Goal: Task Accomplishment & Management: Manage account settings

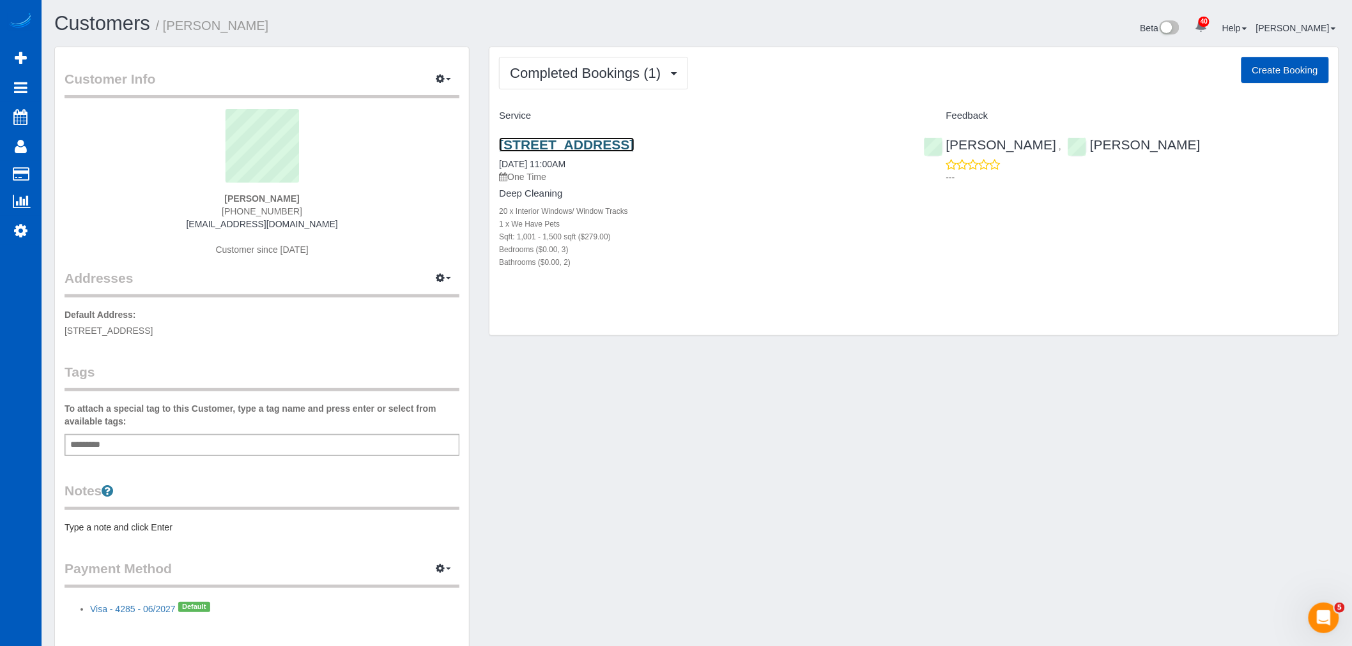
click at [572, 147] on link "[STREET_ADDRESS]" at bounding box center [566, 144] width 135 height 15
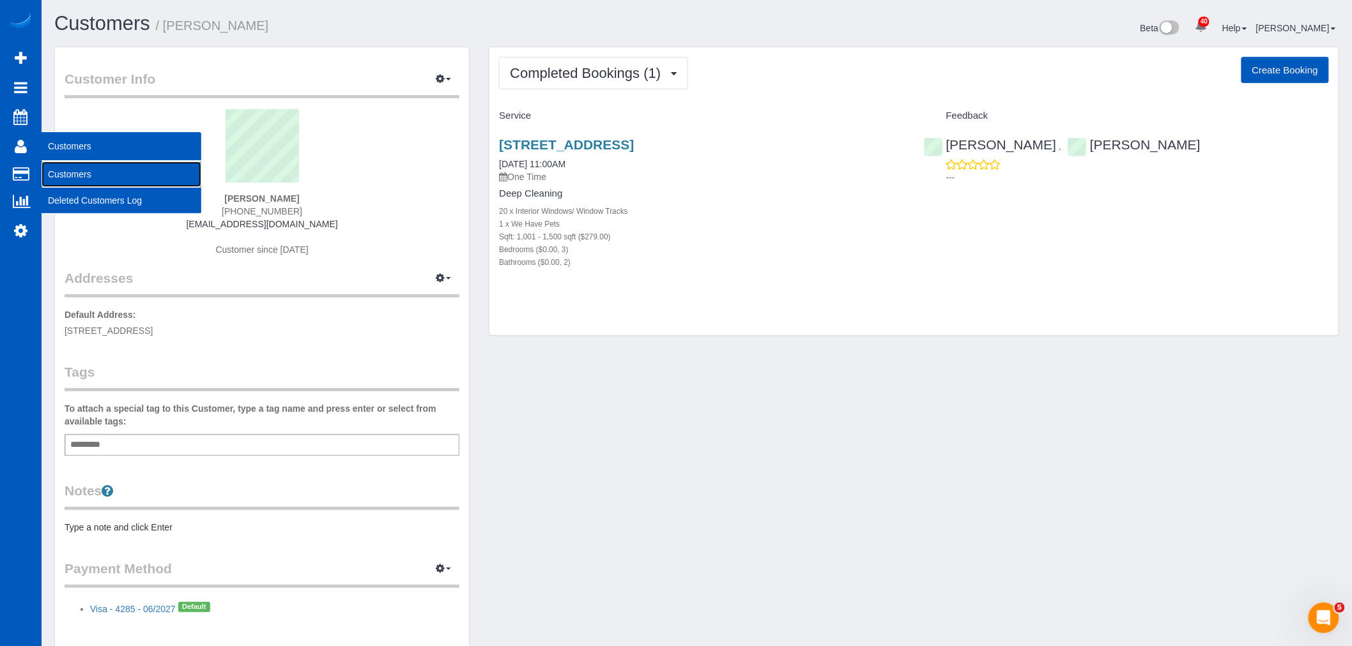
click at [86, 179] on link "Customers" at bounding box center [122, 175] width 160 height 26
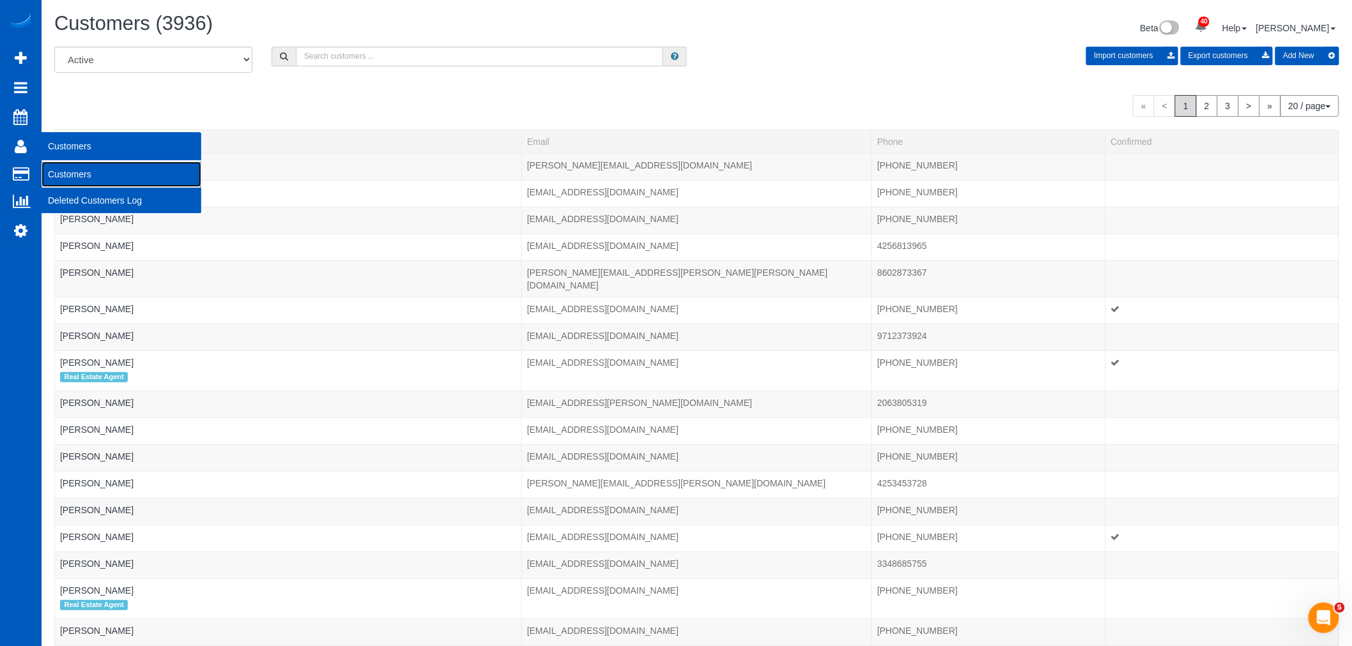
click at [73, 181] on link "Customers" at bounding box center [122, 175] width 160 height 26
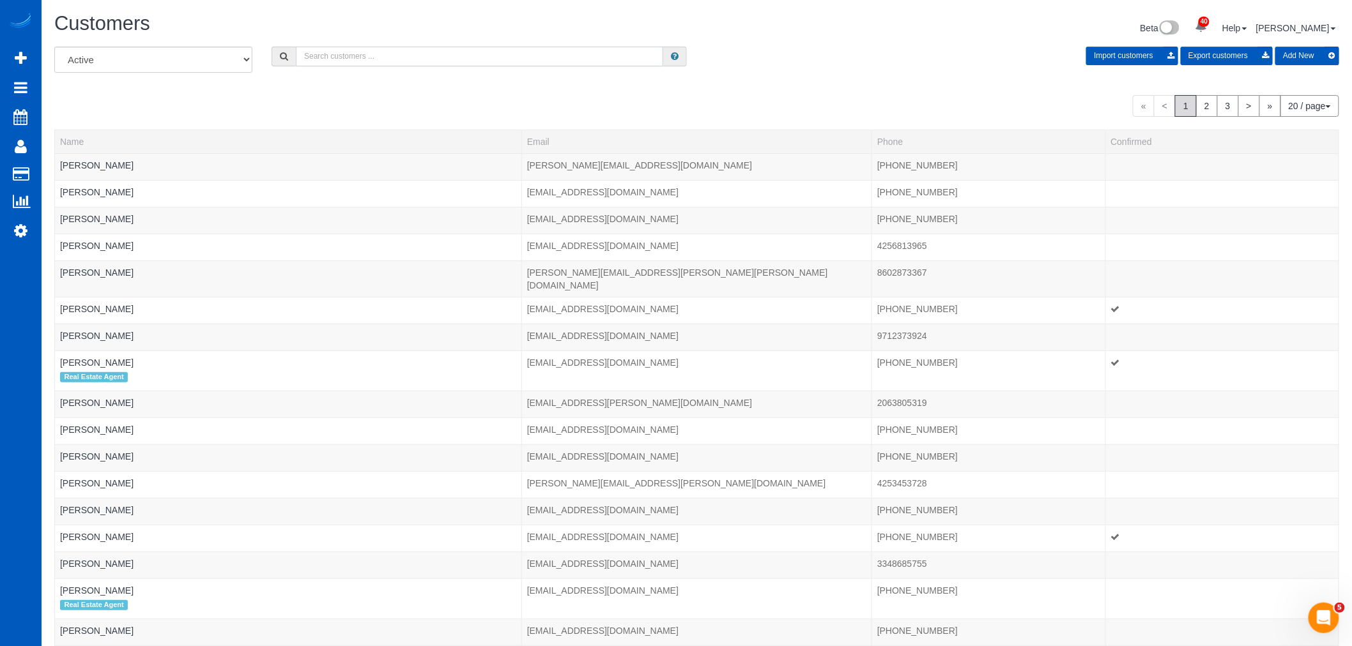
click at [420, 54] on input "text" at bounding box center [479, 57] width 367 height 20
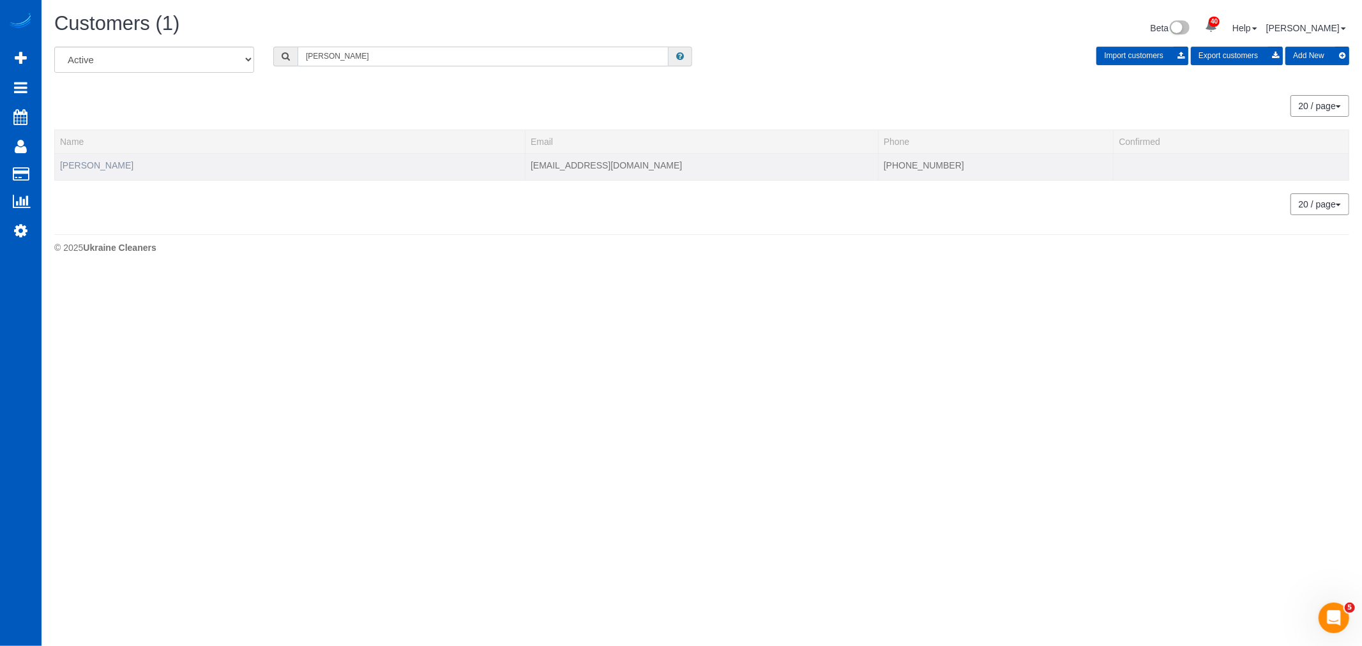
type input "tom olsen"
click at [92, 164] on link "Tom Olsen" at bounding box center [96, 165] width 73 height 10
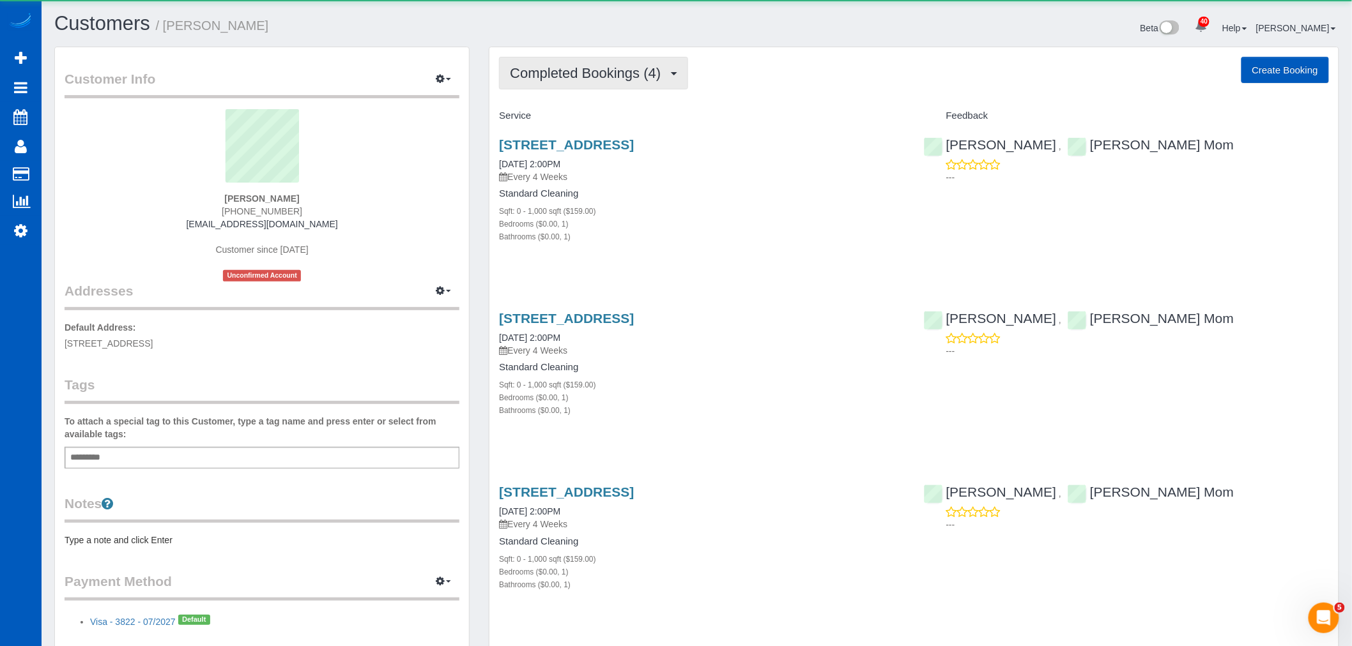
click at [576, 63] on button "Completed Bookings (4)" at bounding box center [593, 73] width 189 height 33
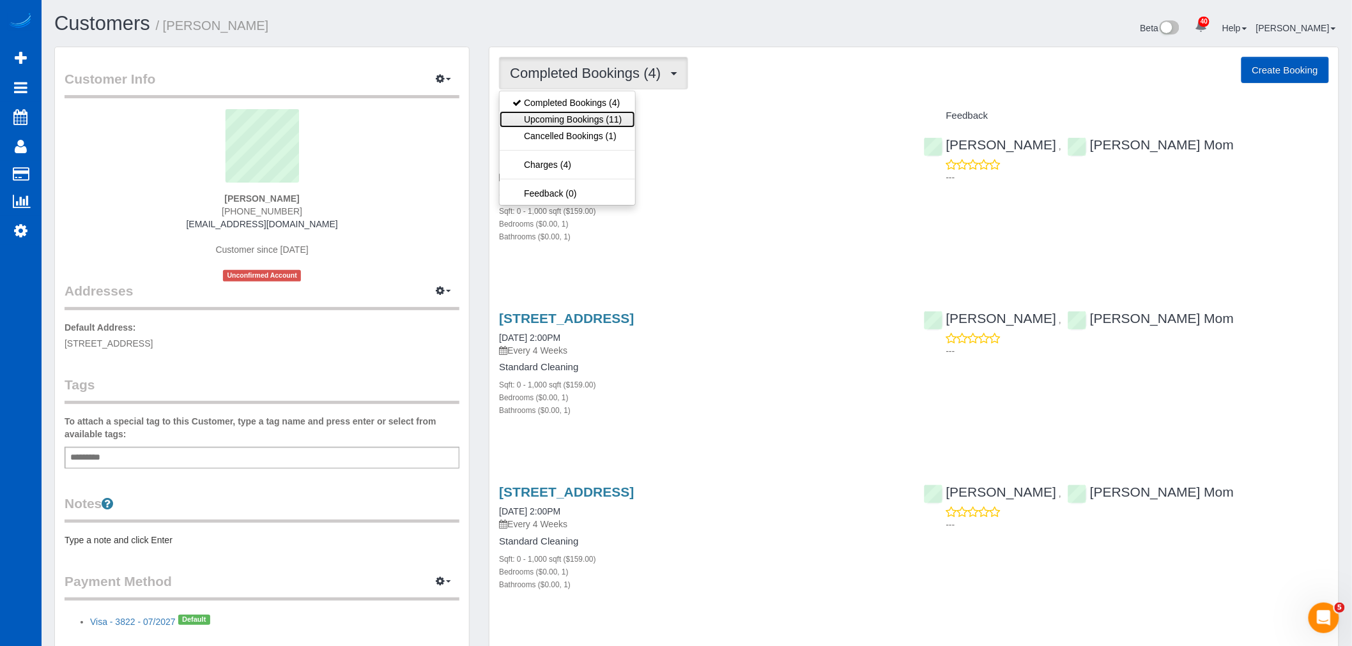
click at [584, 120] on link "Upcoming Bookings (11)" at bounding box center [566, 119] width 135 height 17
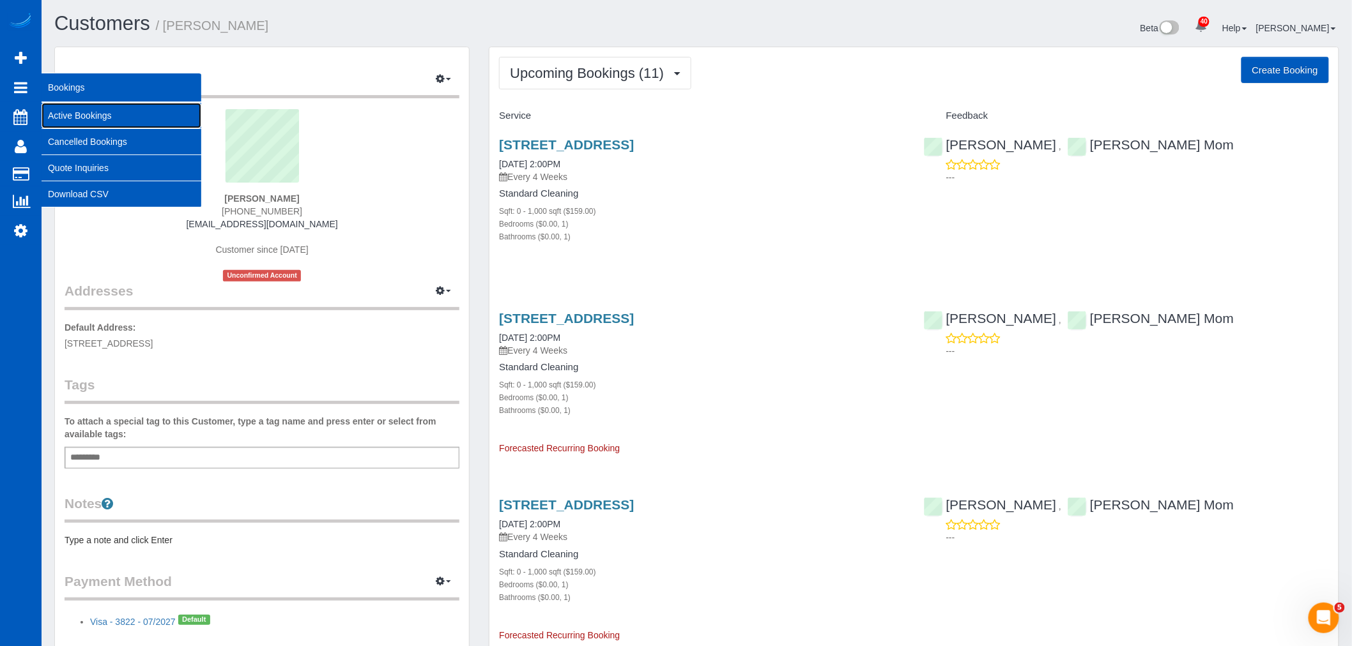
click at [118, 110] on link "Active Bookings" at bounding box center [122, 116] width 160 height 26
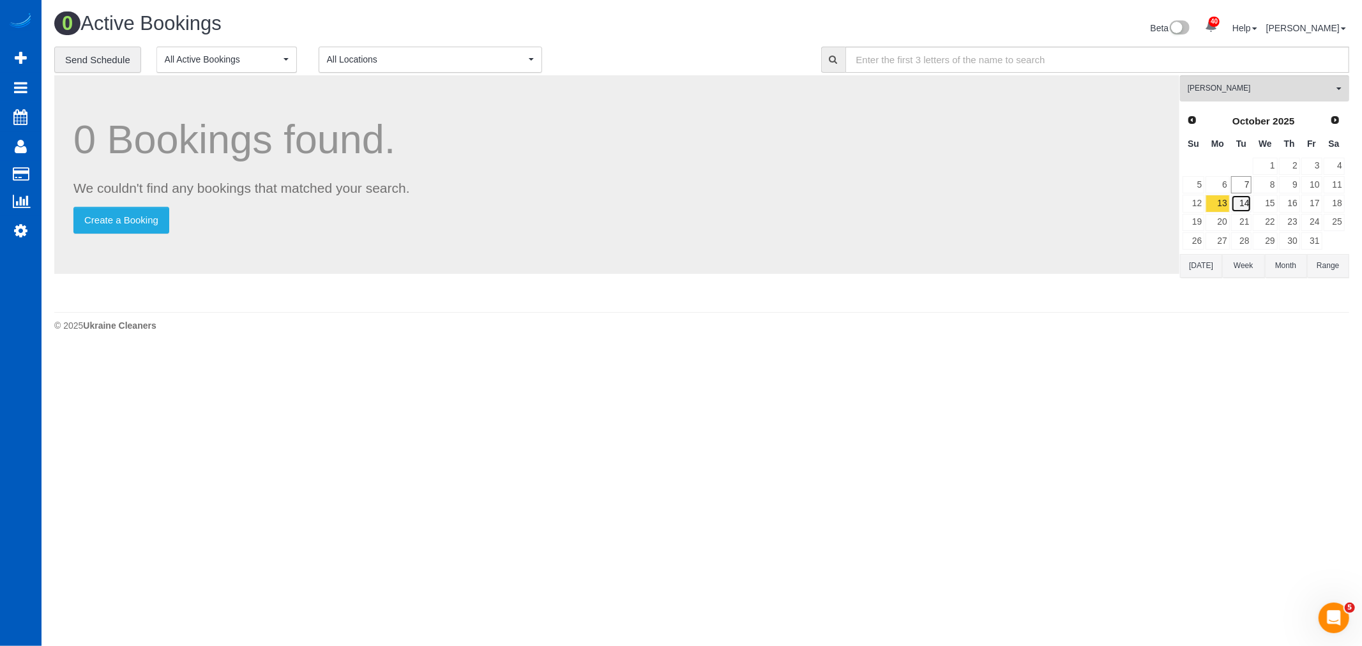
click at [1251, 202] on link "14" at bounding box center [1241, 203] width 21 height 17
click at [1237, 99] on button "Nataliia Dmytruk All Teams" at bounding box center [1264, 88] width 169 height 26
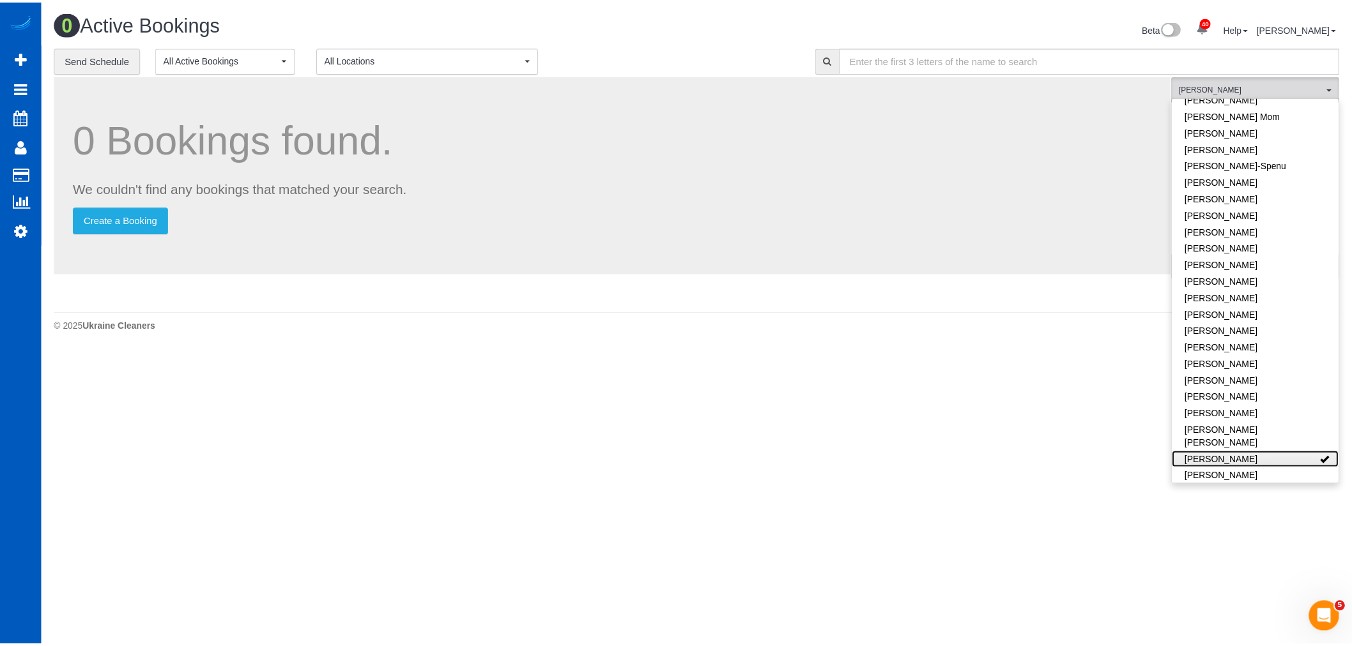
scroll to position [514, 0]
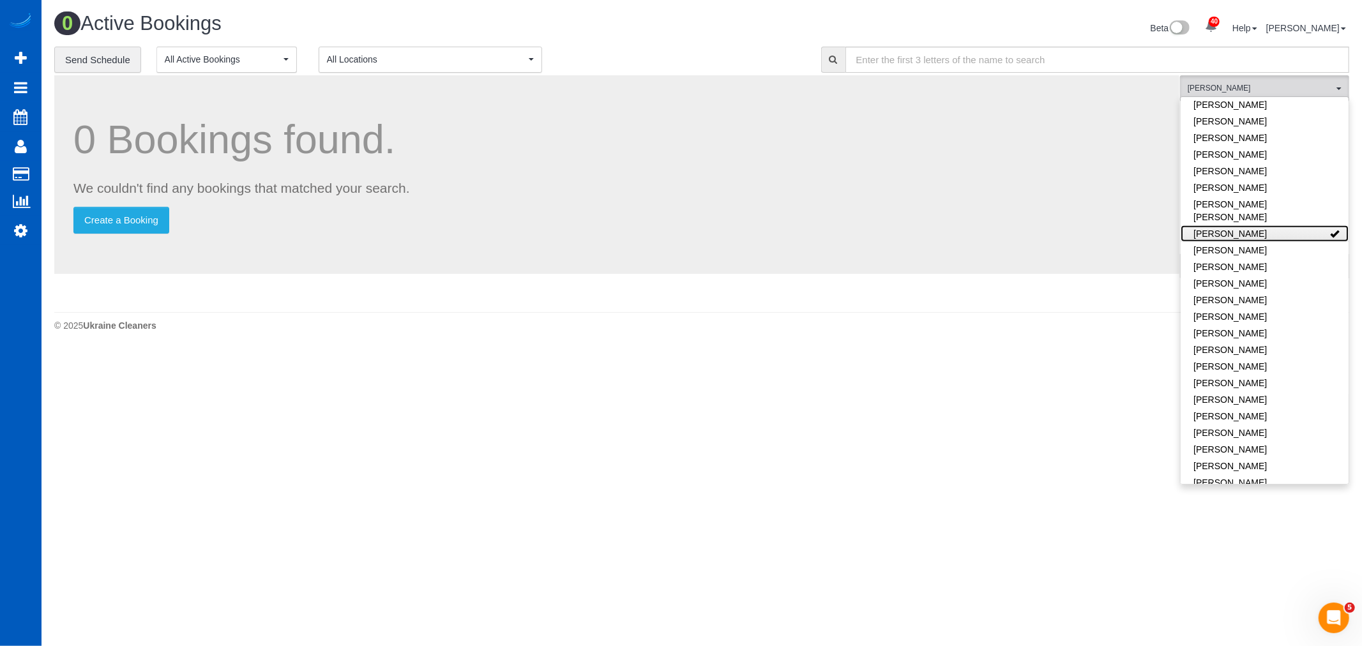
click at [1259, 225] on link "[PERSON_NAME]" at bounding box center [1265, 233] width 168 height 17
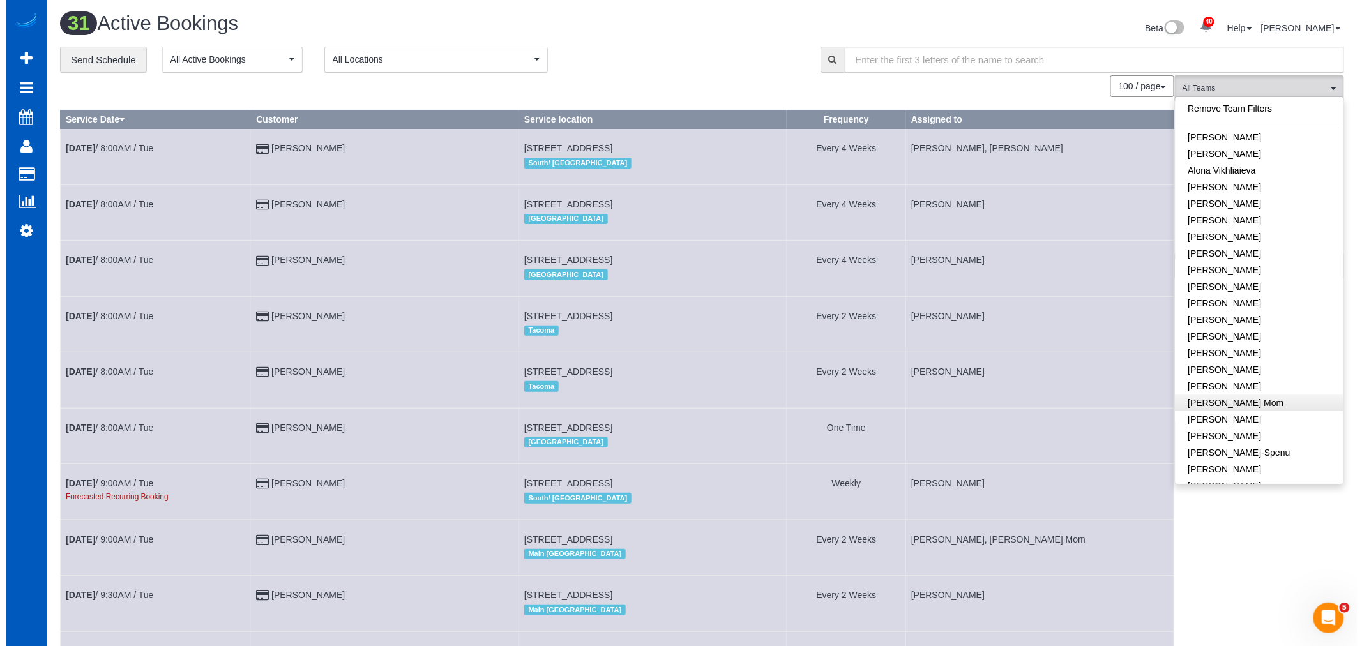
scroll to position [71, 0]
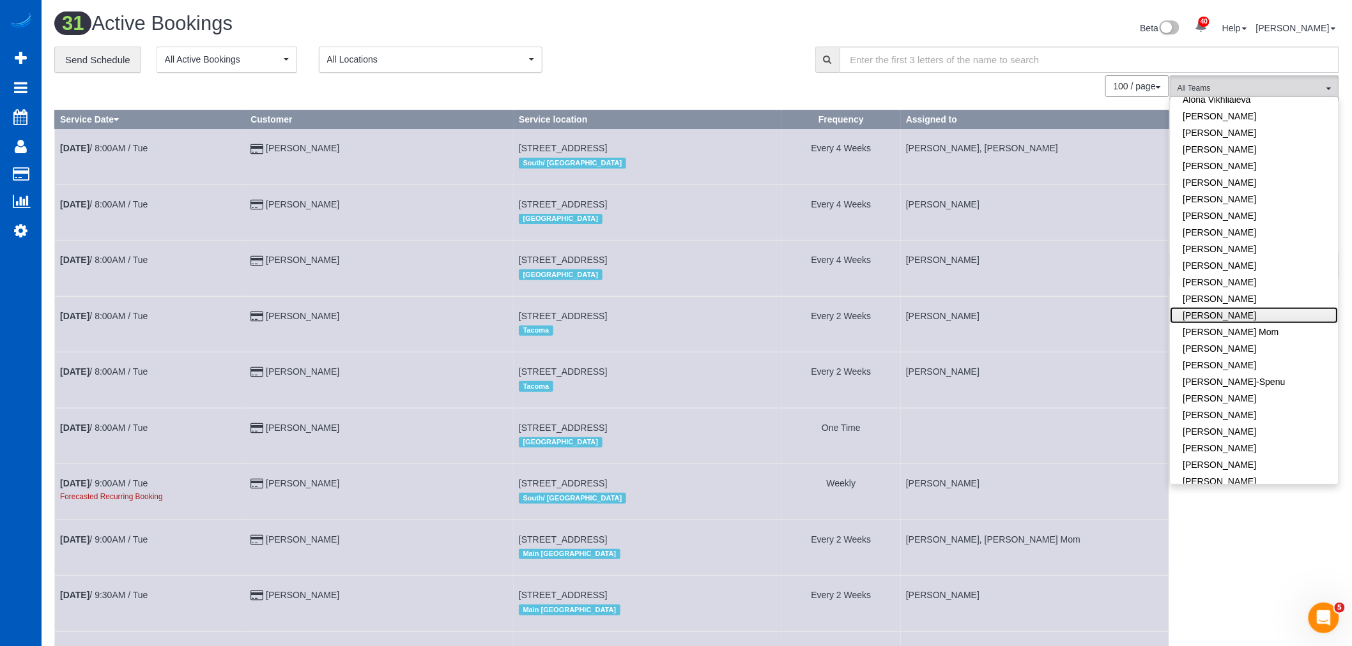
click at [1211, 317] on link "[PERSON_NAME]" at bounding box center [1254, 315] width 168 height 17
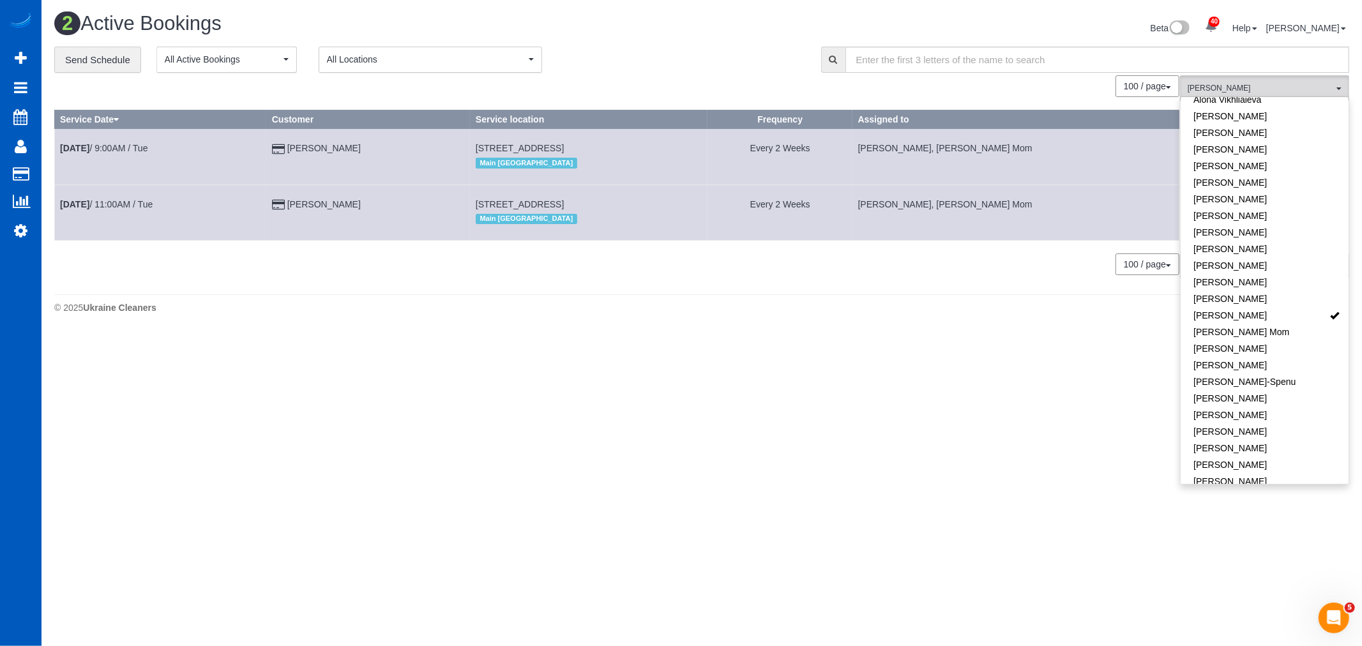
click at [1069, 365] on body "40 Beta Your Notifications You have 0 alerts × You have 3 to charge for [DATE] …" at bounding box center [681, 323] width 1362 height 646
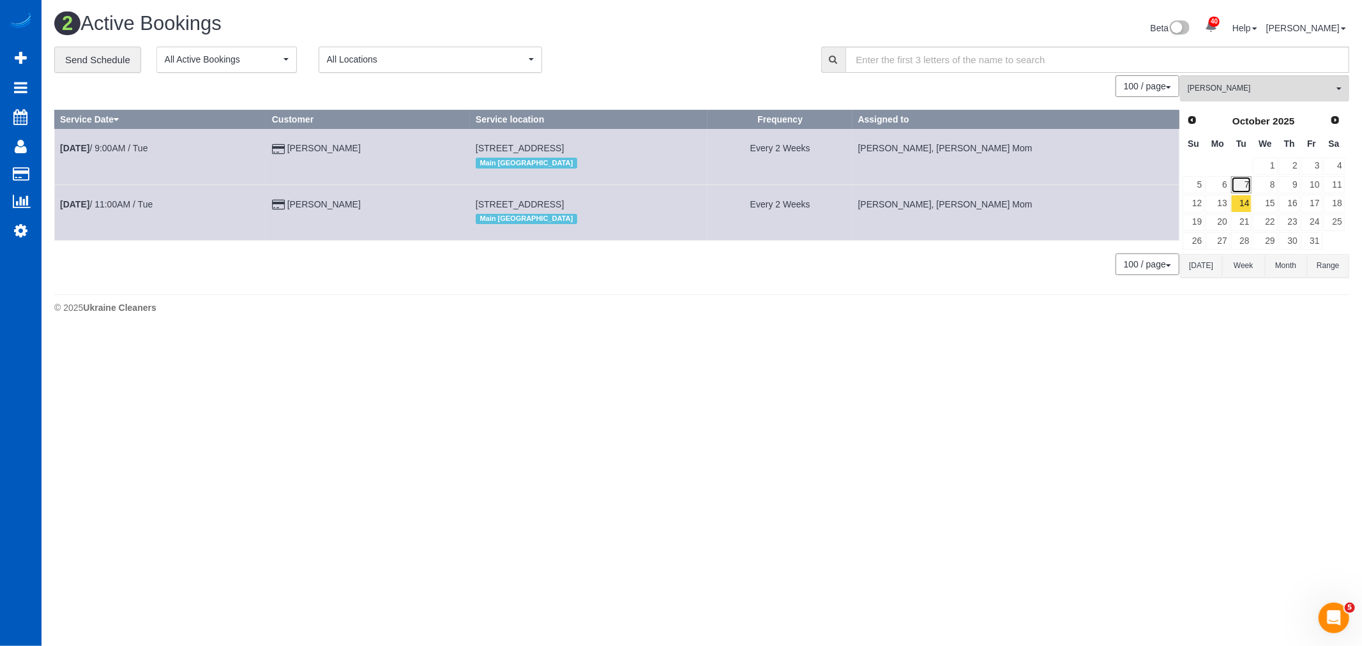
click at [1240, 188] on link "7" at bounding box center [1241, 184] width 21 height 17
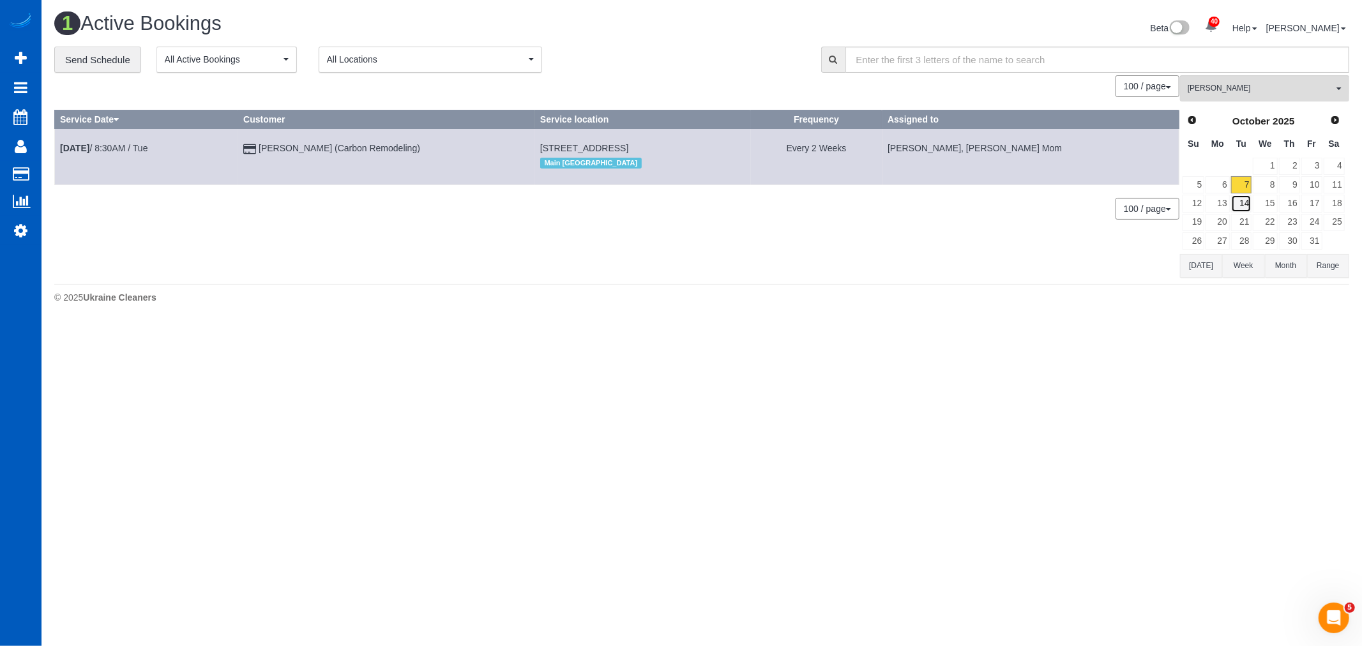
click at [1248, 206] on link "14" at bounding box center [1241, 203] width 21 height 17
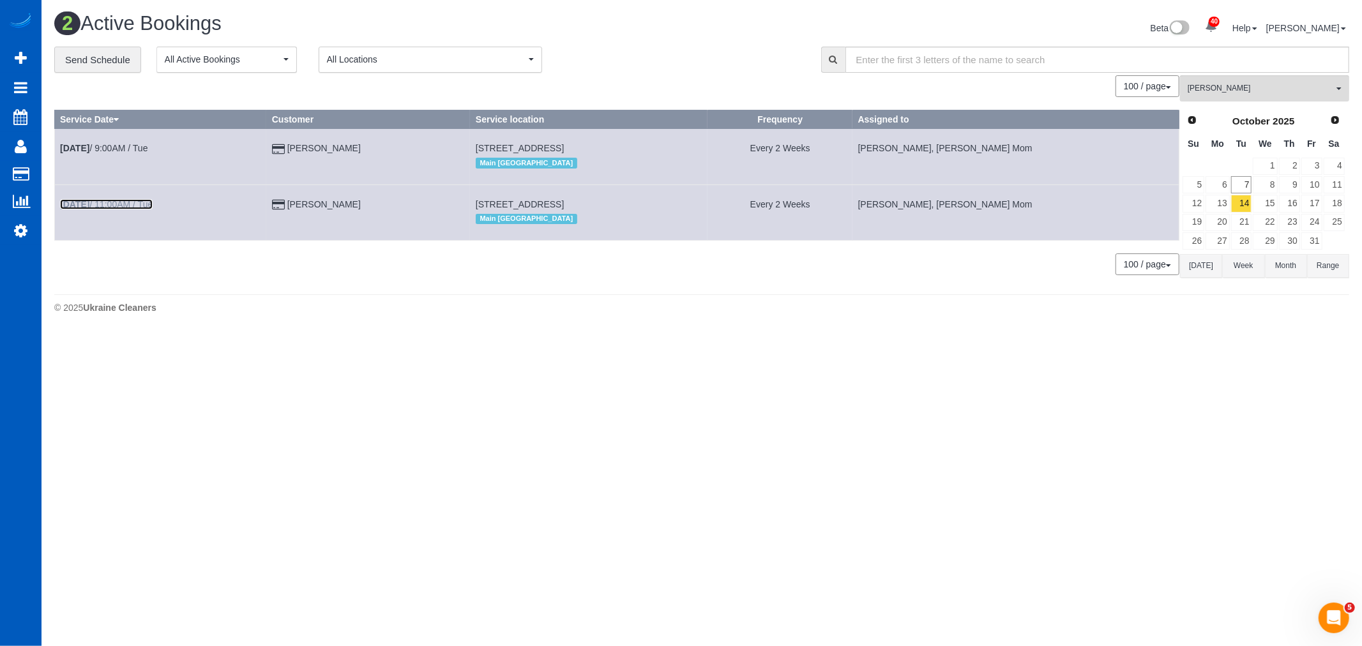
click at [115, 209] on link "Oct 14th / 11:00AM / Tue" at bounding box center [106, 204] width 93 height 10
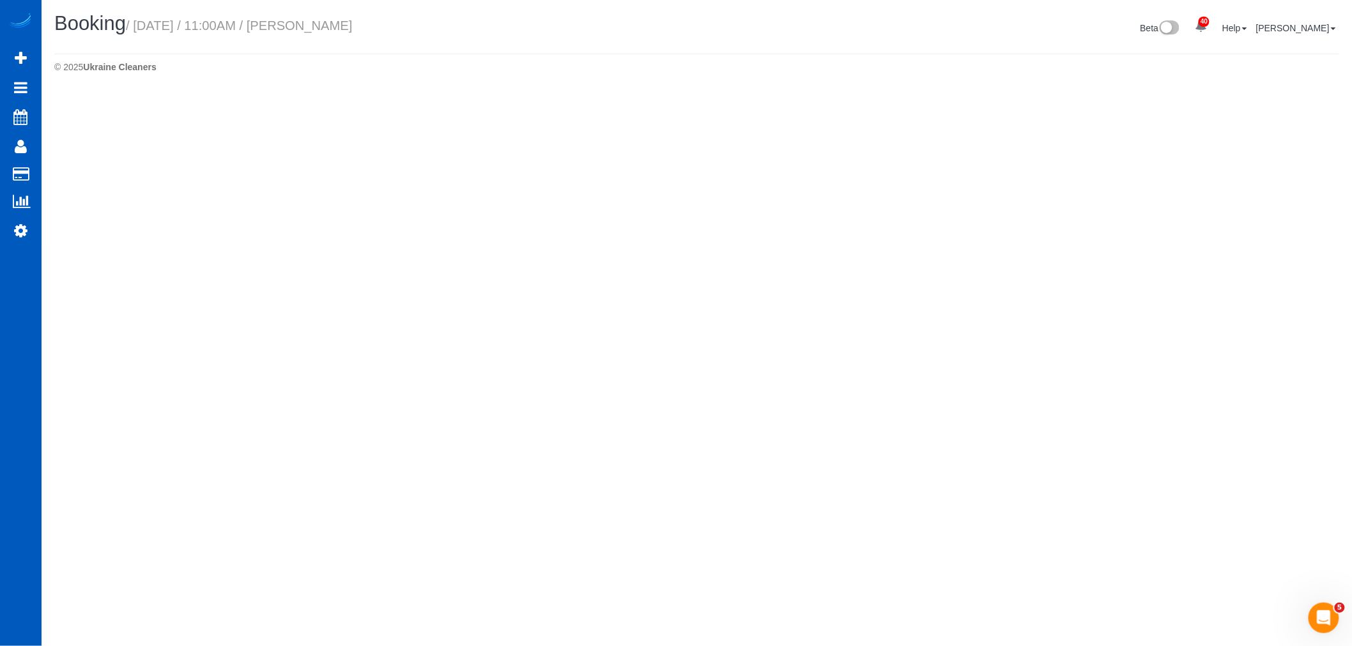
select select "CA"
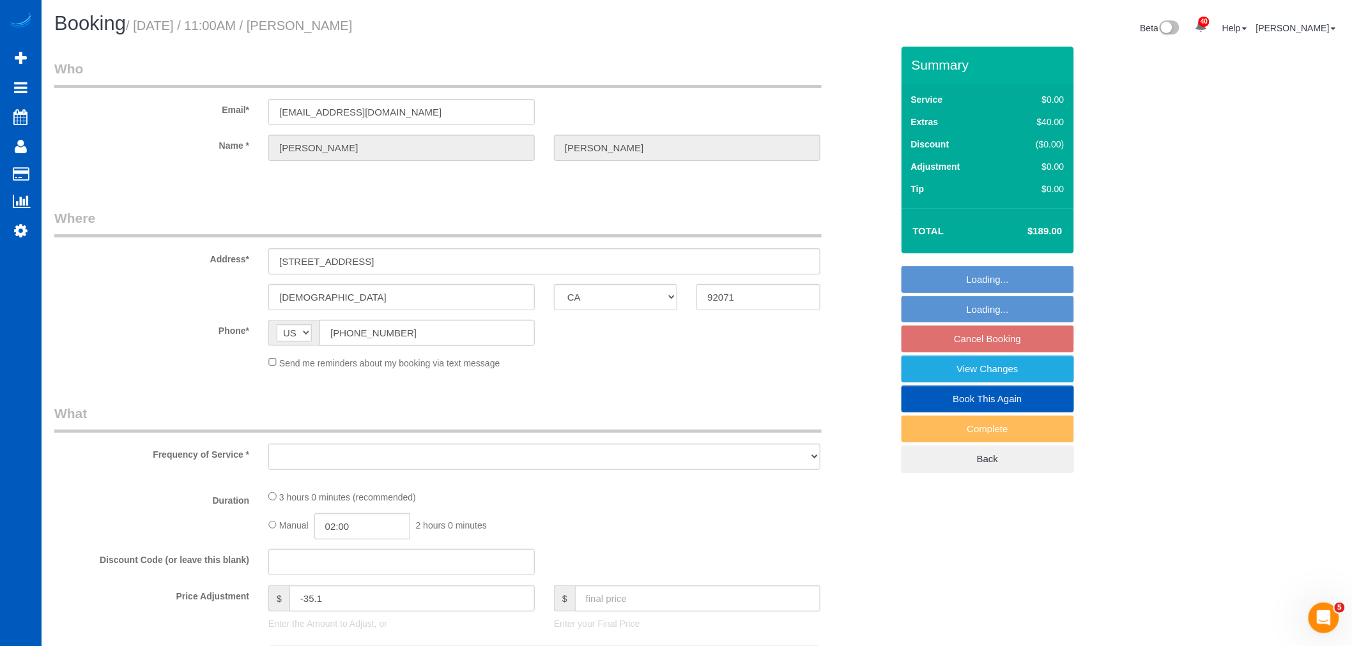
select select "string:fspay-6d5cd324-0c37-43e3-8f62-1142f0ea739b"
select select "199"
select select "1501"
select select "4"
select select "3"
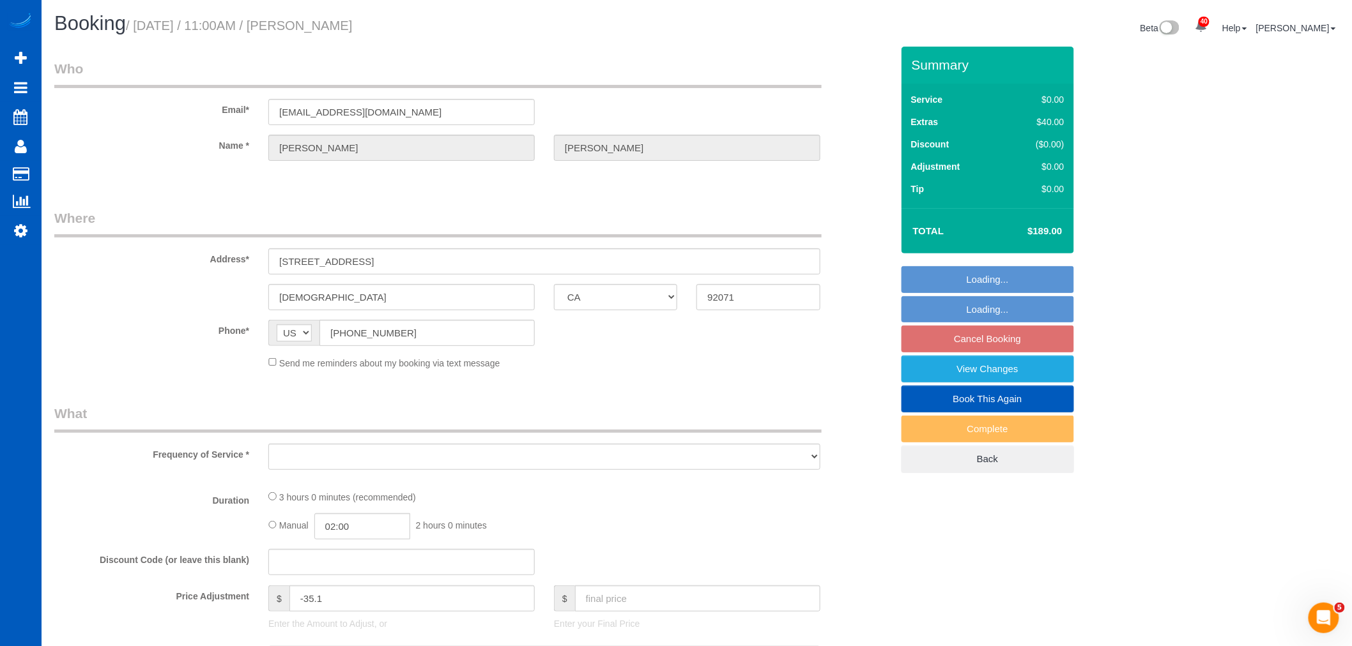
select select "number:10"
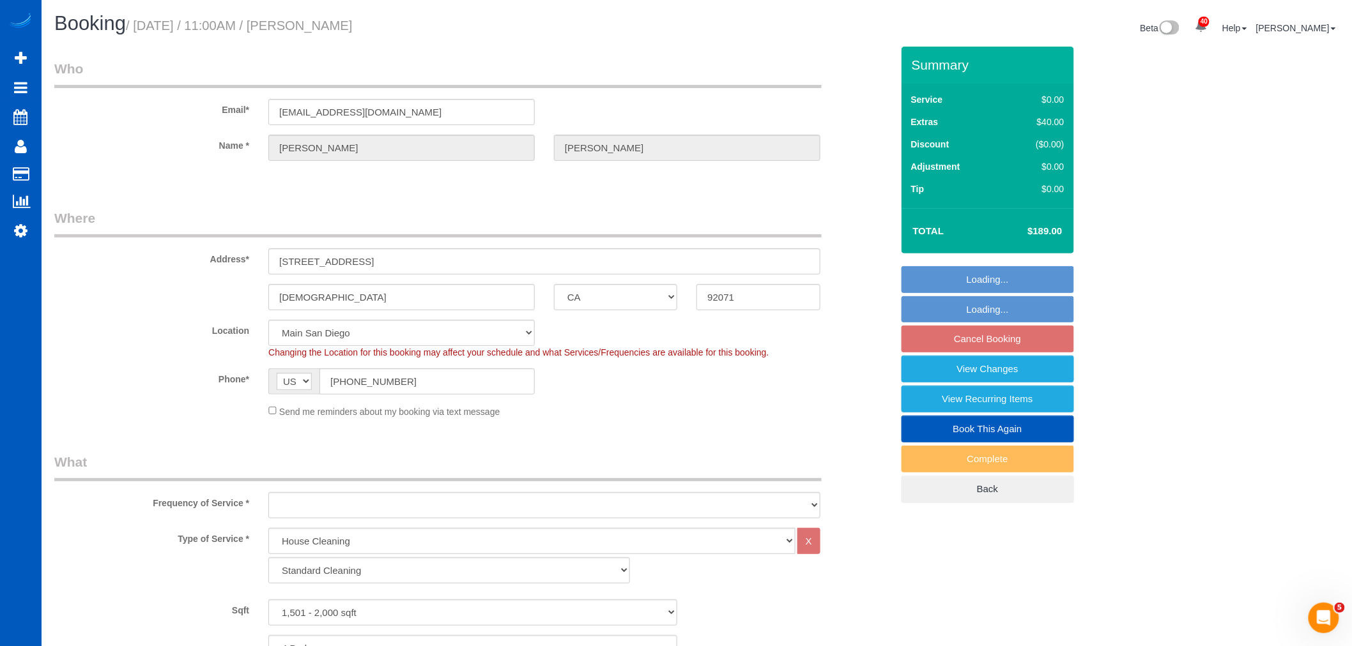
select select "object:9759"
select select "spot26"
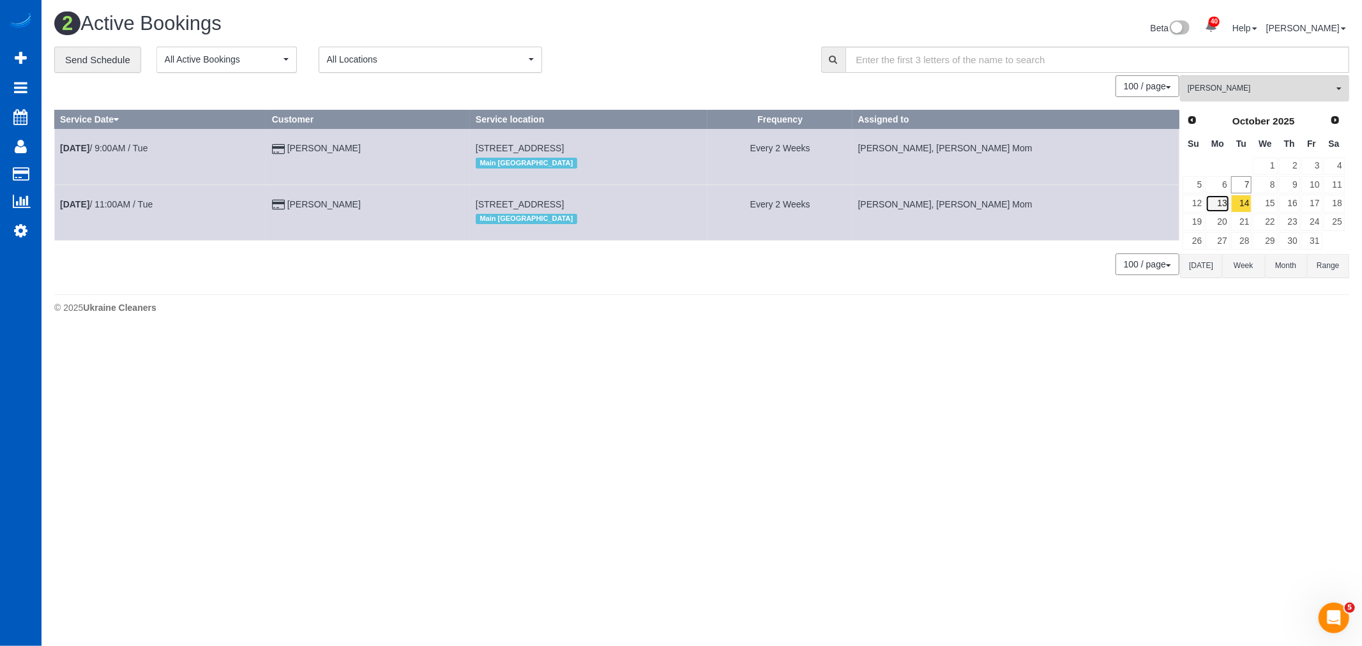
click at [1216, 206] on link "13" at bounding box center [1218, 203] width 24 height 17
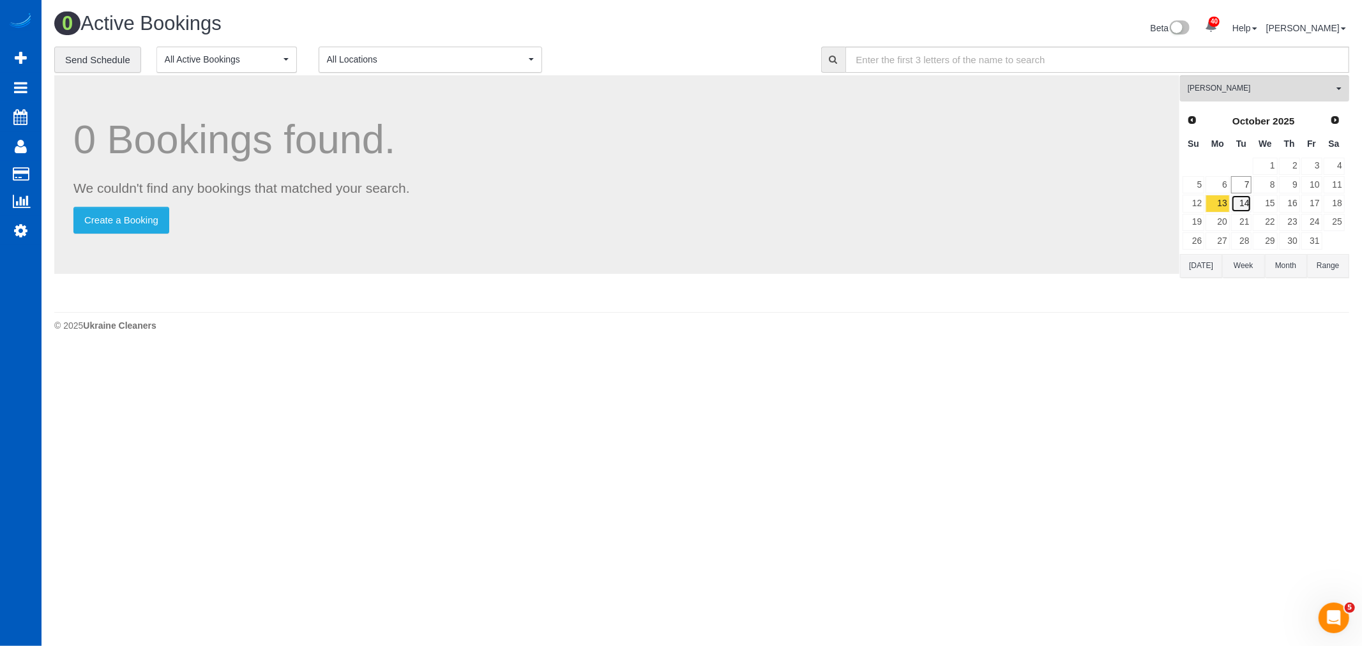
click at [1243, 208] on link "14" at bounding box center [1241, 203] width 21 height 17
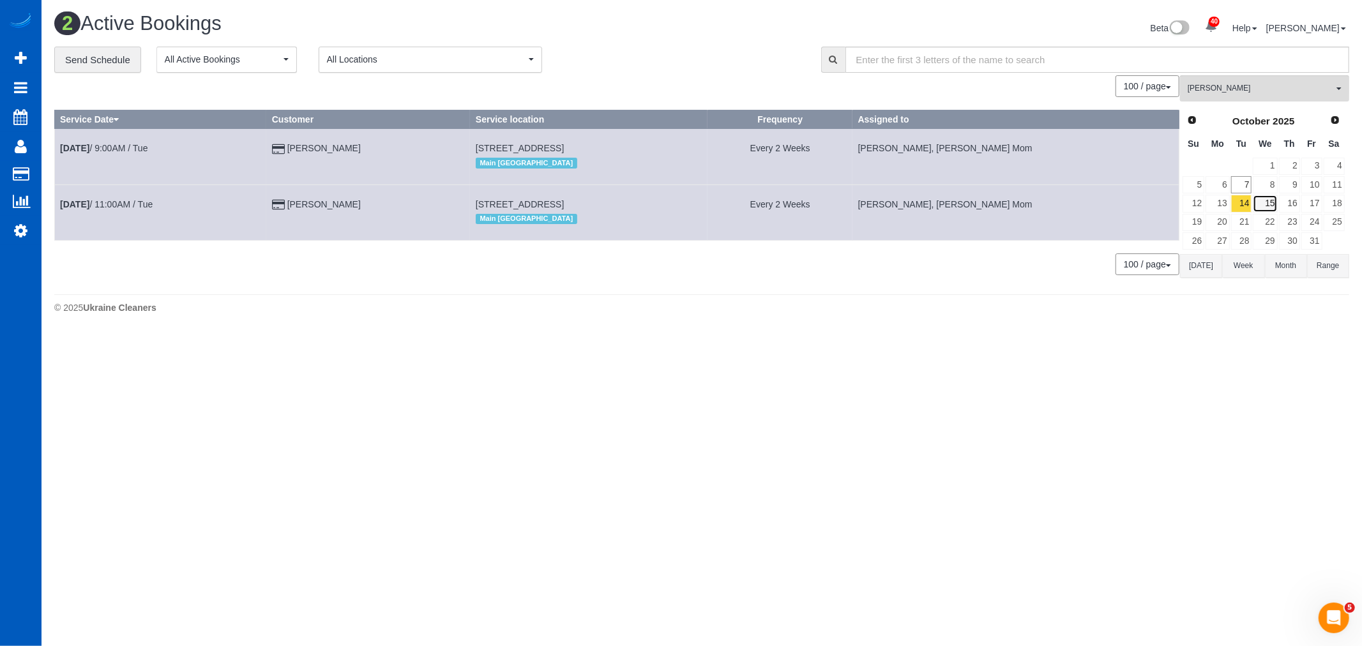
click at [1273, 207] on link "15" at bounding box center [1265, 203] width 24 height 17
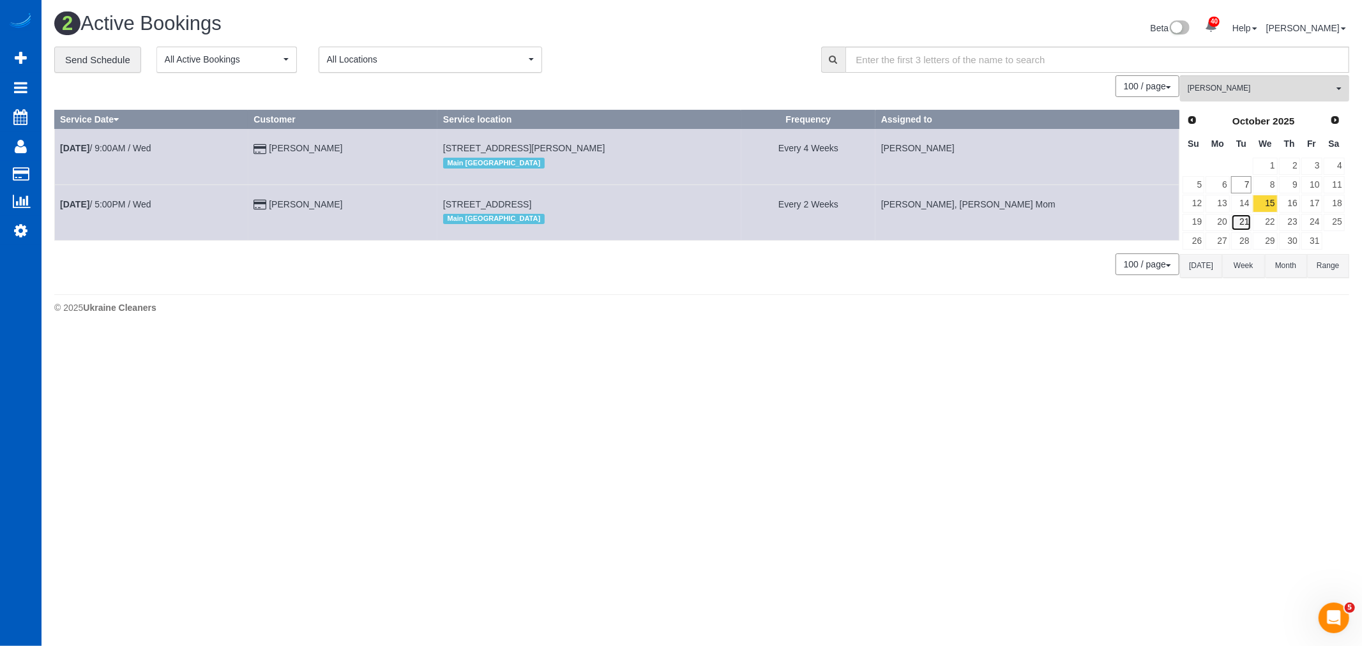
click at [1244, 219] on link "21" at bounding box center [1241, 222] width 21 height 17
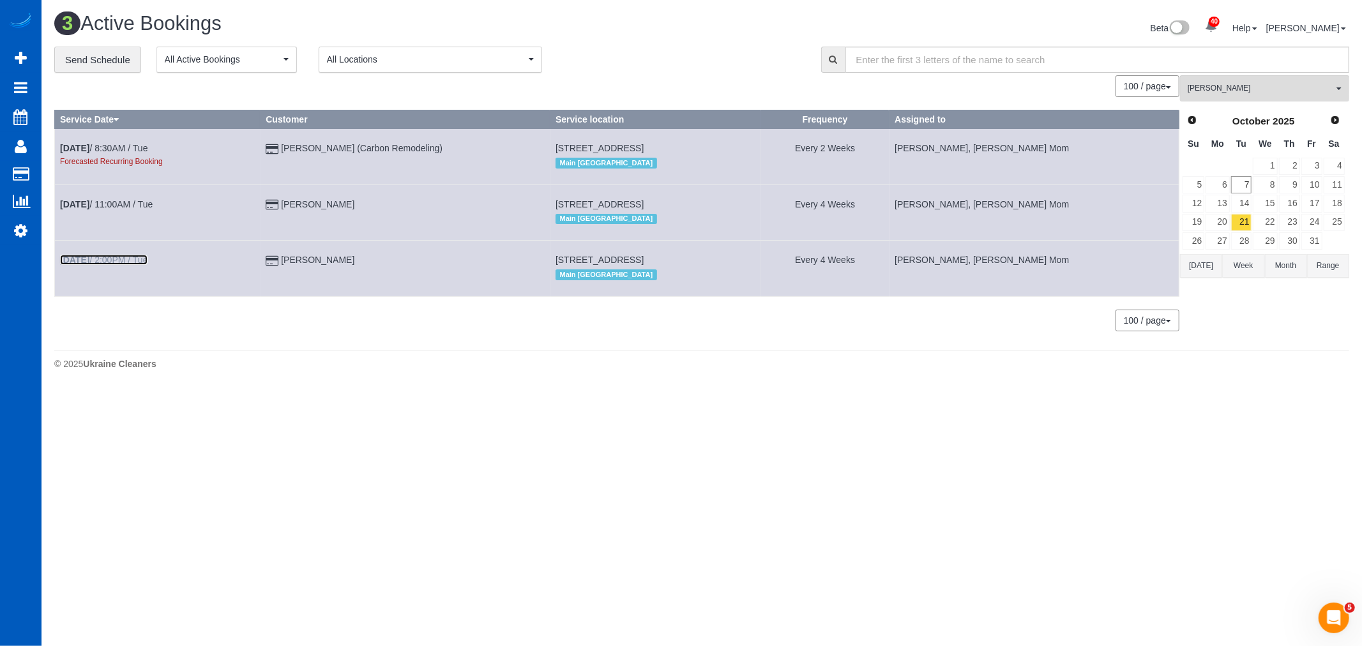
click at [113, 264] on link "Oct 21st / 2:00PM / Tue" at bounding box center [104, 260] width 88 height 10
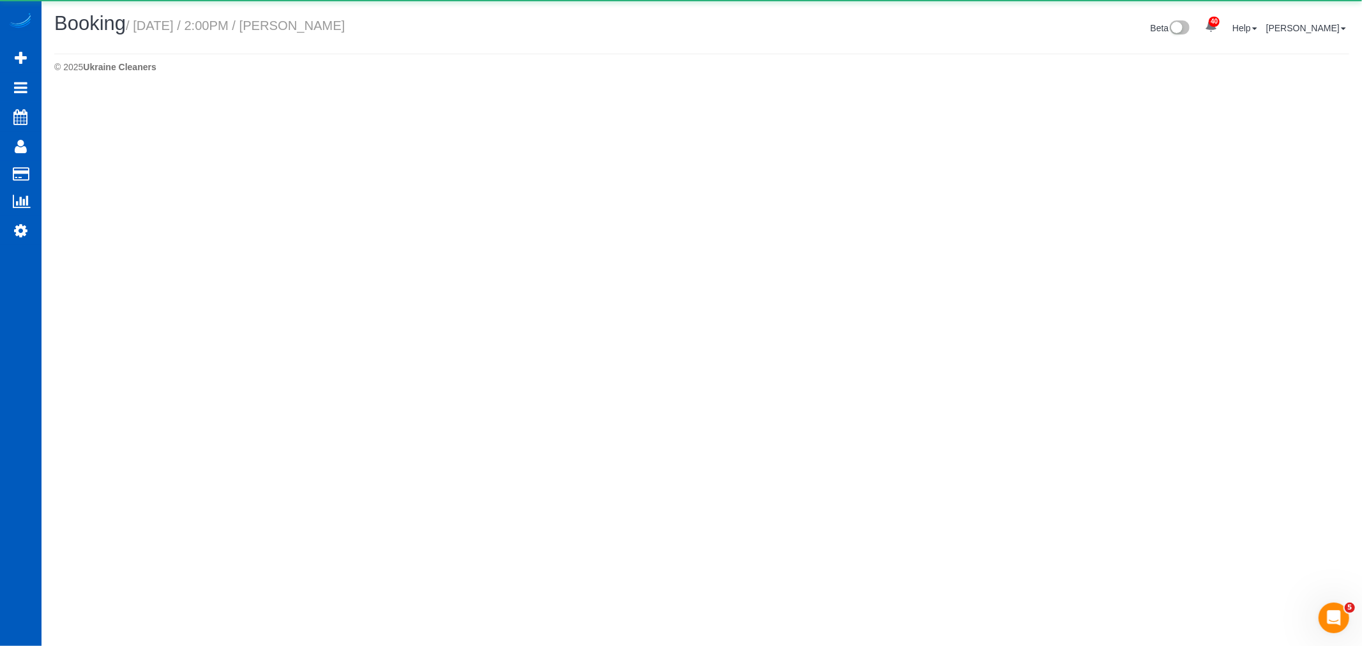
select select "CA"
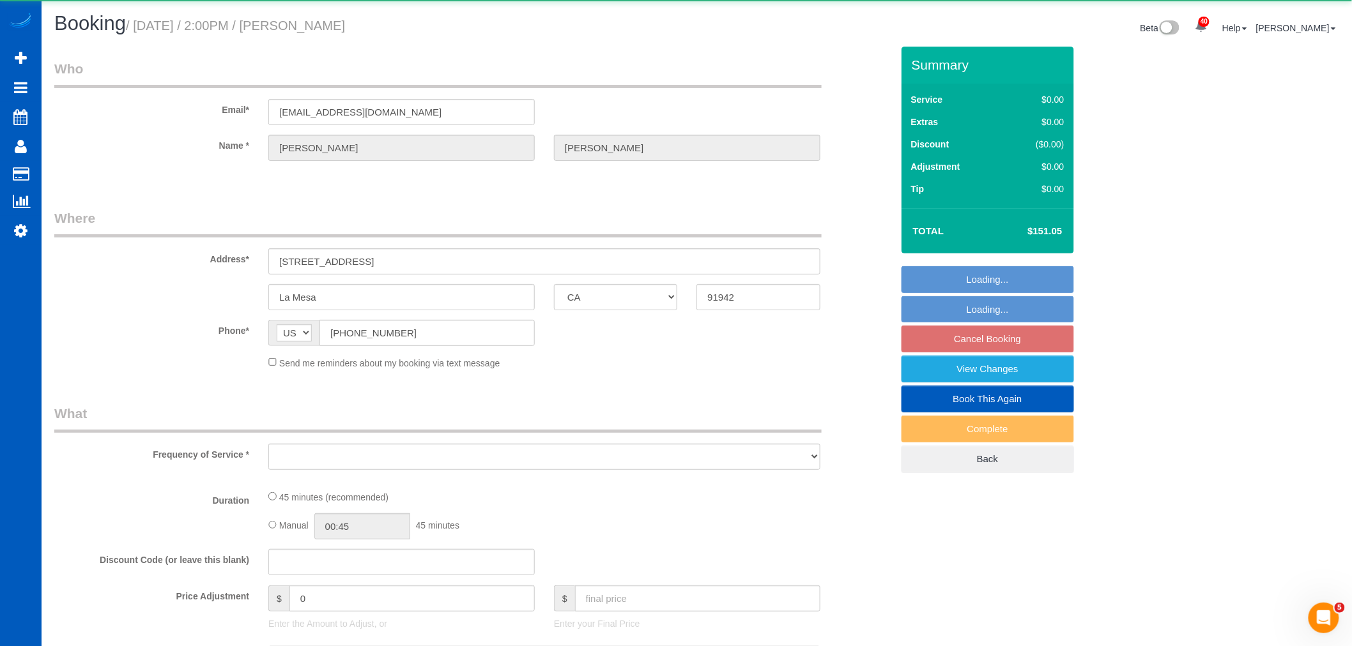
select select "object:10703"
select select "string:fspay-a619cacb-88e2-4a15-9e95-1a639c3adc9b"
select select "199"
select select "spot34"
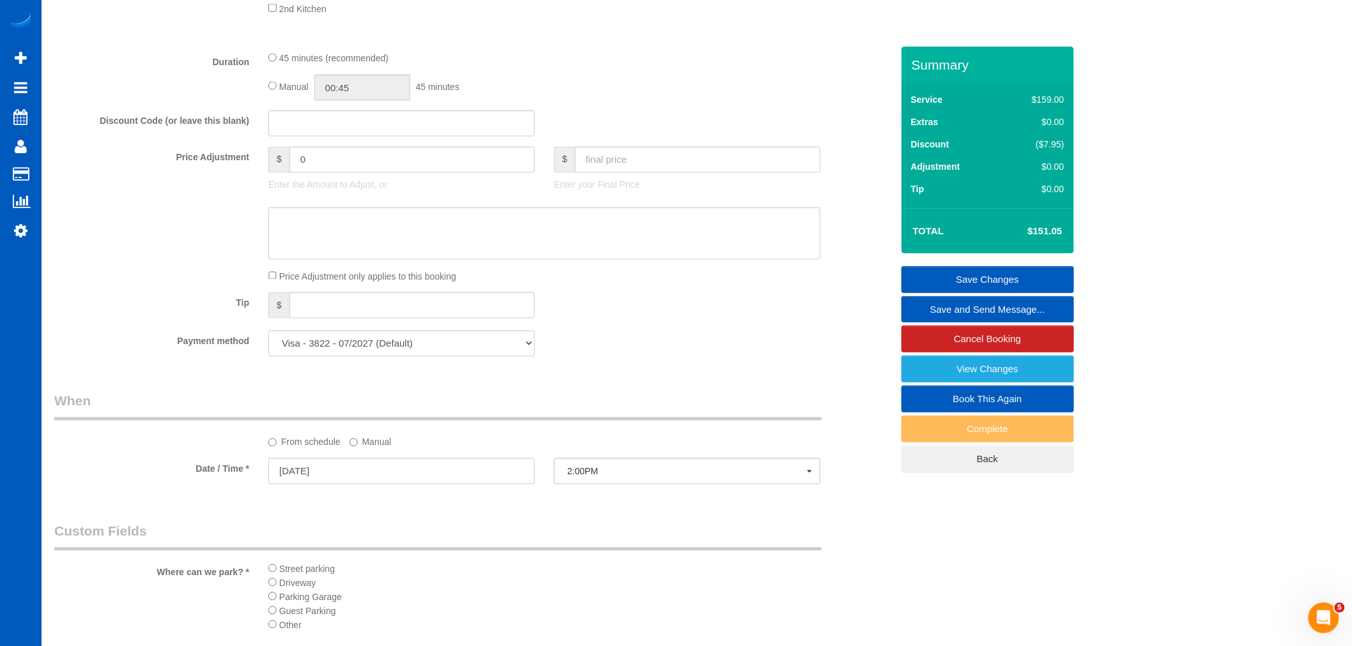
scroll to position [1064, 0]
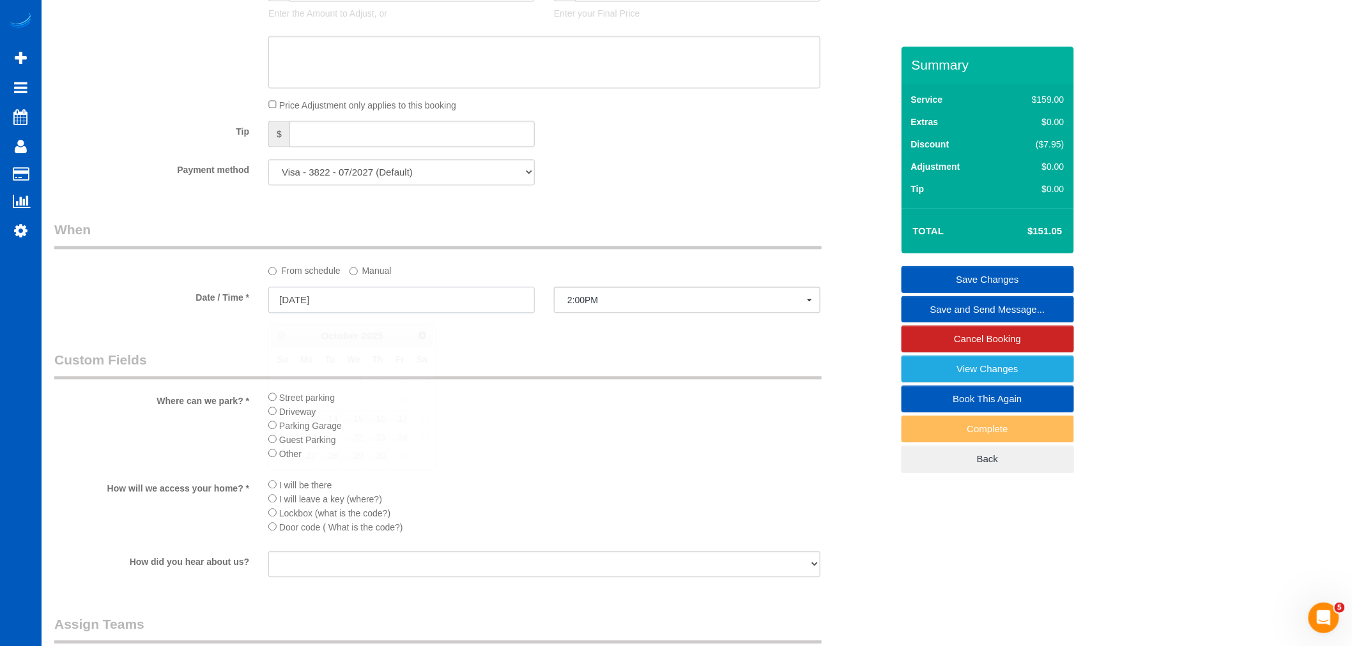
click at [319, 311] on input "10/21/2025" at bounding box center [401, 300] width 266 height 26
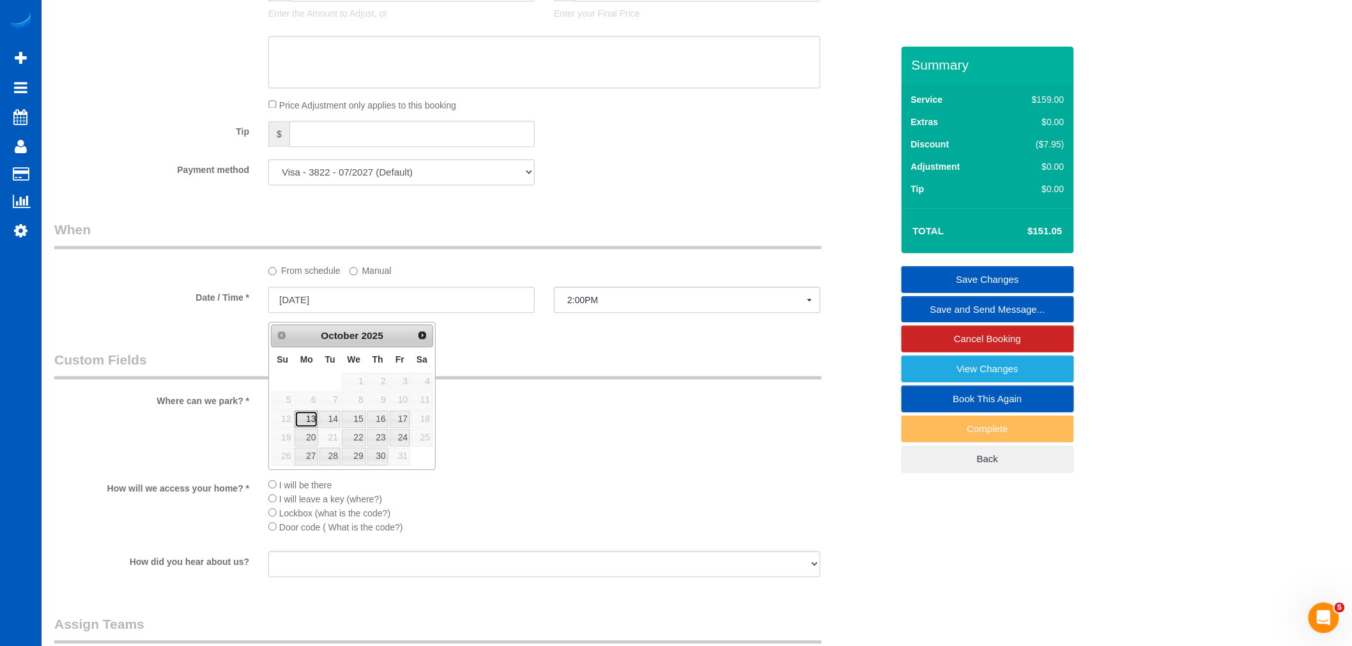
click at [303, 426] on link "13" at bounding box center [306, 419] width 24 height 17
type input "10/13/2025"
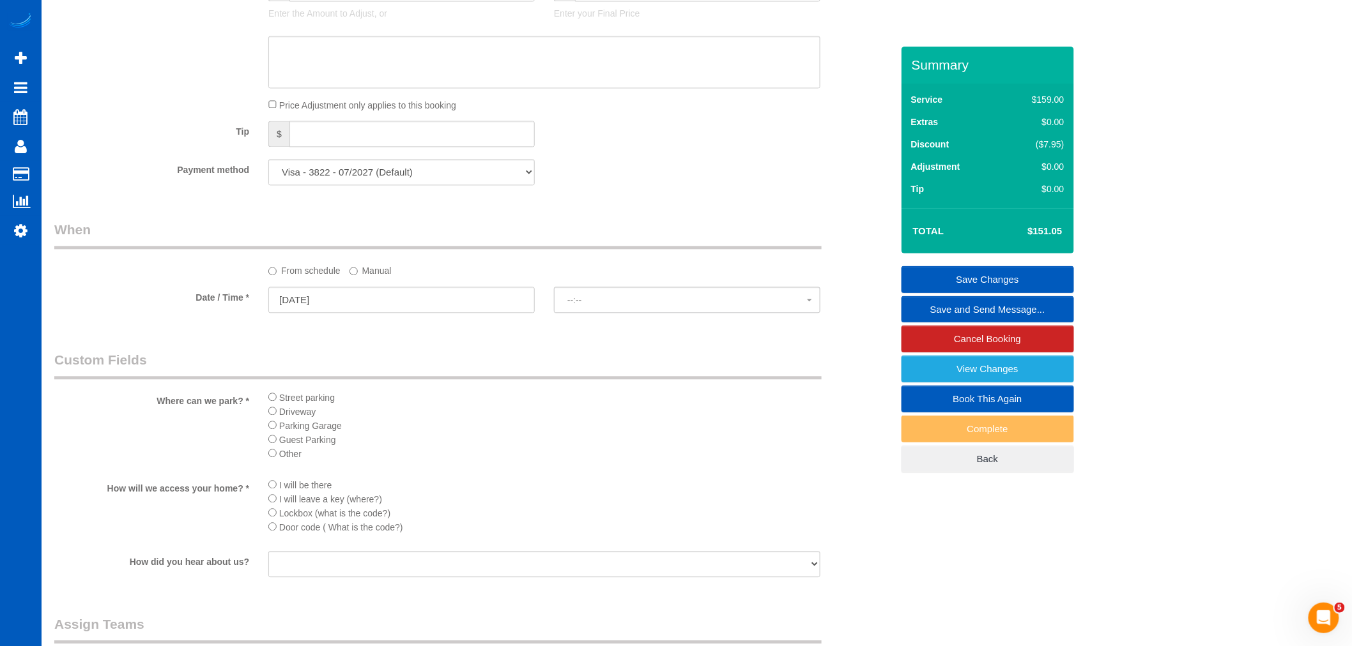
select select "spot40"
click at [612, 305] on span "11:00AM" at bounding box center [687, 300] width 240 height 10
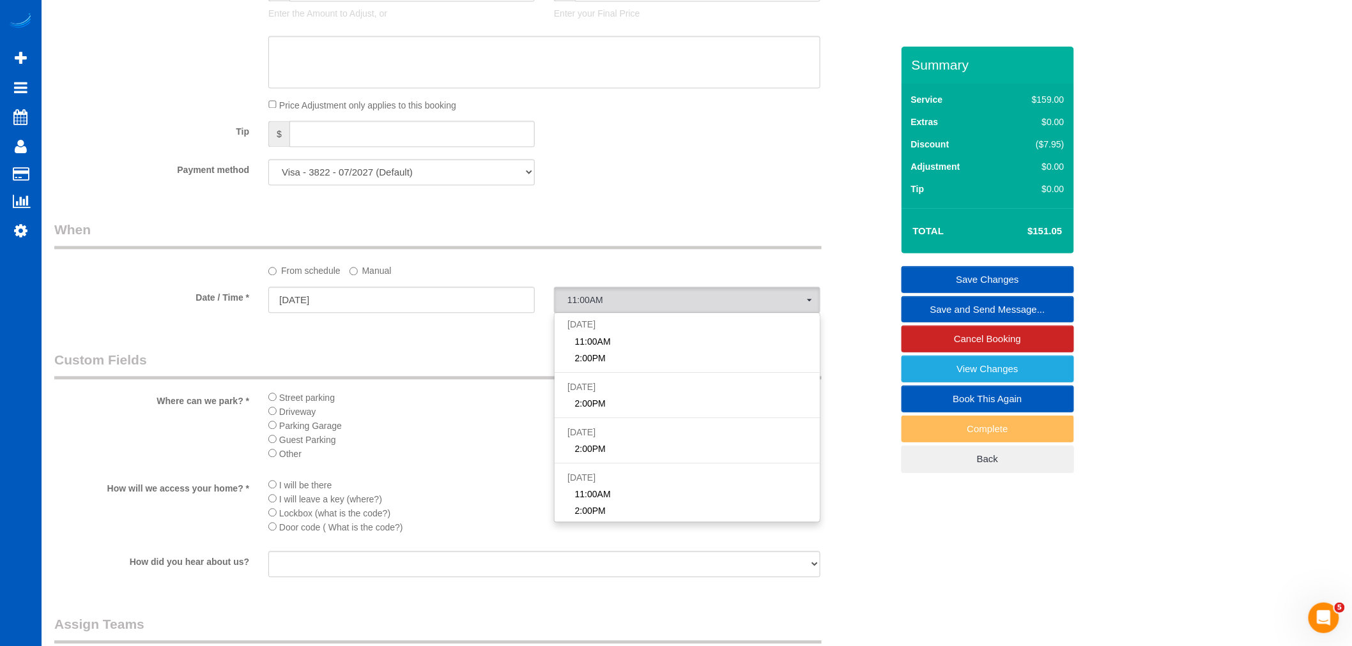
click at [382, 275] on label "Manual" at bounding box center [370, 268] width 42 height 17
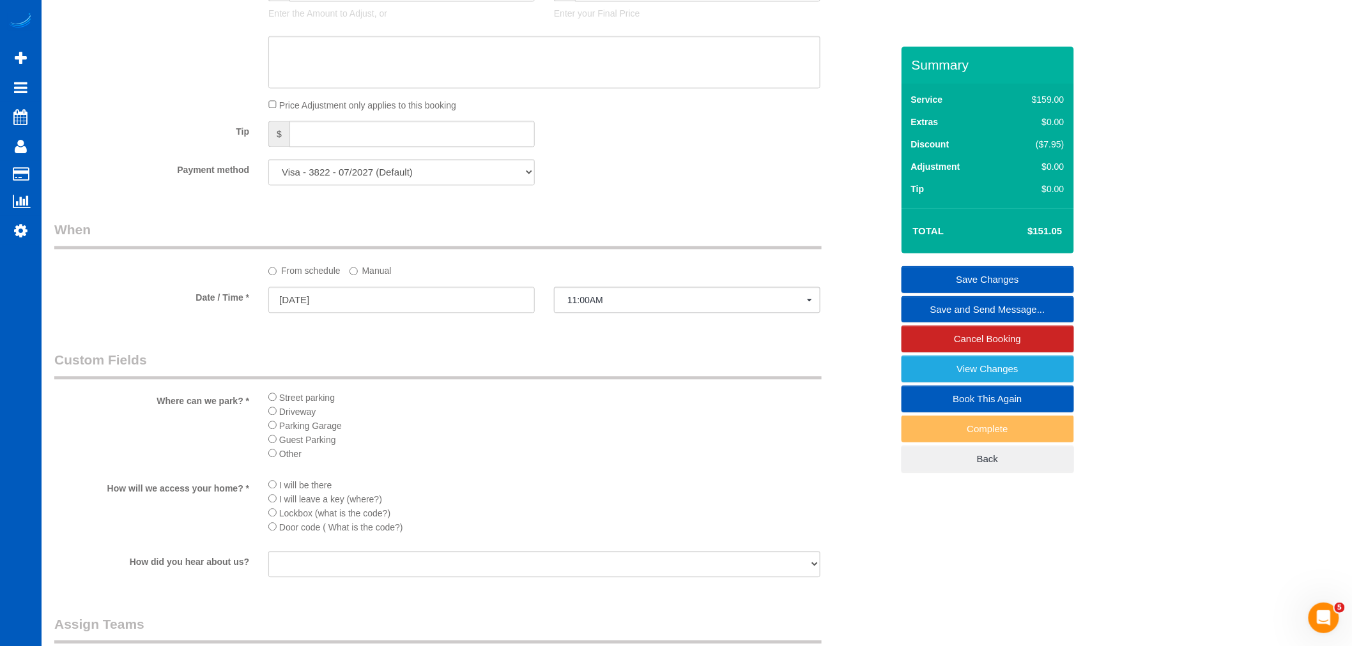
click at [368, 276] on label "Manual" at bounding box center [370, 268] width 42 height 17
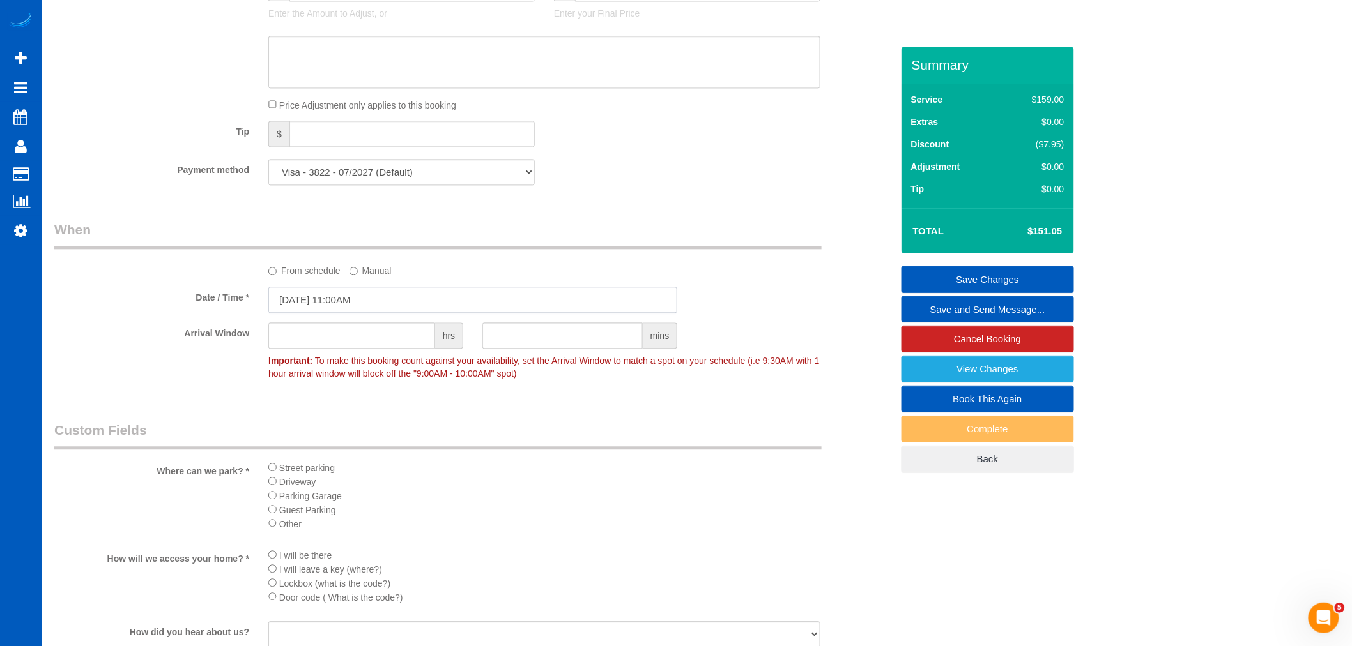
click at [343, 313] on input "10/13/2025 11:00AM" at bounding box center [472, 300] width 409 height 26
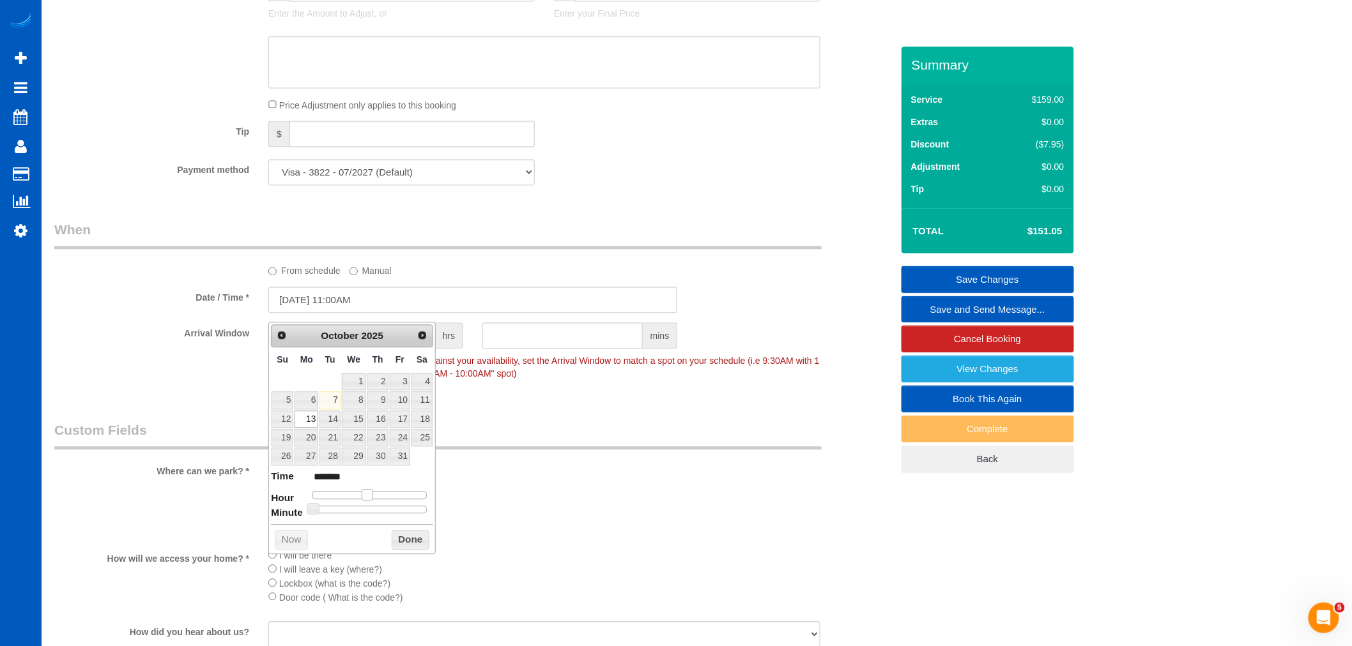
type input "10/13/2025 12:00PM"
type input "*******"
type input "10/13/2025 1:00PM"
type input "******"
drag, startPoint x: 369, startPoint y: 495, endPoint x: 380, endPoint y: 496, distance: 11.6
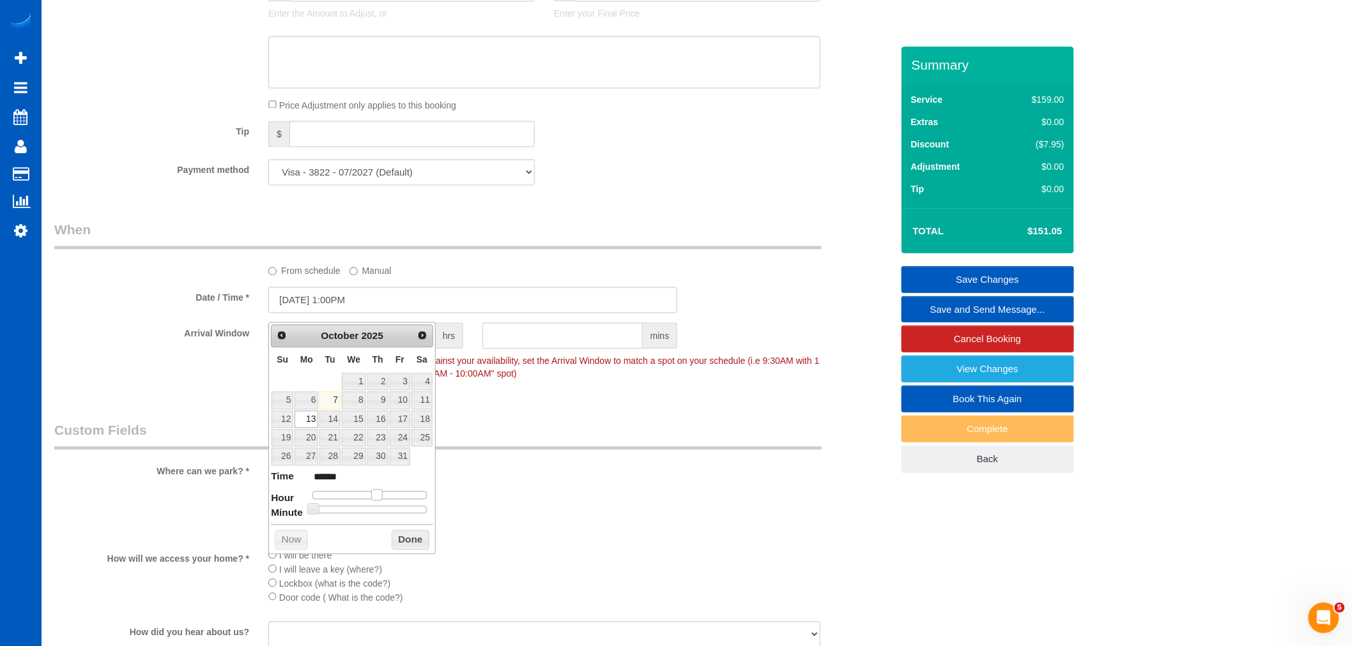
click at [380, 496] on span at bounding box center [376, 494] width 11 height 11
click at [413, 547] on button "Done" at bounding box center [411, 540] width 38 height 20
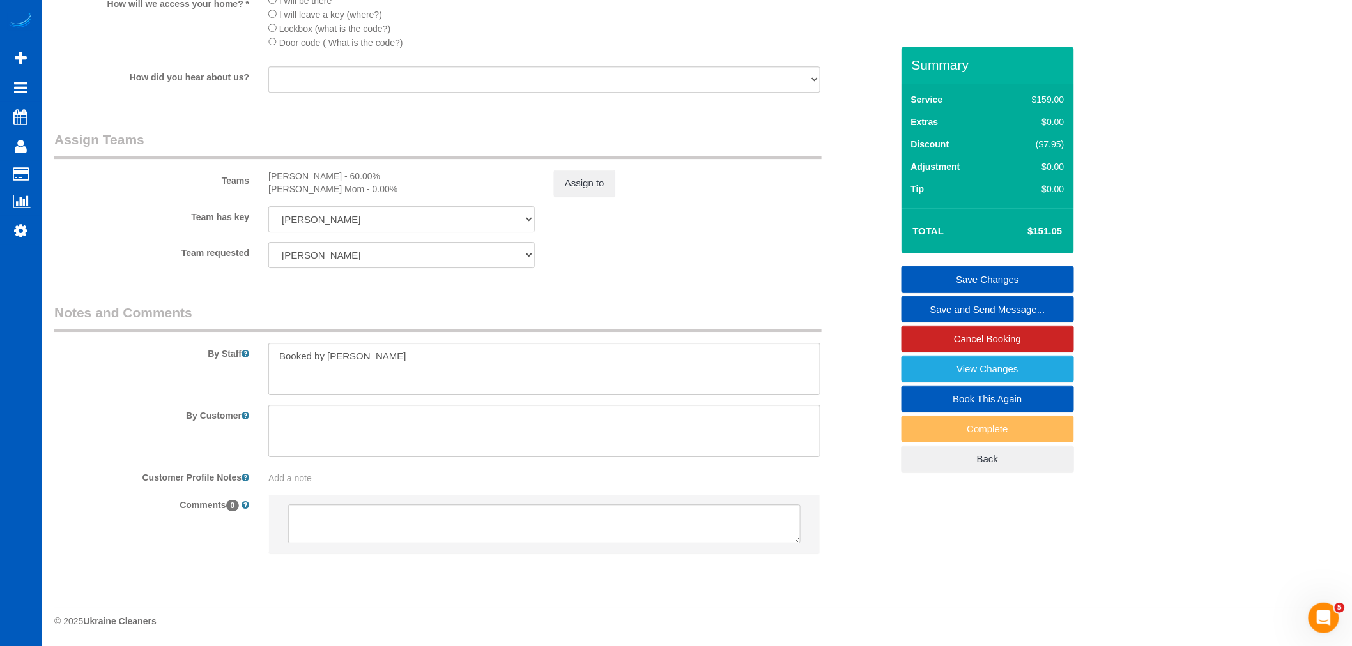
scroll to position [1637, 0]
click at [988, 273] on link "Save Changes" at bounding box center [987, 279] width 172 height 27
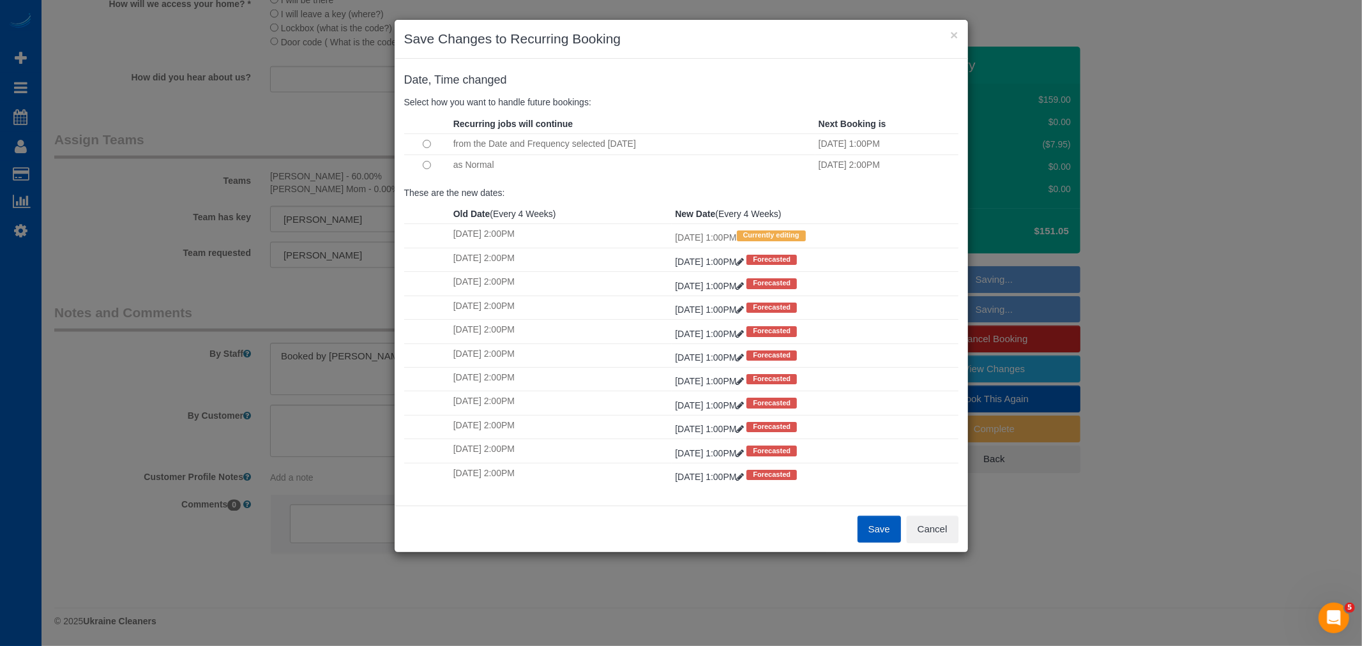
click at [434, 167] on td at bounding box center [427, 165] width 46 height 20
click at [878, 531] on button "Save" at bounding box center [879, 529] width 43 height 27
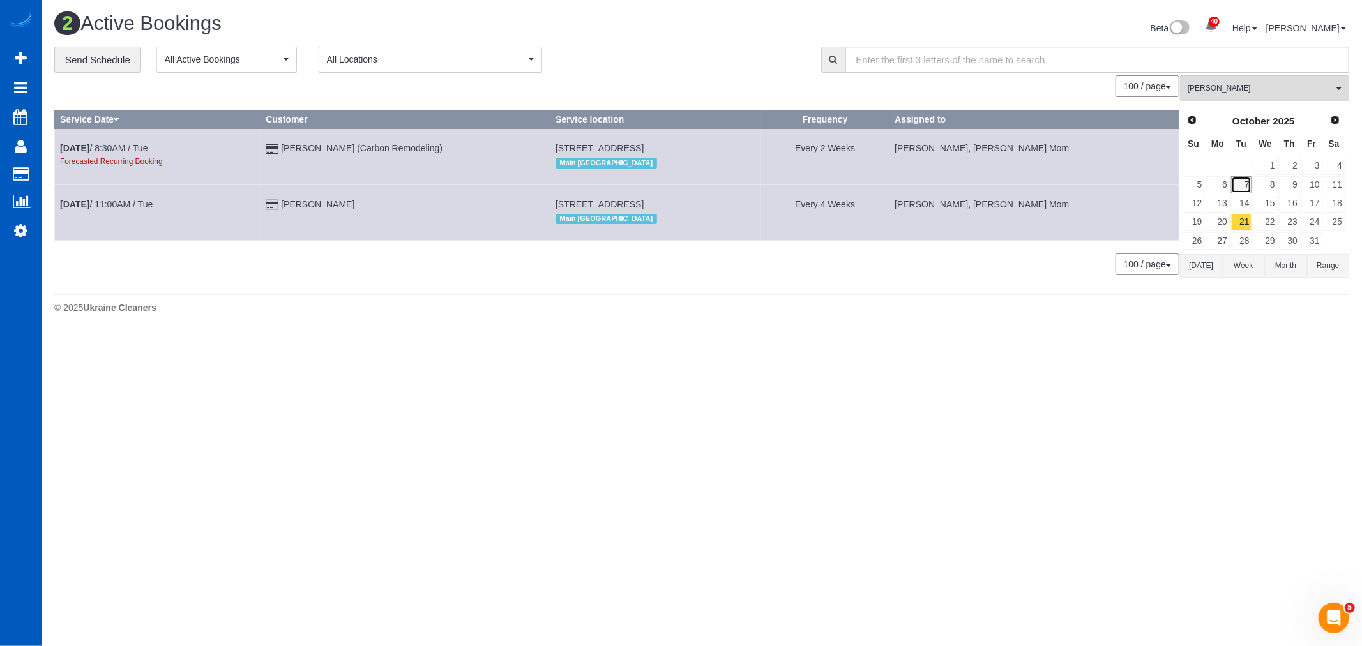
click at [1243, 185] on link "7" at bounding box center [1241, 184] width 21 height 17
click at [1277, 187] on link "8" at bounding box center [1265, 184] width 24 height 17
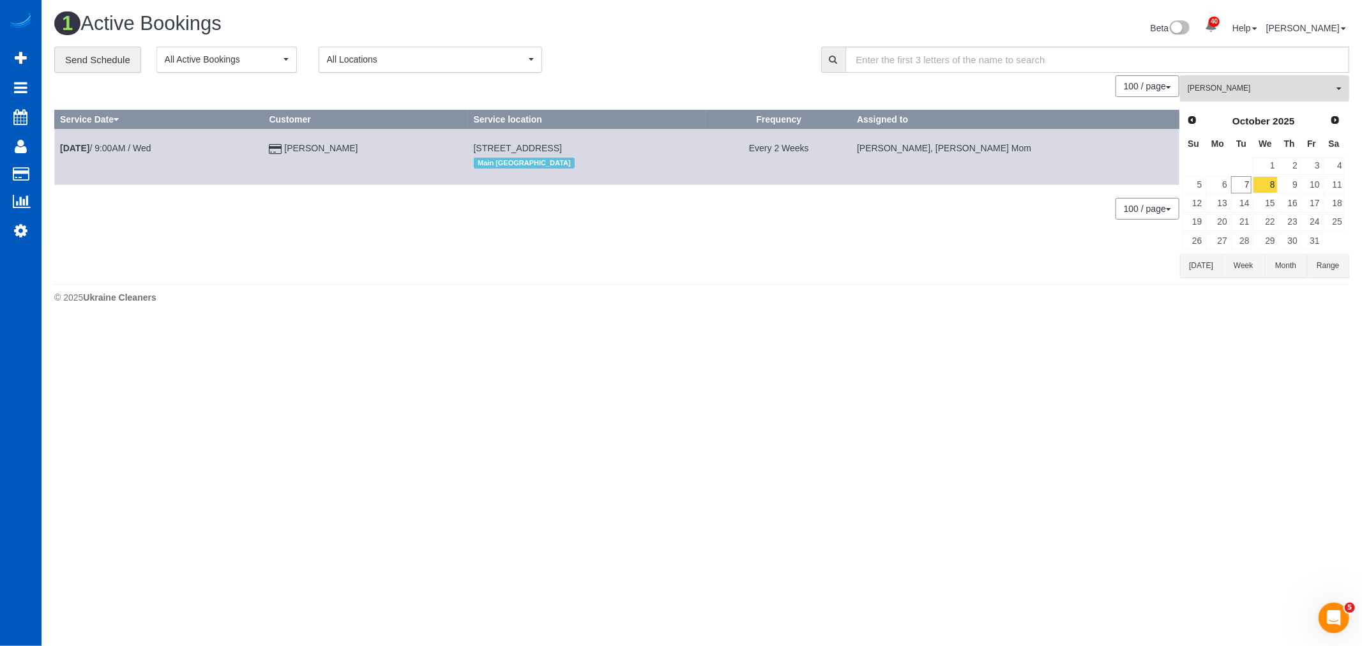
click at [1249, 84] on span "[PERSON_NAME]" at bounding box center [1261, 88] width 146 height 11
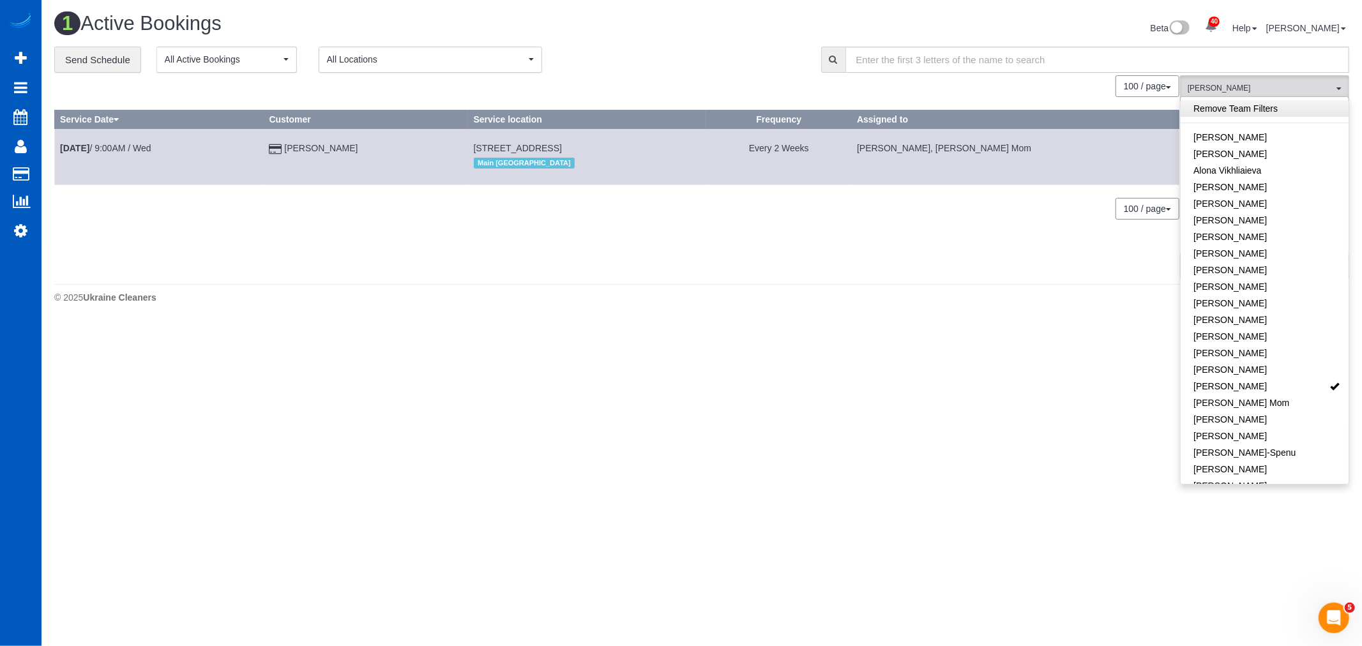
click at [1247, 107] on link "Remove Team Filters" at bounding box center [1265, 108] width 168 height 17
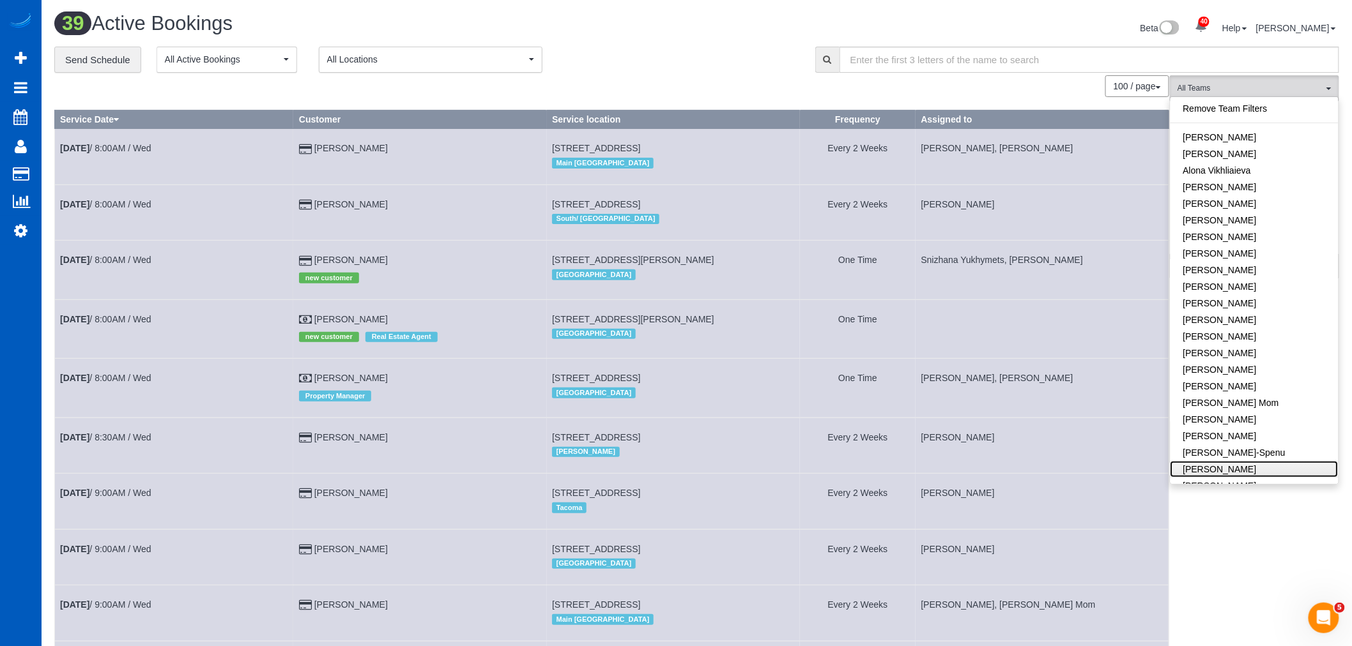
click at [1247, 464] on link "[PERSON_NAME]" at bounding box center [1254, 469] width 168 height 17
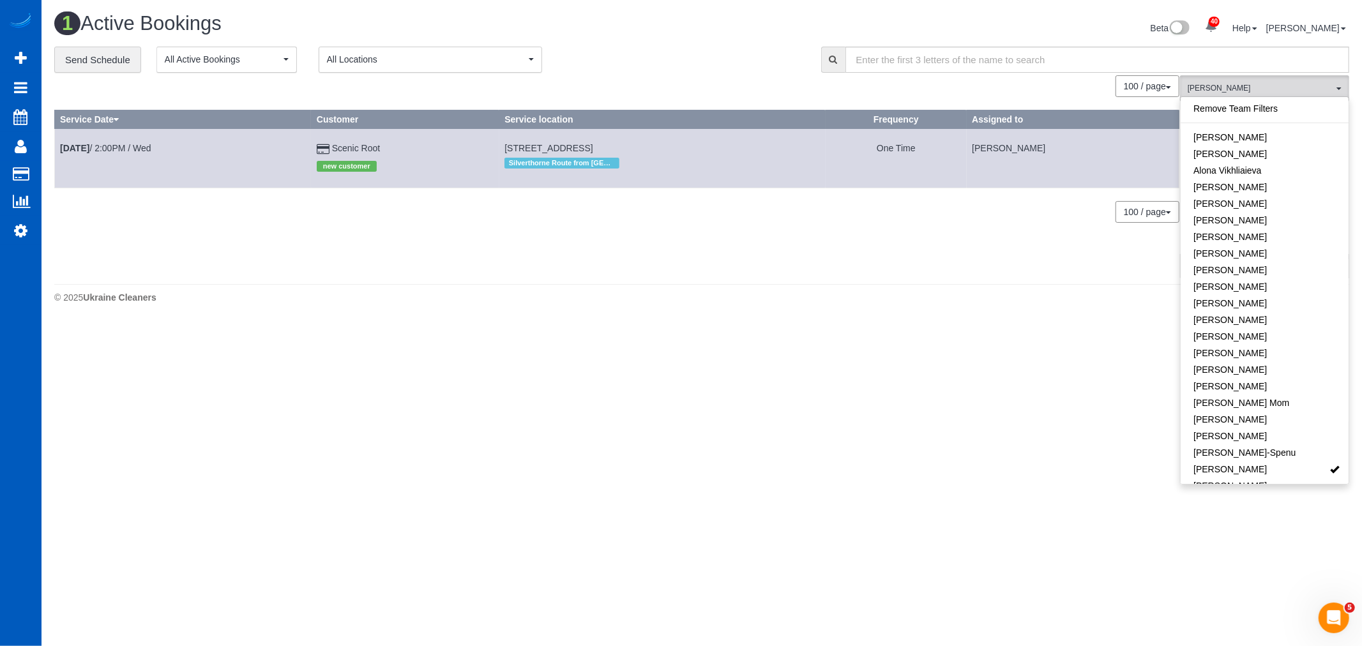
click at [926, 550] on body "40 Beta Your Notifications You have 0 alerts × You have 3 to charge for [DATE] …" at bounding box center [681, 323] width 1362 height 646
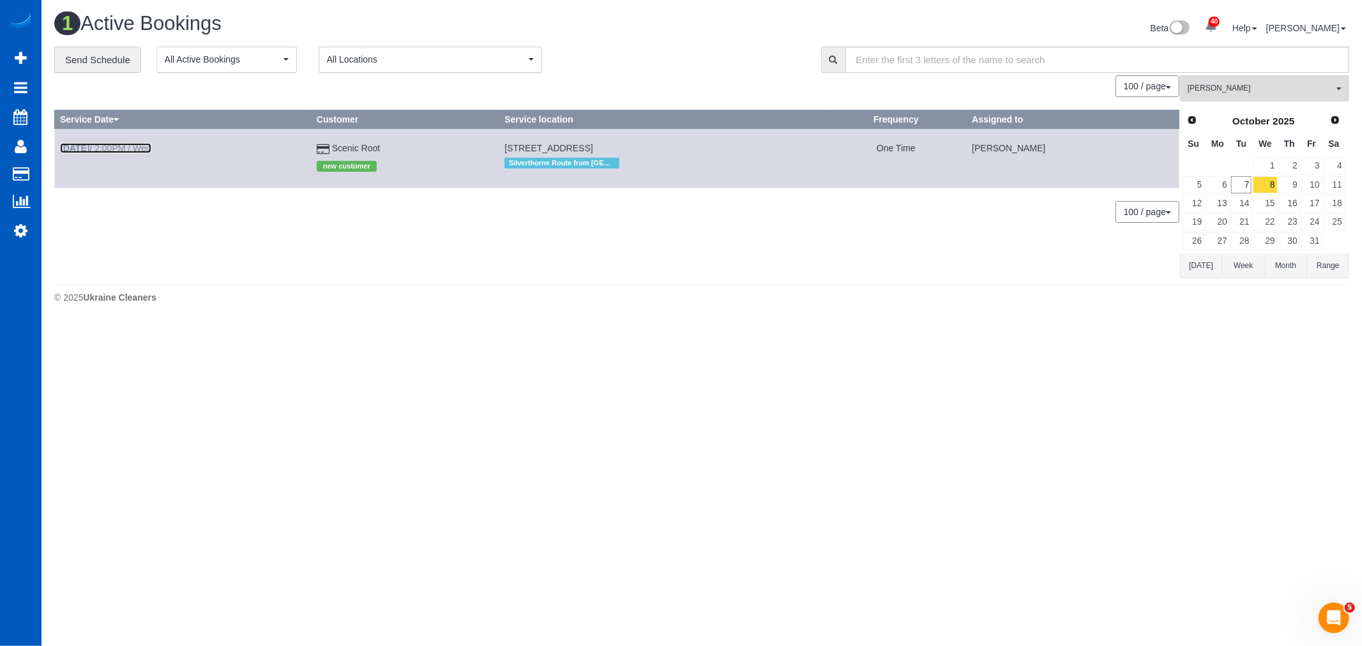
click at [117, 144] on link "Oct 8th / 2:00PM / Wed" at bounding box center [105, 148] width 91 height 10
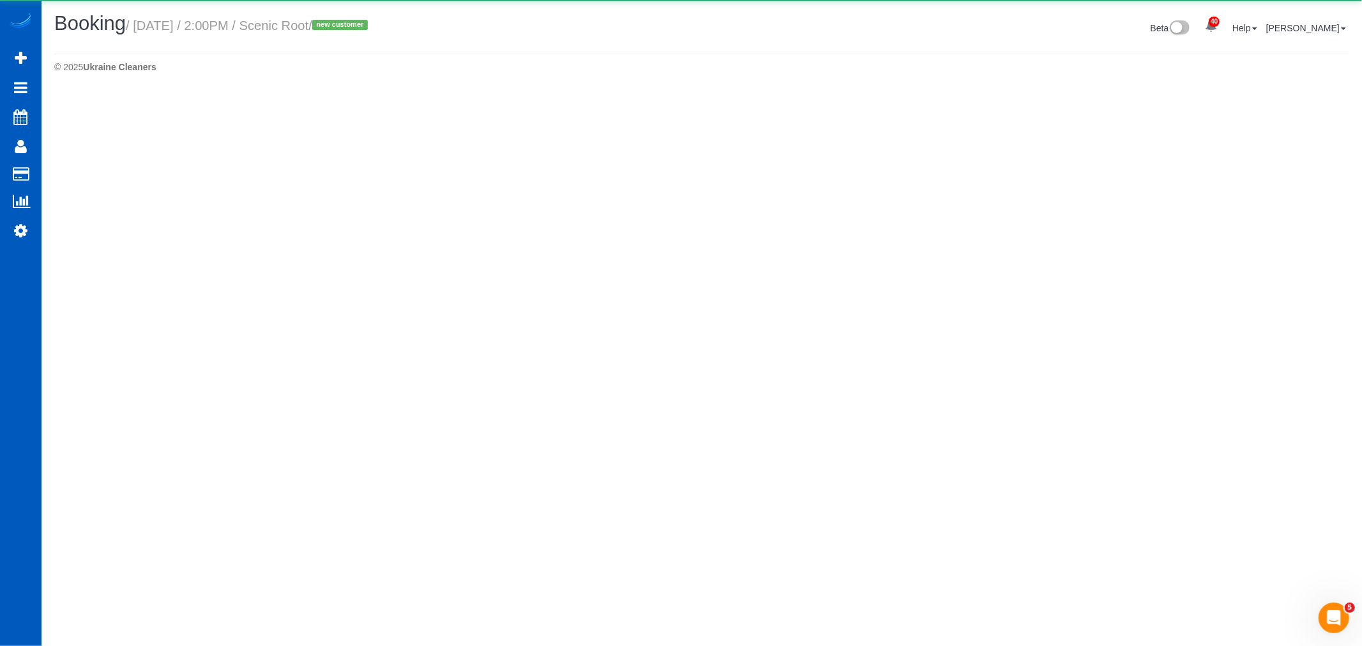
select select "CO"
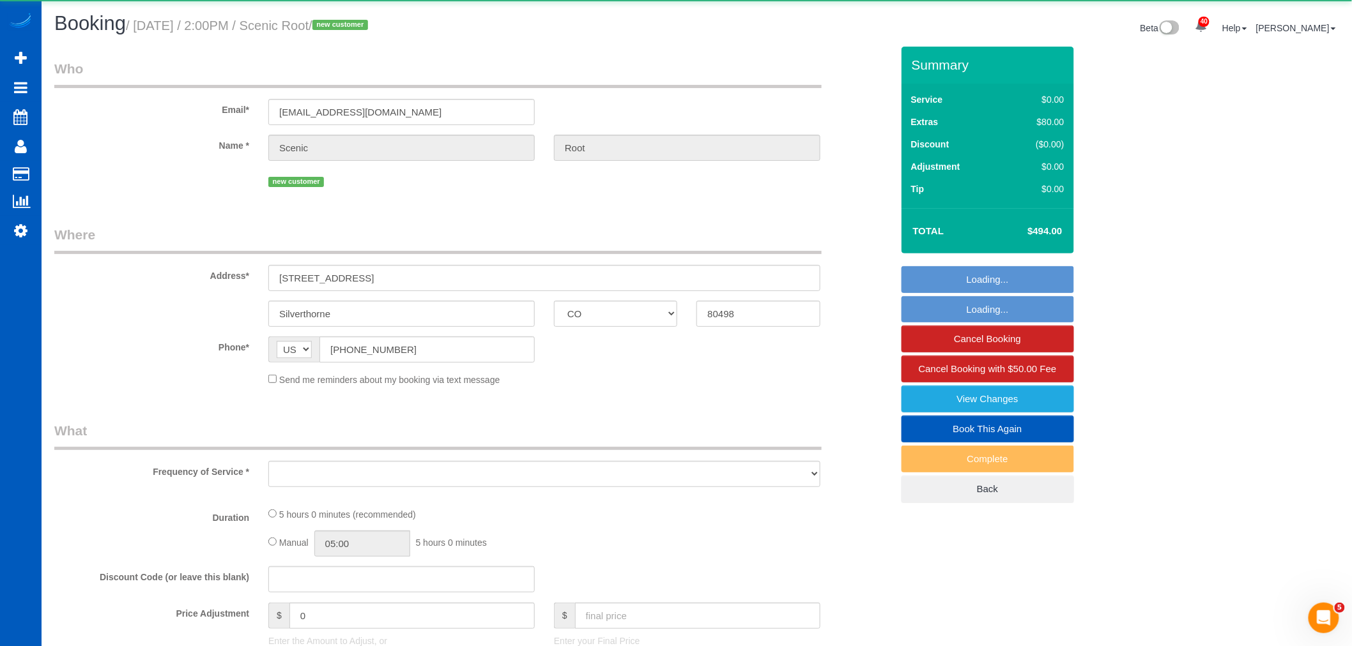
select select "object:12061"
select select "string:fspay-05666b1d-2ff1-4b08-bdef-e1cd56091ed9"
select select "199"
select select "1001"
select select "2"
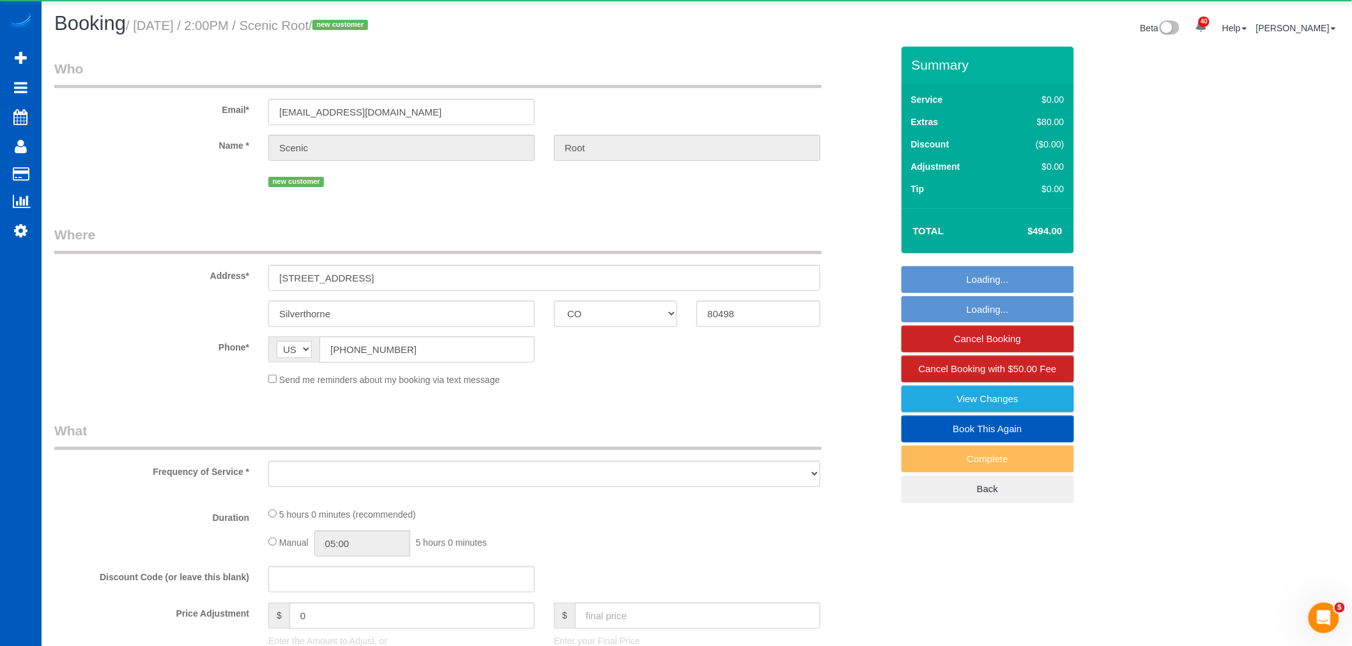
select select "2"
select select "number:8"
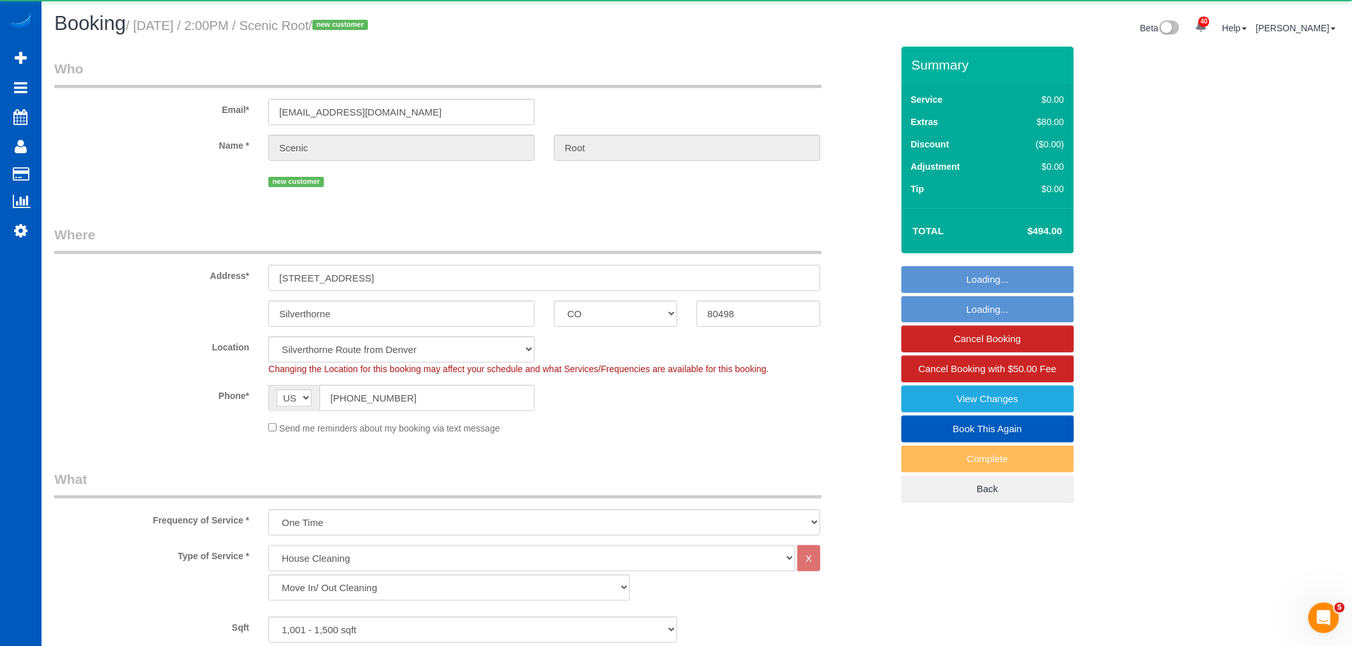
select select "object:12305"
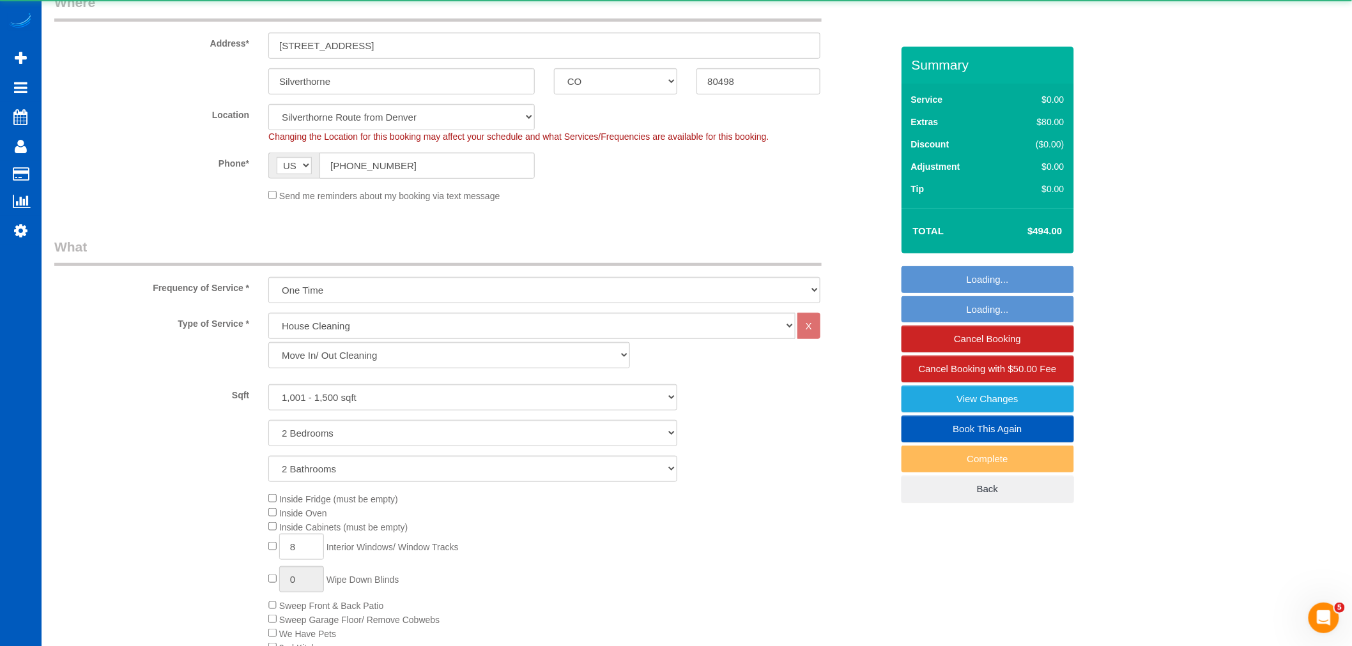
select select "spot48"
select select "1001"
select select "2"
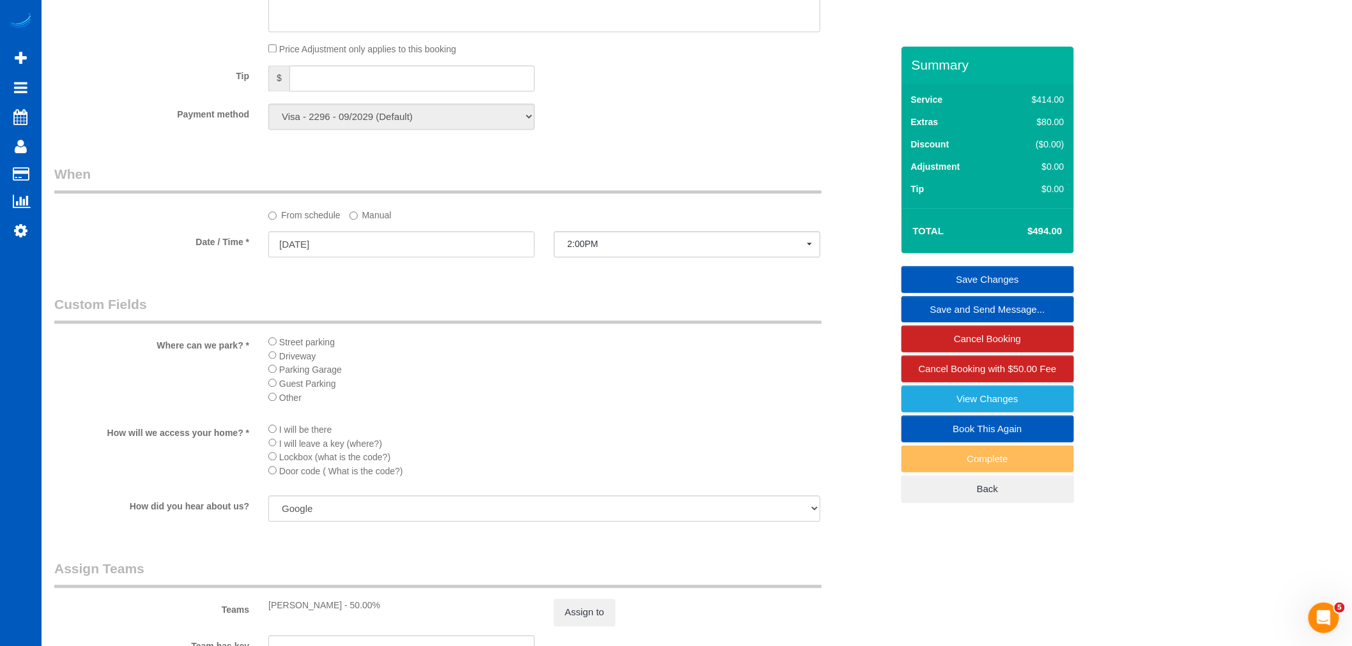
scroll to position [1064, 0]
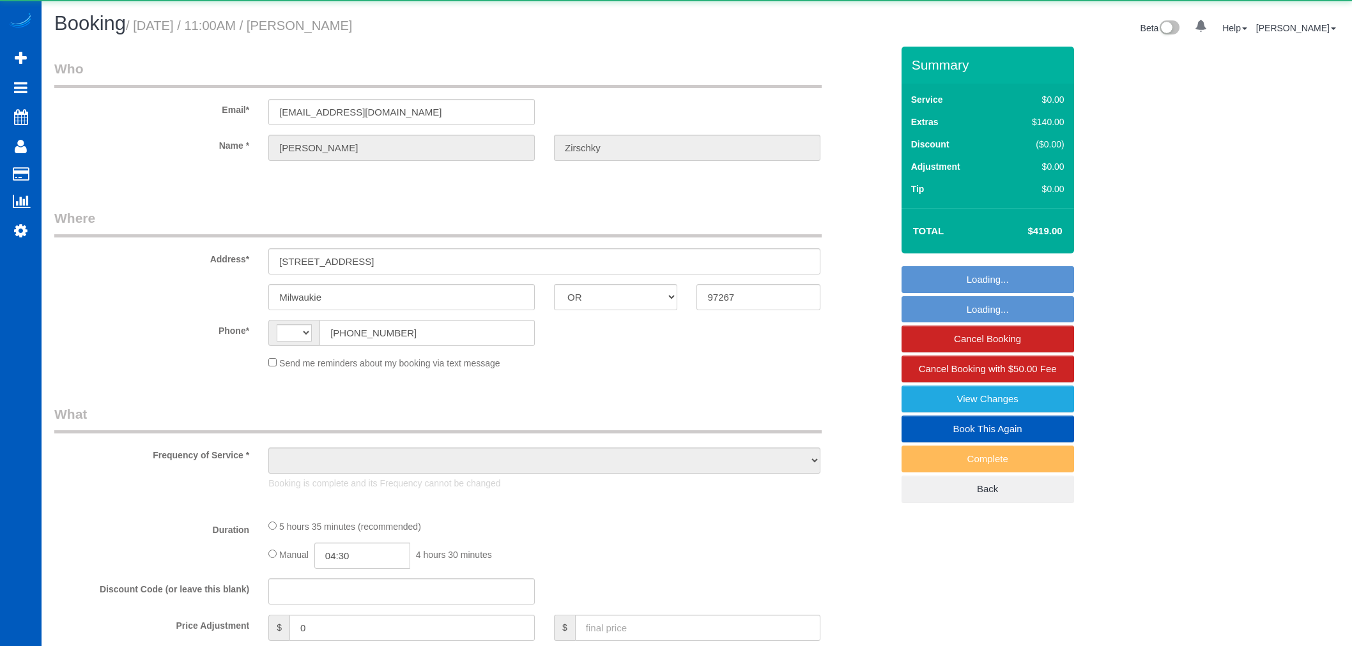
select select "OR"
select select "string:US"
select select "object:1131"
select select "string:fspay-652c41bc-4641-4af3-a699-388ff11937f7"
select select "199"
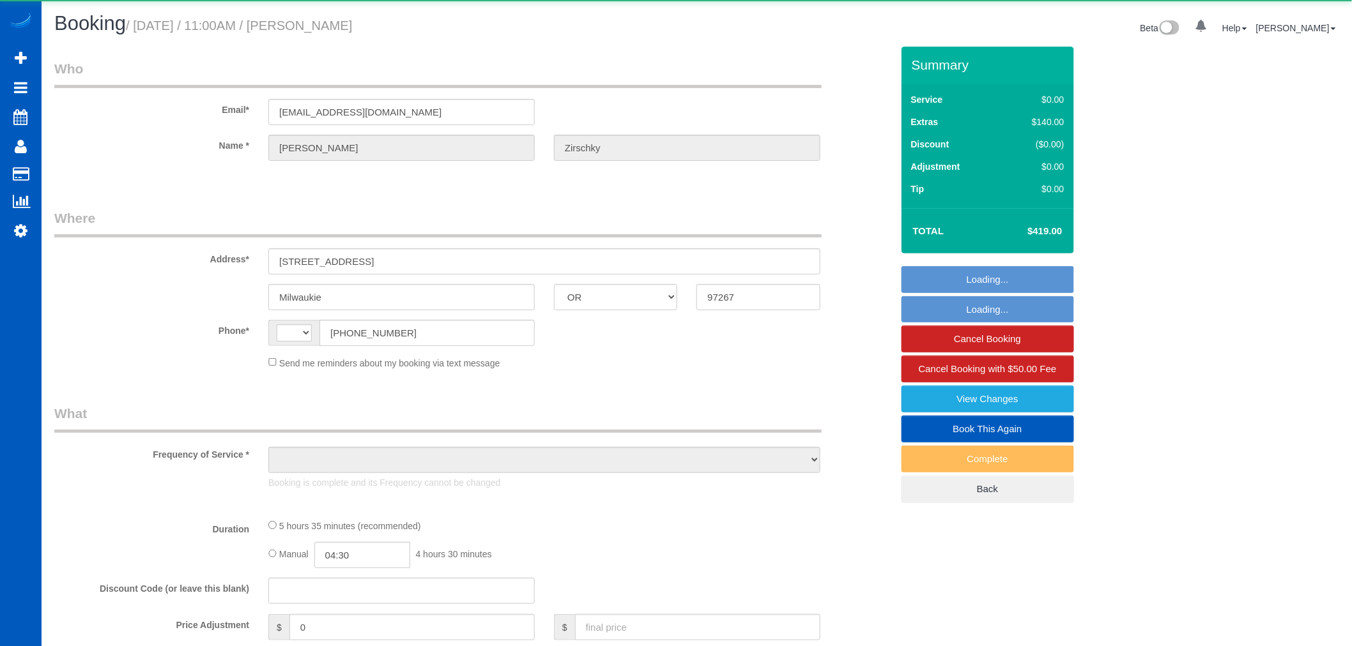
select select "1001"
select select "3"
select select "2"
select select "spot1"
select select "number:8"
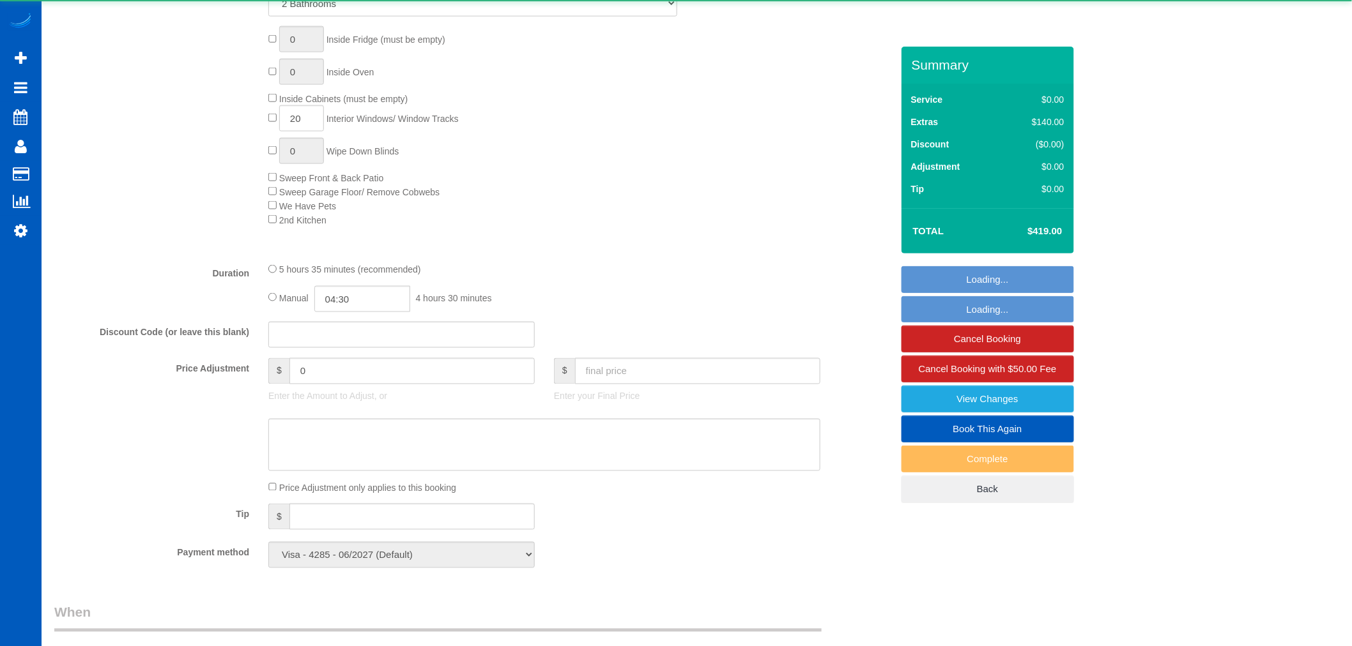
select select "1001"
select select "3"
select select "2"
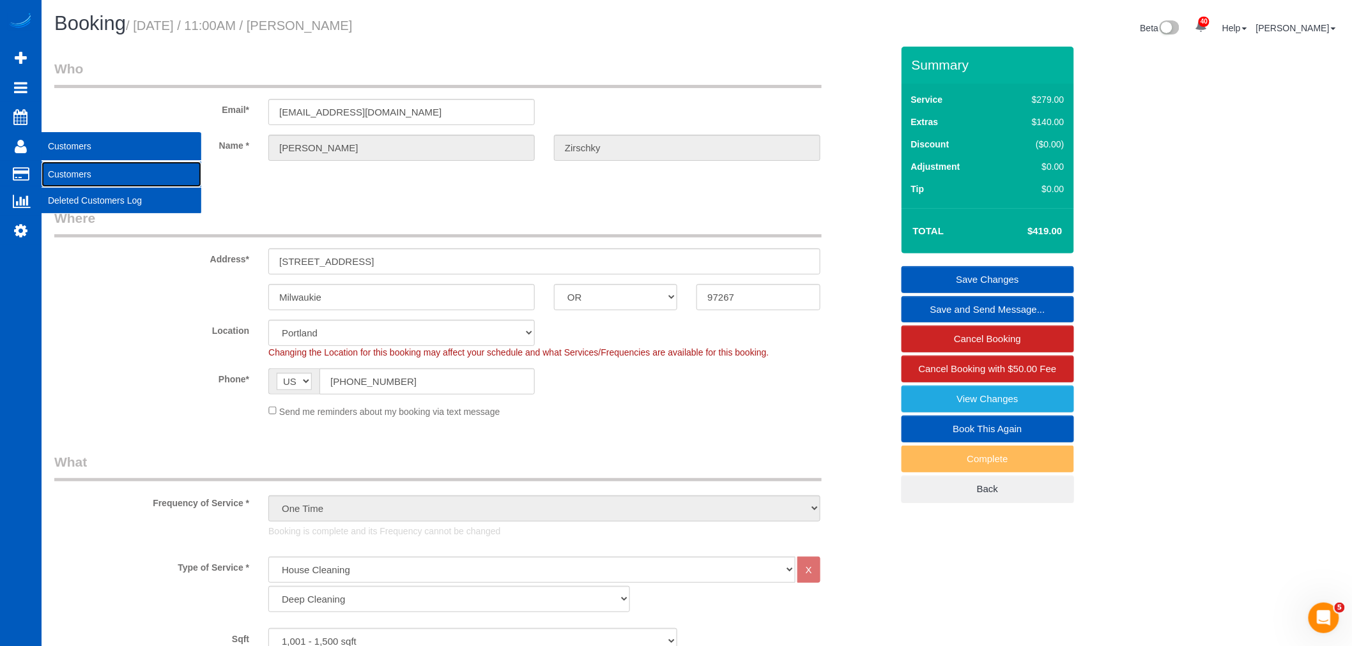
click at [96, 176] on link "Customers" at bounding box center [122, 175] width 160 height 26
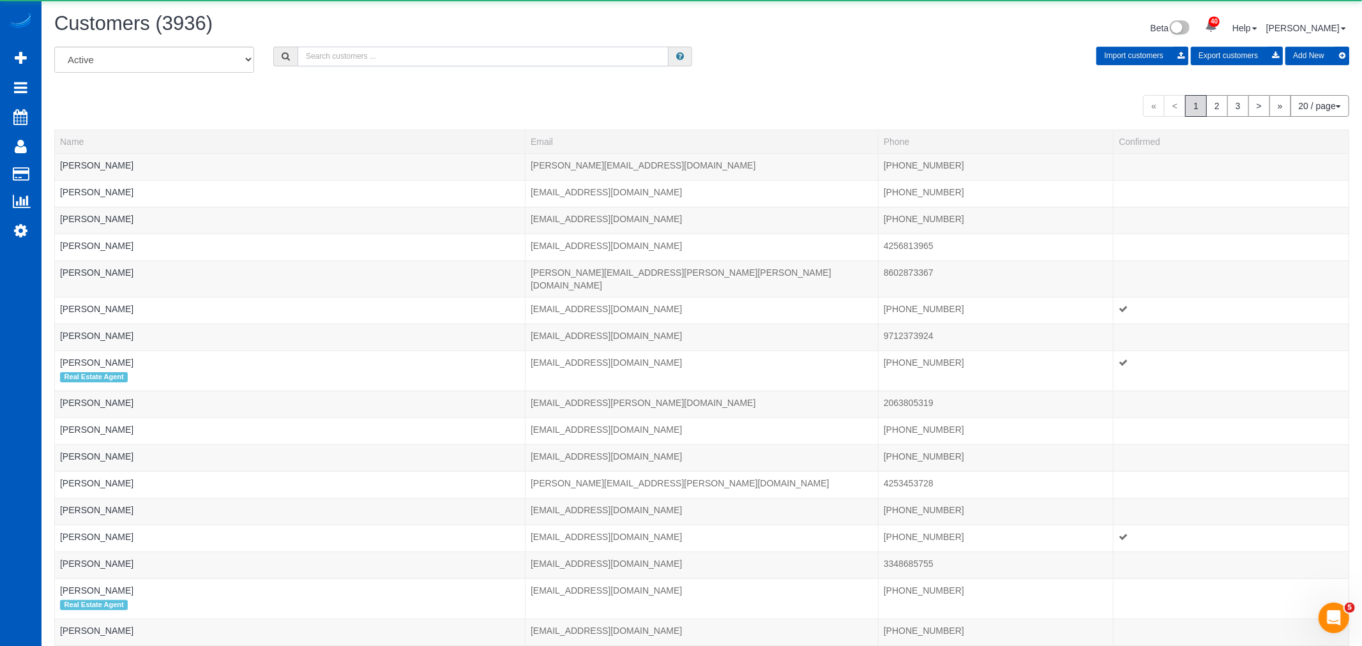
click at [386, 52] on input "text" at bounding box center [483, 57] width 371 height 20
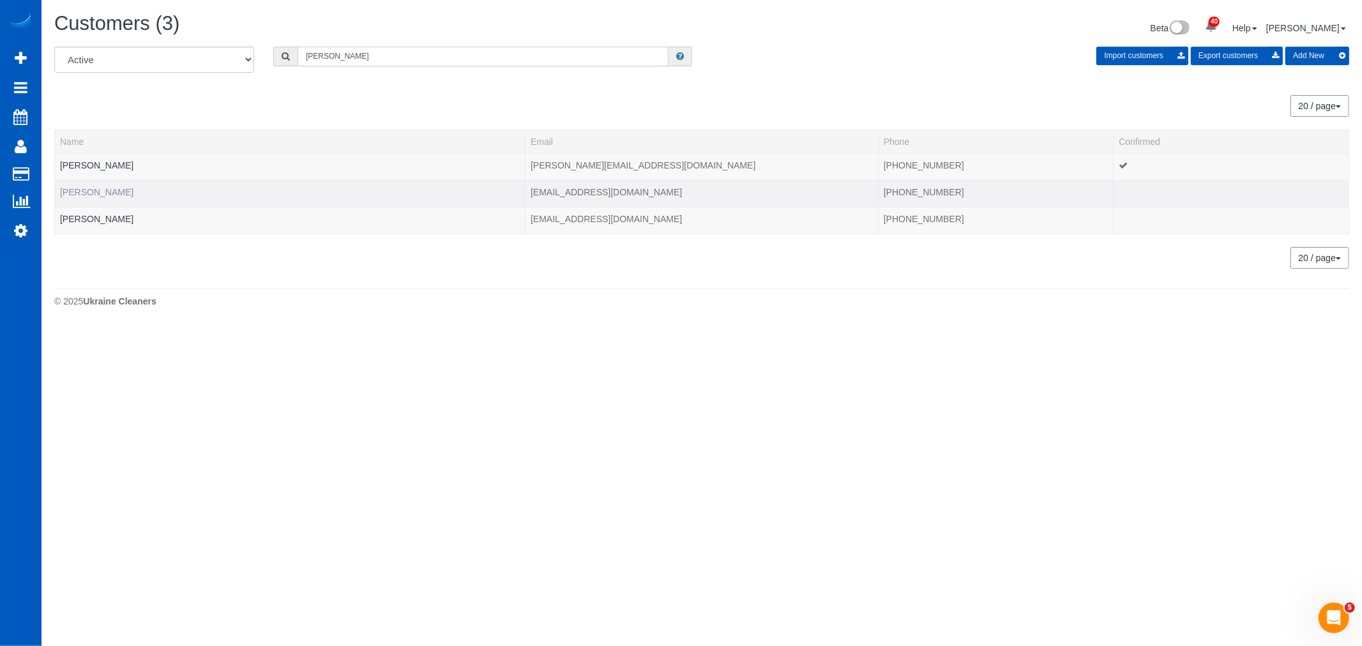
type input "chloe"
click at [99, 190] on link "[PERSON_NAME]" at bounding box center [96, 192] width 73 height 10
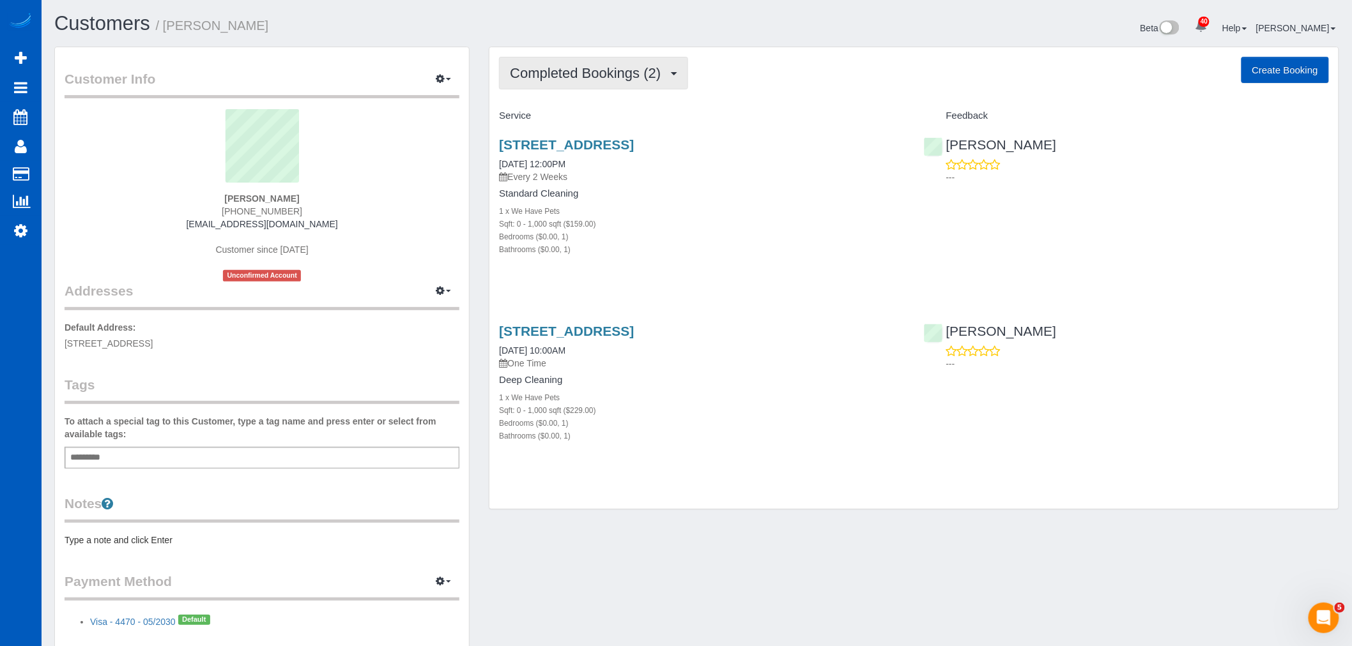
click at [563, 77] on span "Completed Bookings (2)" at bounding box center [588, 73] width 157 height 16
click at [573, 118] on link "Upcoming Bookings (11)" at bounding box center [566, 119] width 135 height 17
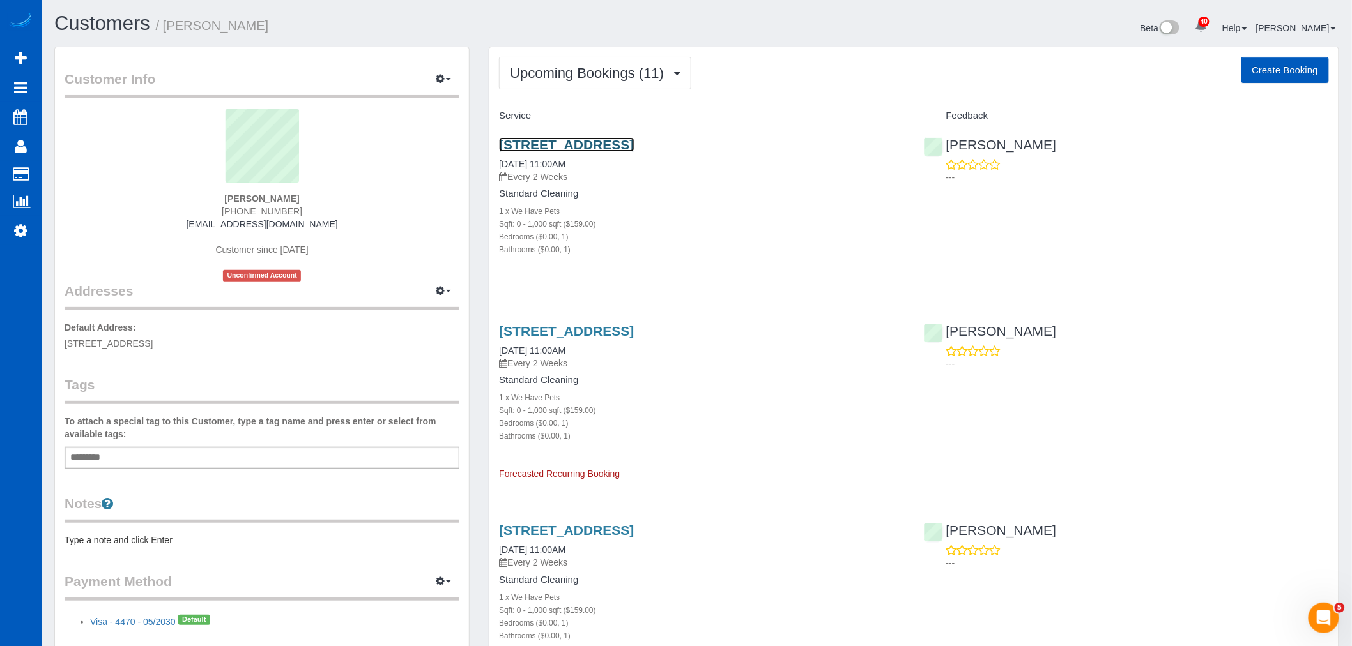
click at [568, 138] on link "[STREET_ADDRESS]" at bounding box center [566, 144] width 135 height 15
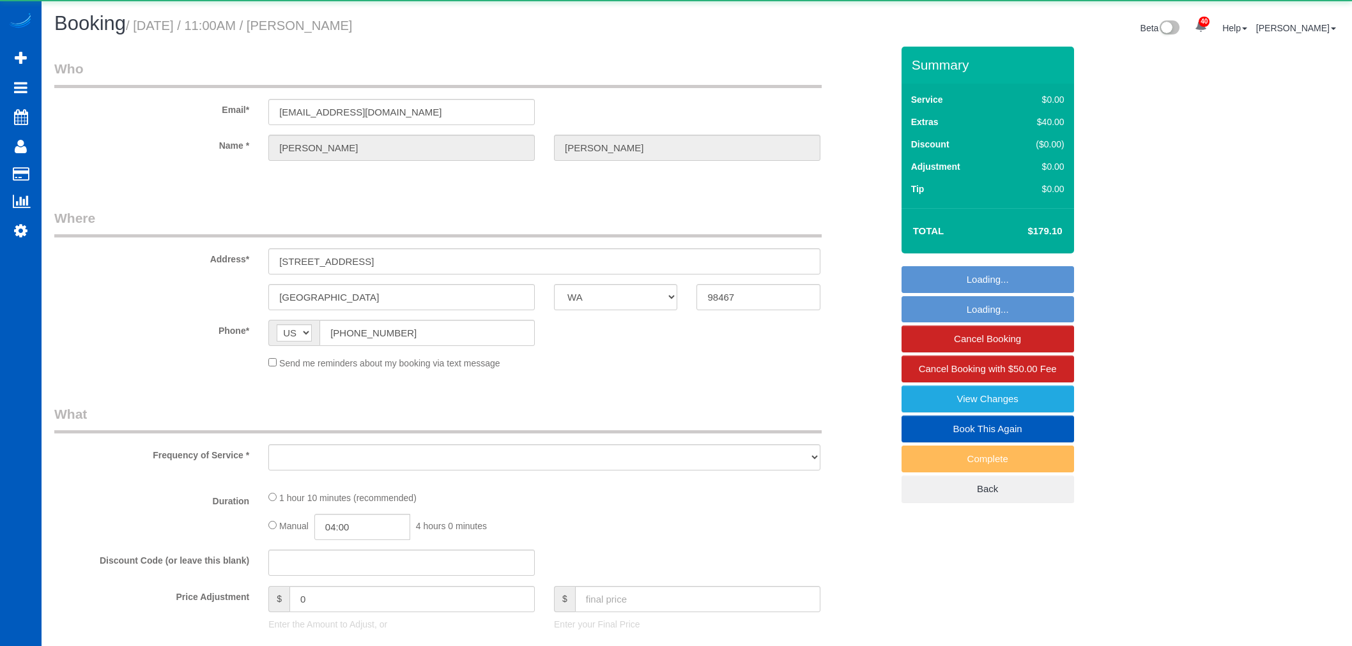
select select "WA"
select select "object:1115"
select select "199"
select select "spot1"
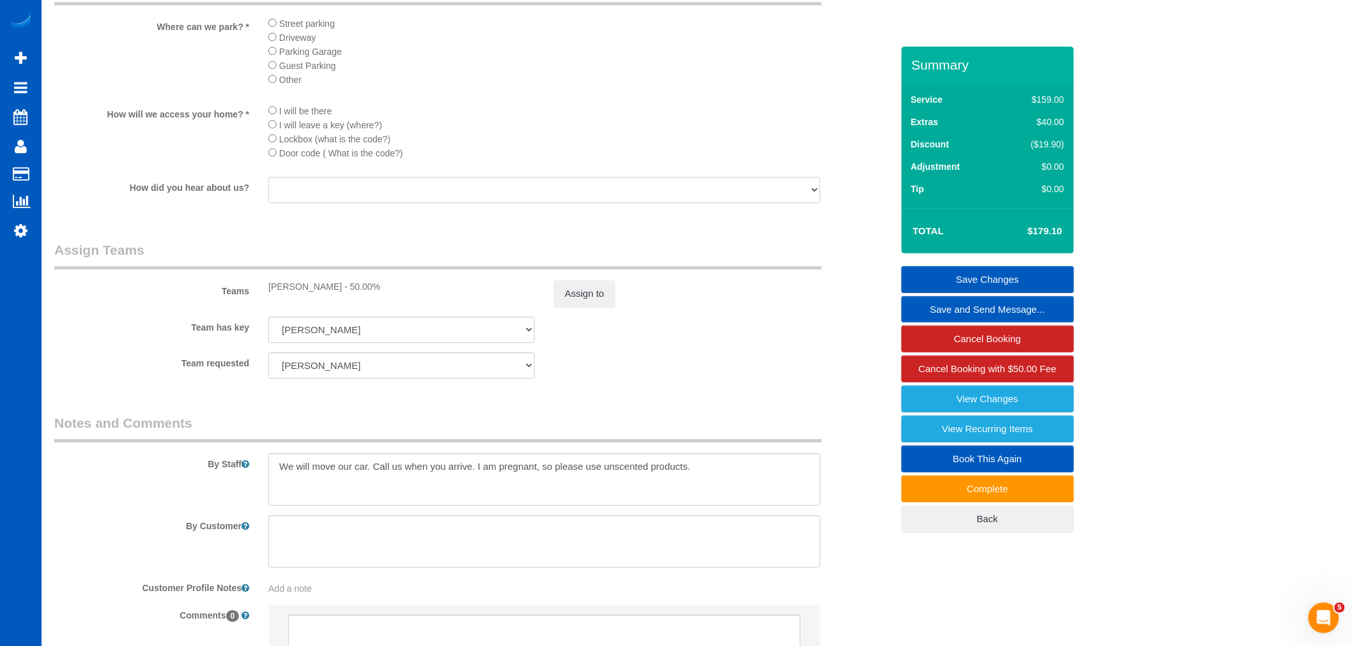
scroll to position [1419, 0]
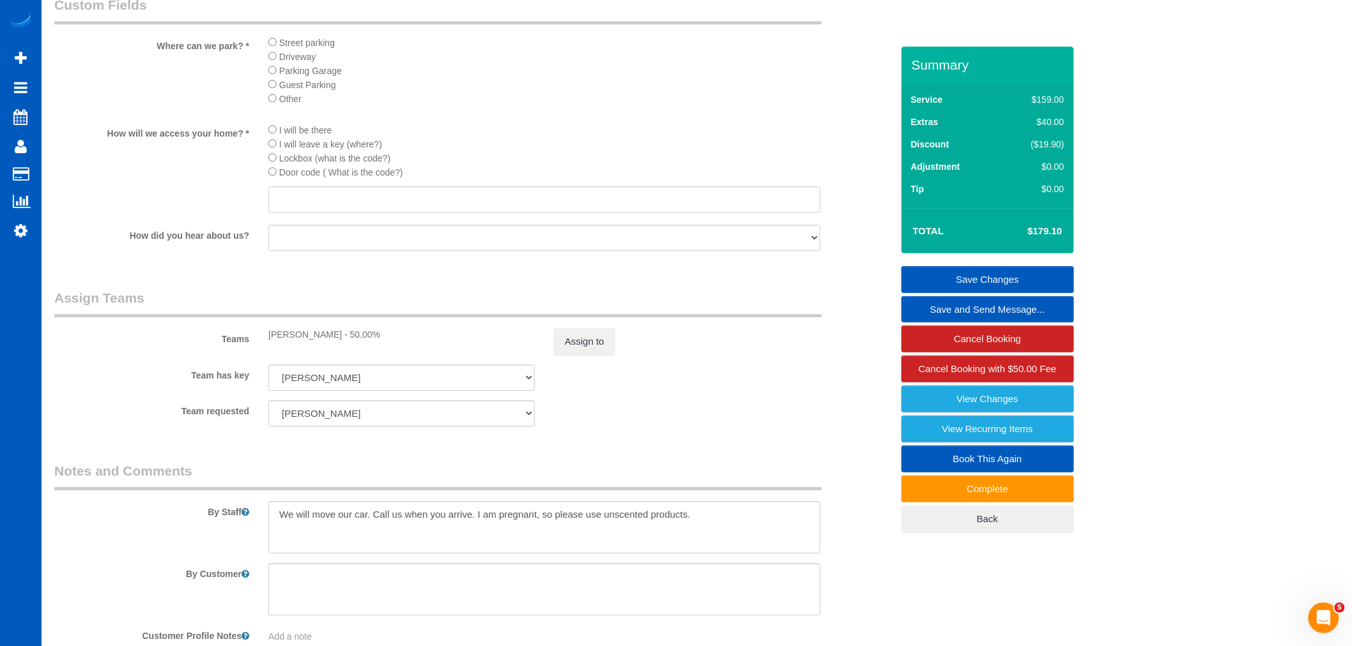
click at [292, 213] on input "text" at bounding box center [544, 200] width 552 height 26
type input "under the mat"
click at [1010, 270] on link "Save Changes" at bounding box center [987, 279] width 172 height 27
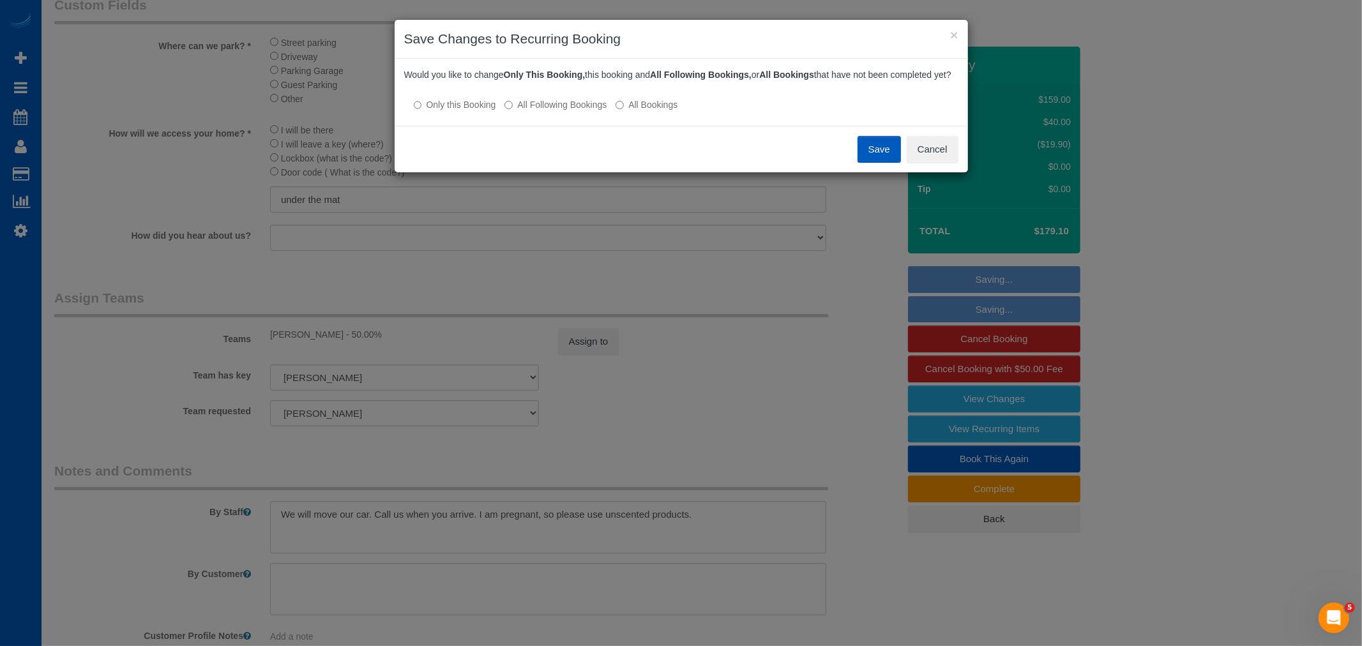
click at [864, 163] on button "Save" at bounding box center [879, 149] width 43 height 27
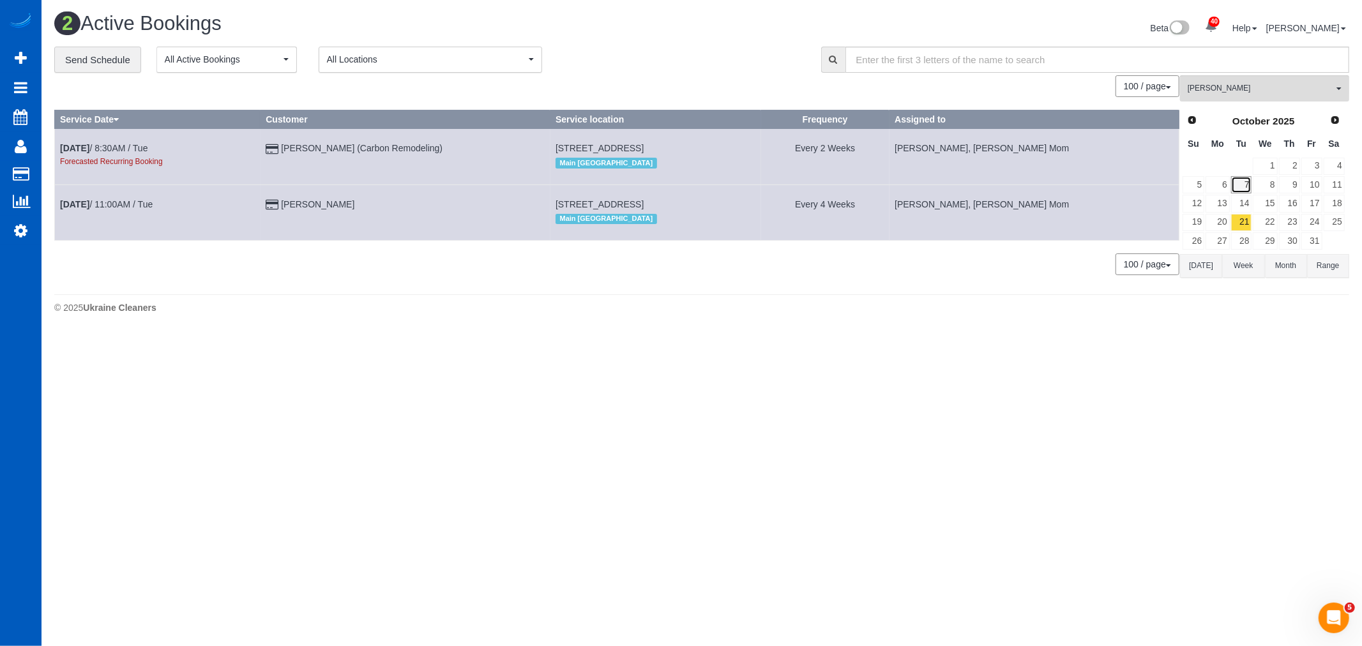
click at [1235, 188] on link "7" at bounding box center [1241, 184] width 21 height 17
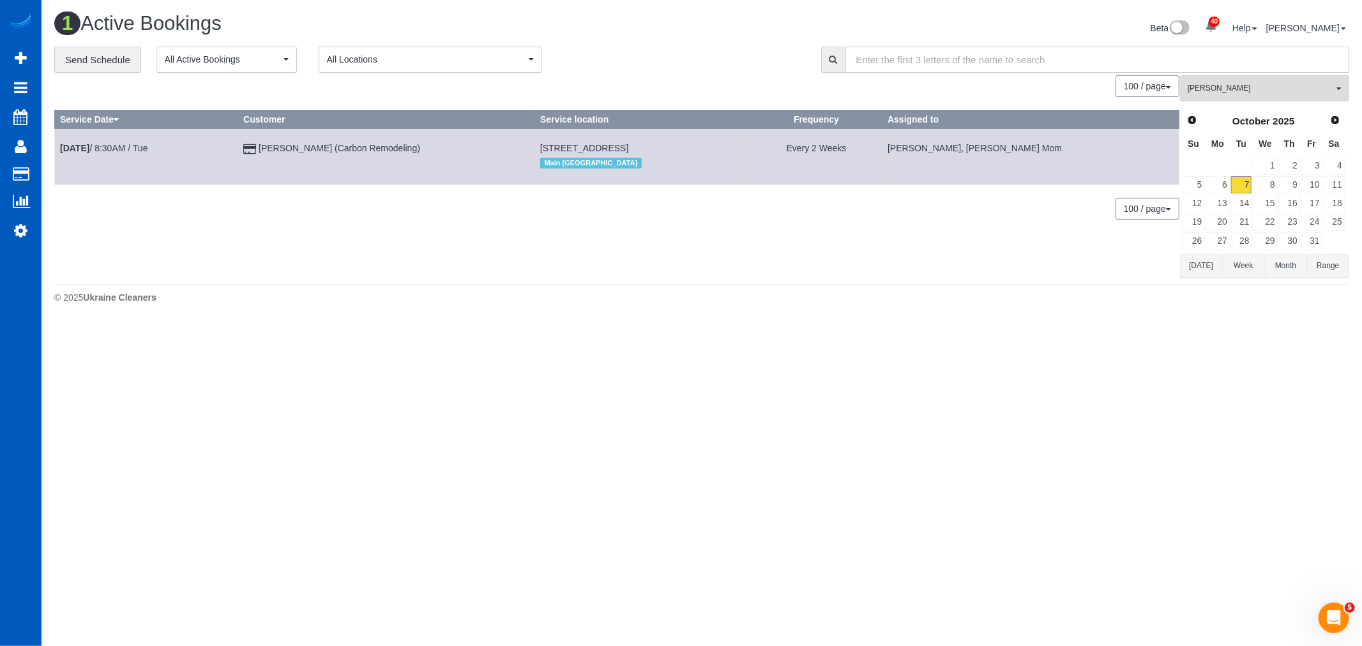
click at [1238, 69] on input "text" at bounding box center [1098, 60] width 505 height 26
click at [1237, 105] on div "[PERSON_NAME] All Teams Remove Team Filters [PERSON_NAME] [PERSON_NAME] Alona V…" at bounding box center [1264, 176] width 169 height 202
click at [1240, 131] on div "Prev Next [DATE]" at bounding box center [1264, 121] width 164 height 22
click at [1235, 102] on button "[PERSON_NAME] All Teams" at bounding box center [1264, 88] width 169 height 26
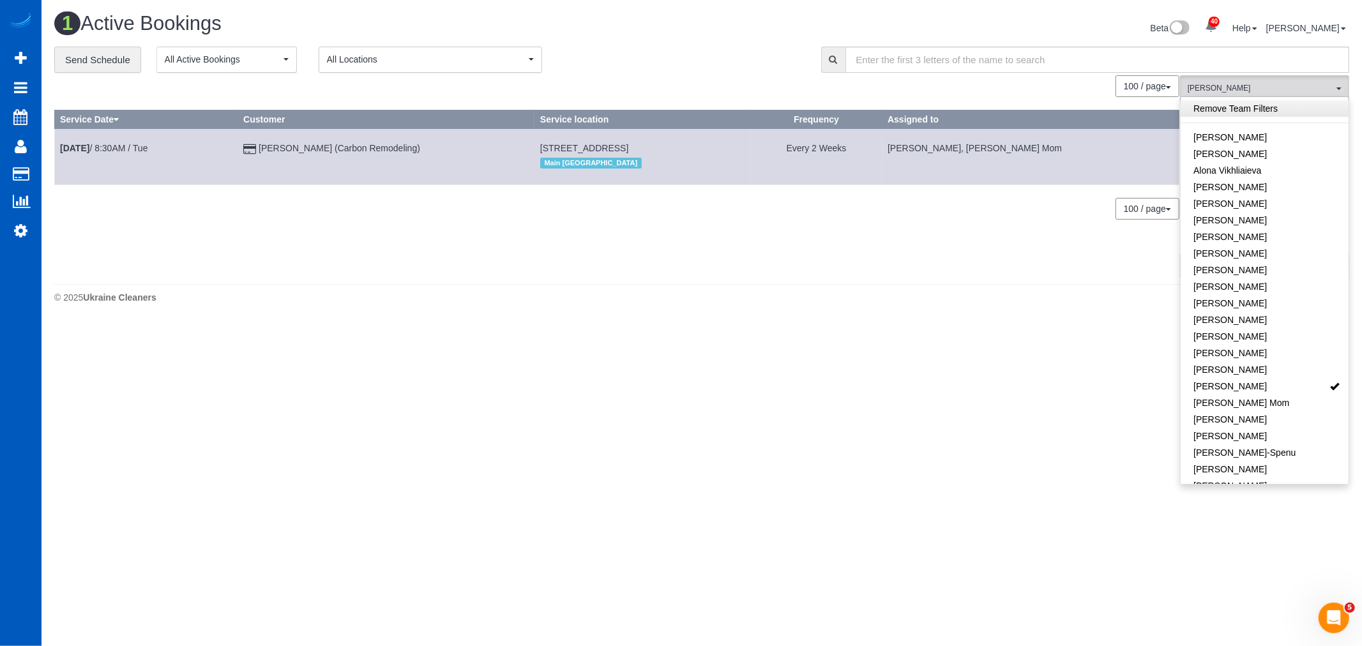
click at [1235, 116] on link "Remove Team Filters" at bounding box center [1265, 108] width 168 height 17
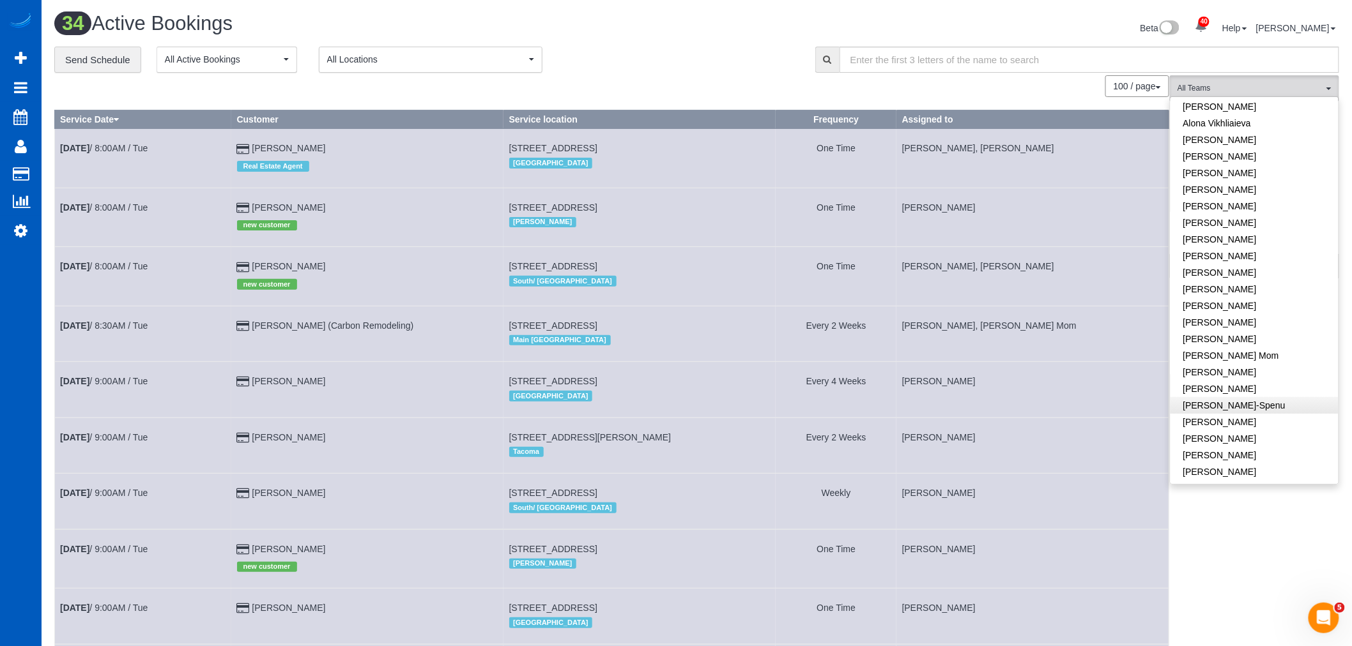
scroll to position [71, 0]
click at [1231, 400] on link "[PERSON_NAME]" at bounding box center [1254, 398] width 168 height 17
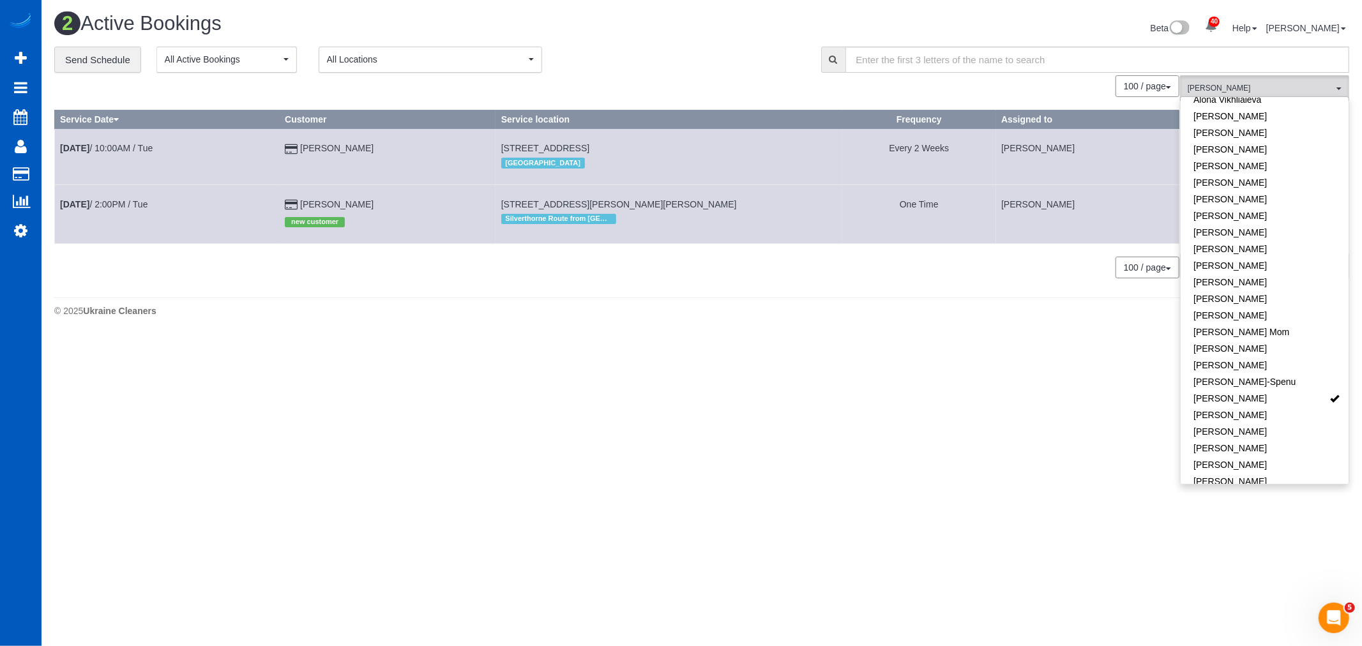
click at [503, 387] on body "40 Beta Your Notifications You have 0 alerts × You have 3 to charge for [DATE] …" at bounding box center [681, 323] width 1362 height 646
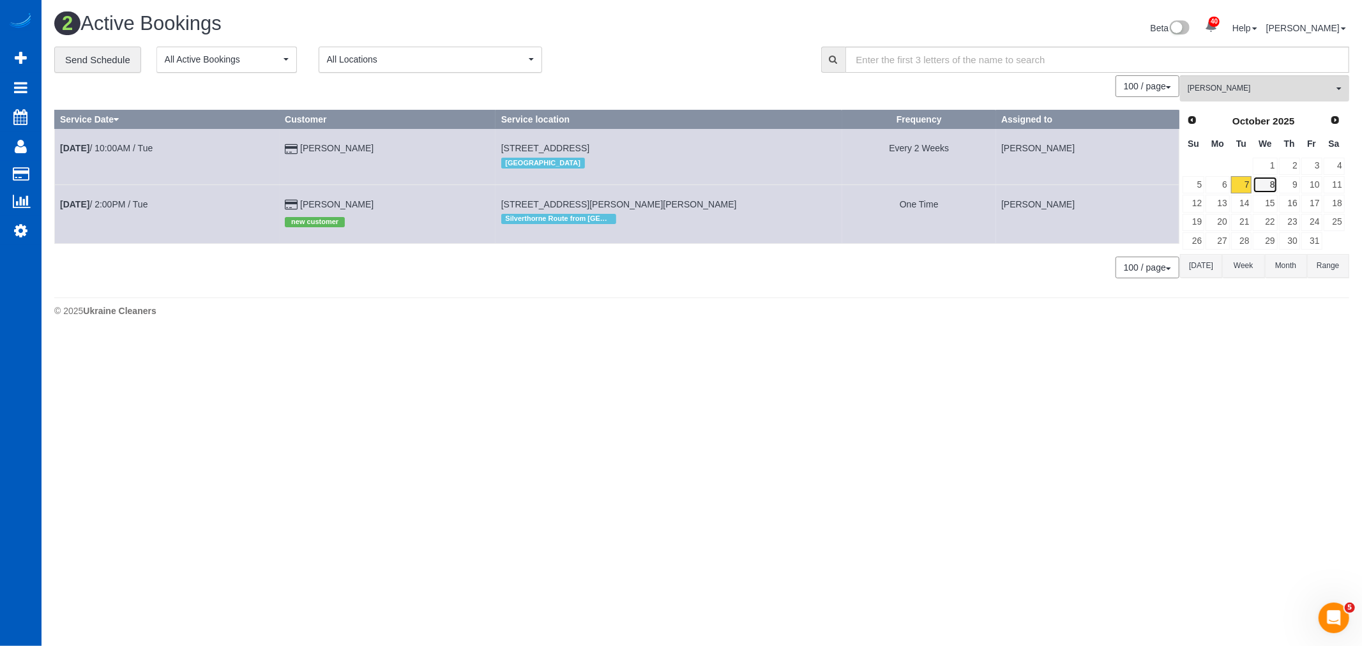
click at [1272, 188] on link "8" at bounding box center [1265, 184] width 24 height 17
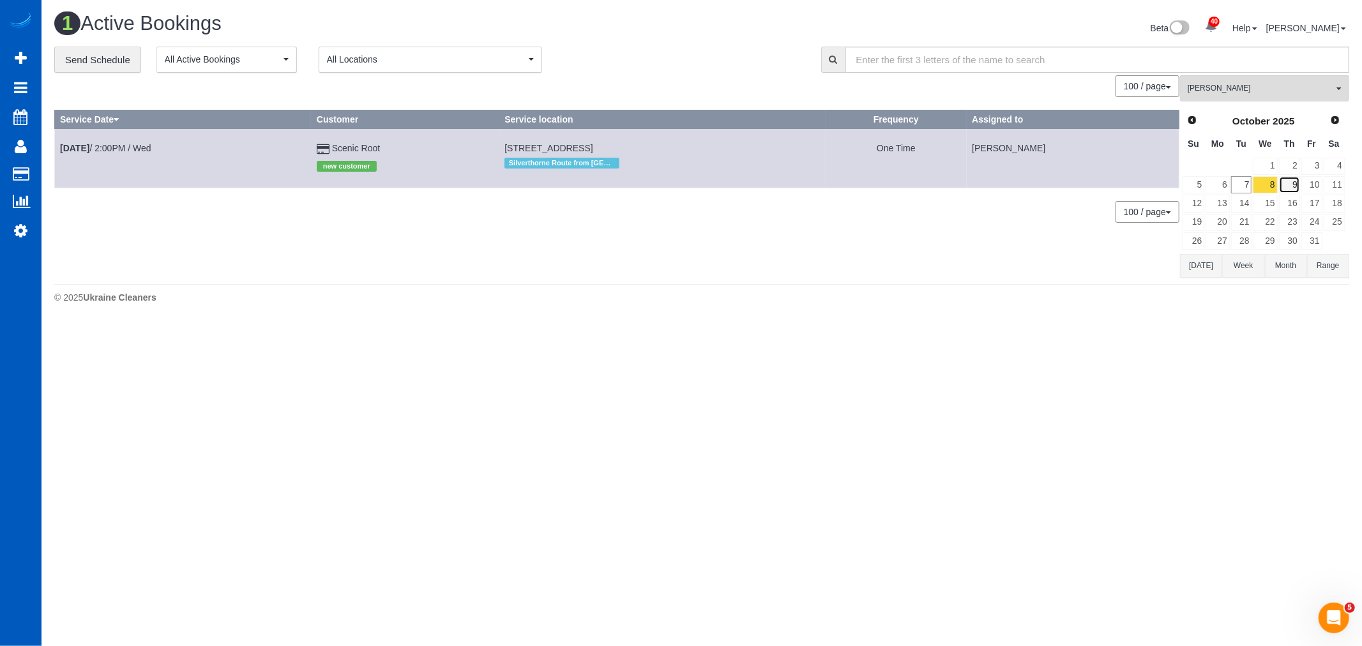
click at [1299, 179] on link "9" at bounding box center [1289, 184] width 21 height 17
click at [89, 144] on b "[DATE]" at bounding box center [74, 148] width 29 height 10
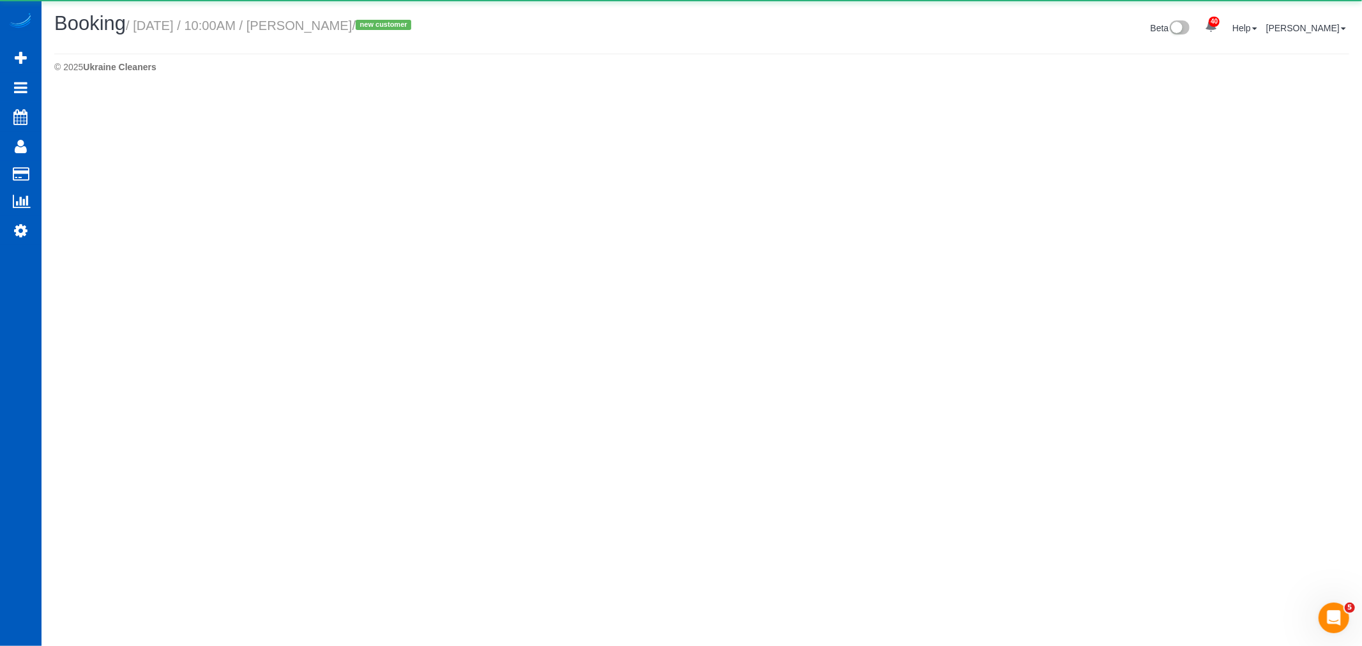
select select "CO"
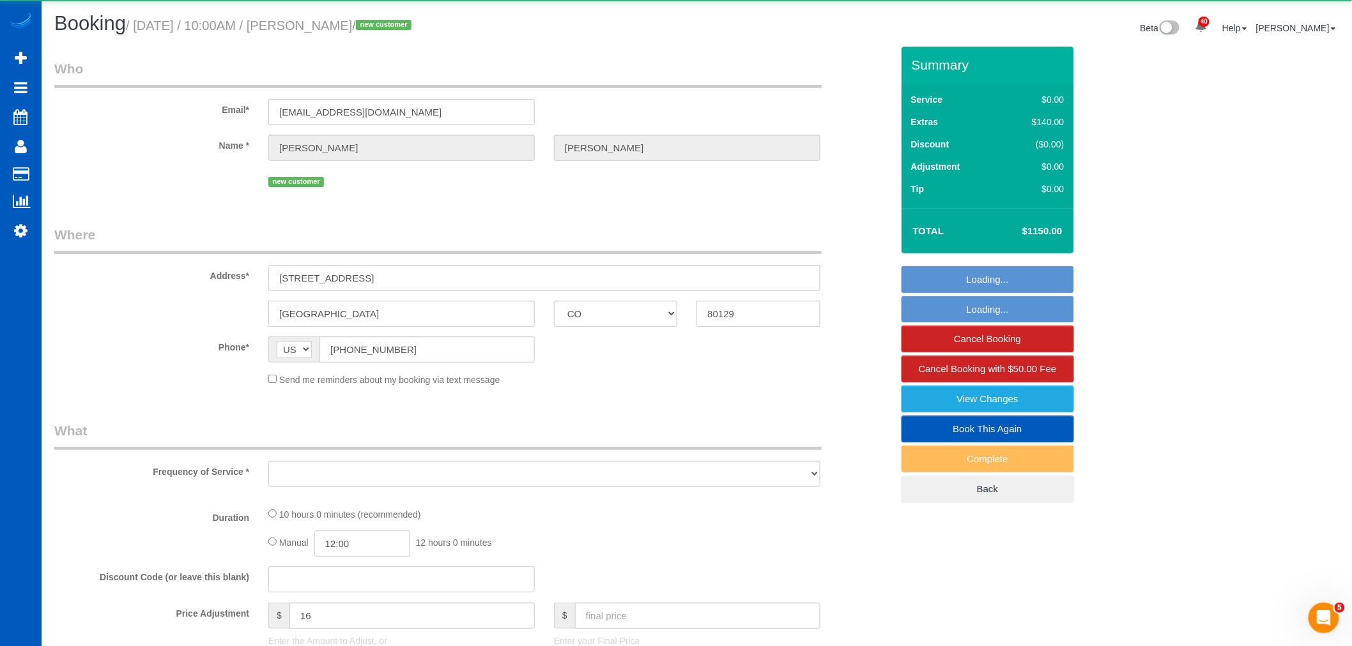
select select "object:2345"
select select "string:fspay-9d08495d-048f-4a78-8aea-155f02c8709e"
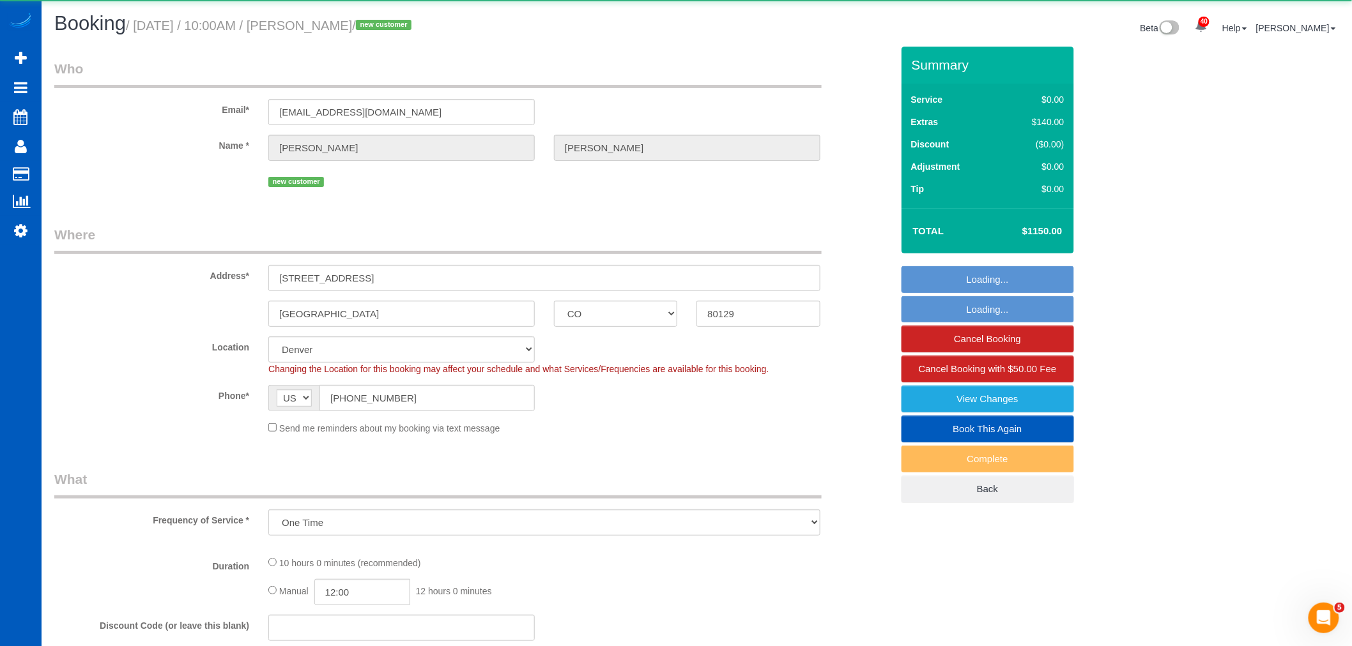
select select "object:2452"
select select "199"
select select "5501"
select select "6"
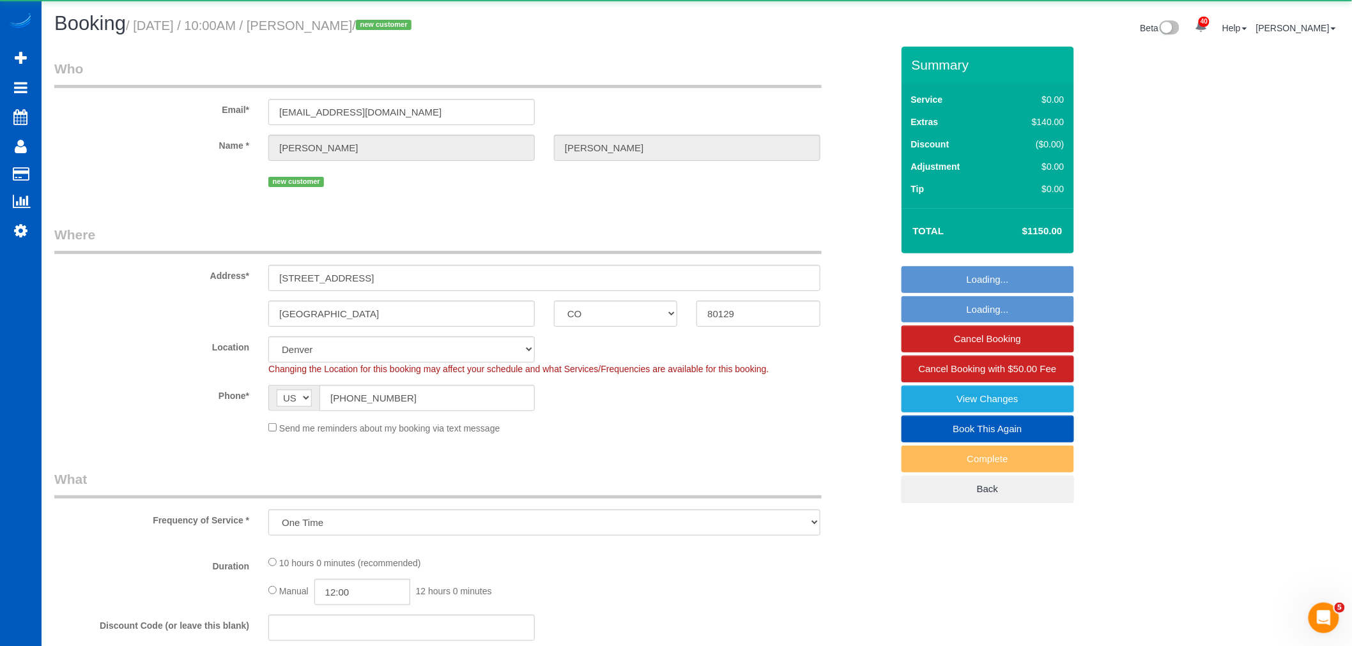
select select "spot8"
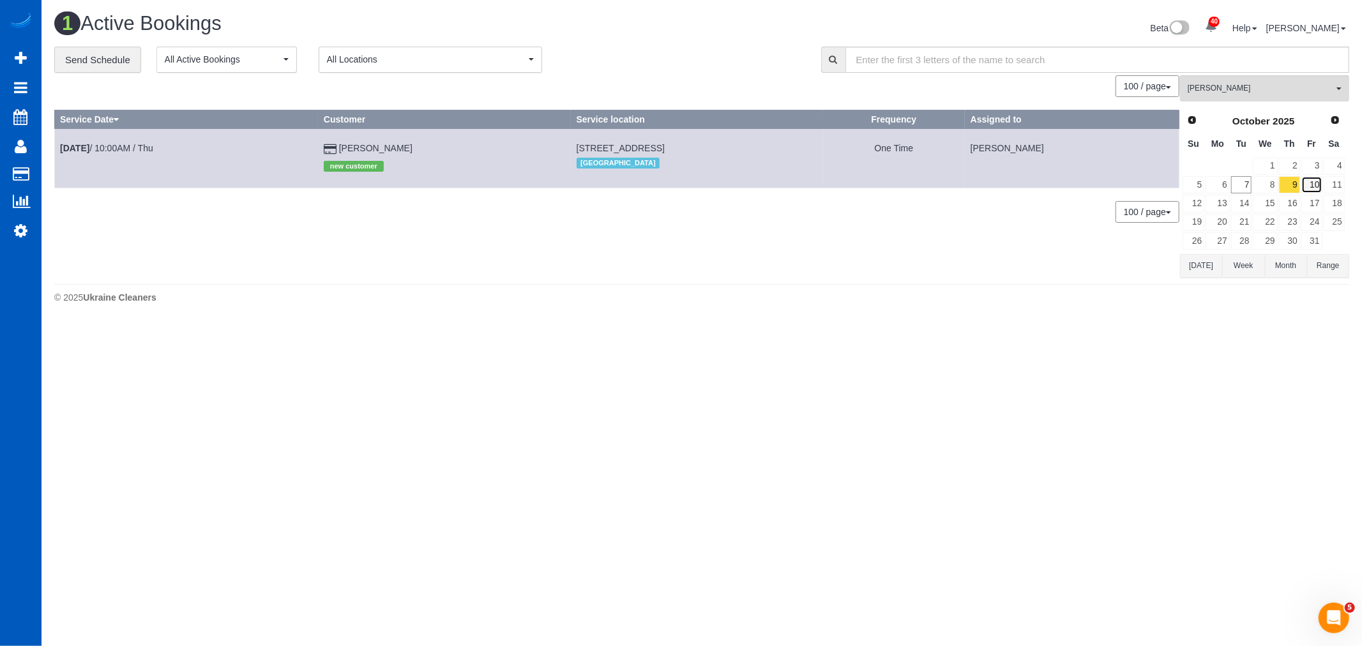
click at [1311, 184] on link "10" at bounding box center [1312, 184] width 21 height 17
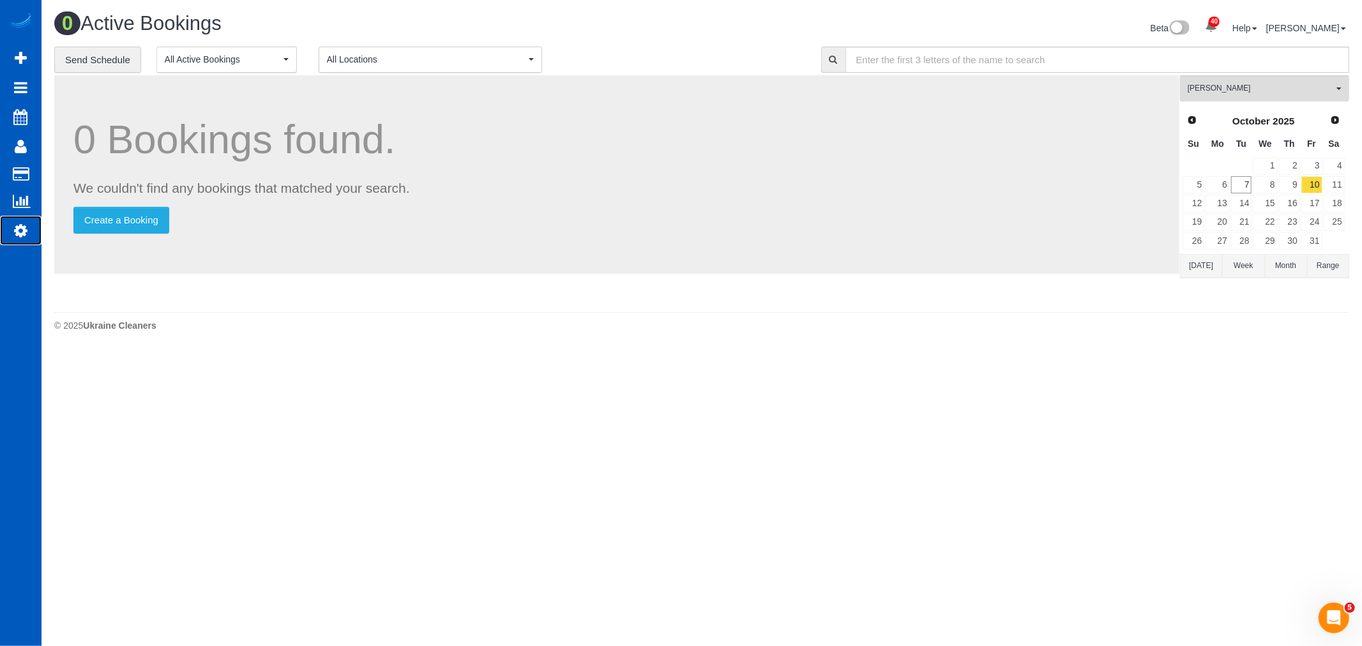
click at [26, 227] on icon at bounding box center [20, 230] width 13 height 15
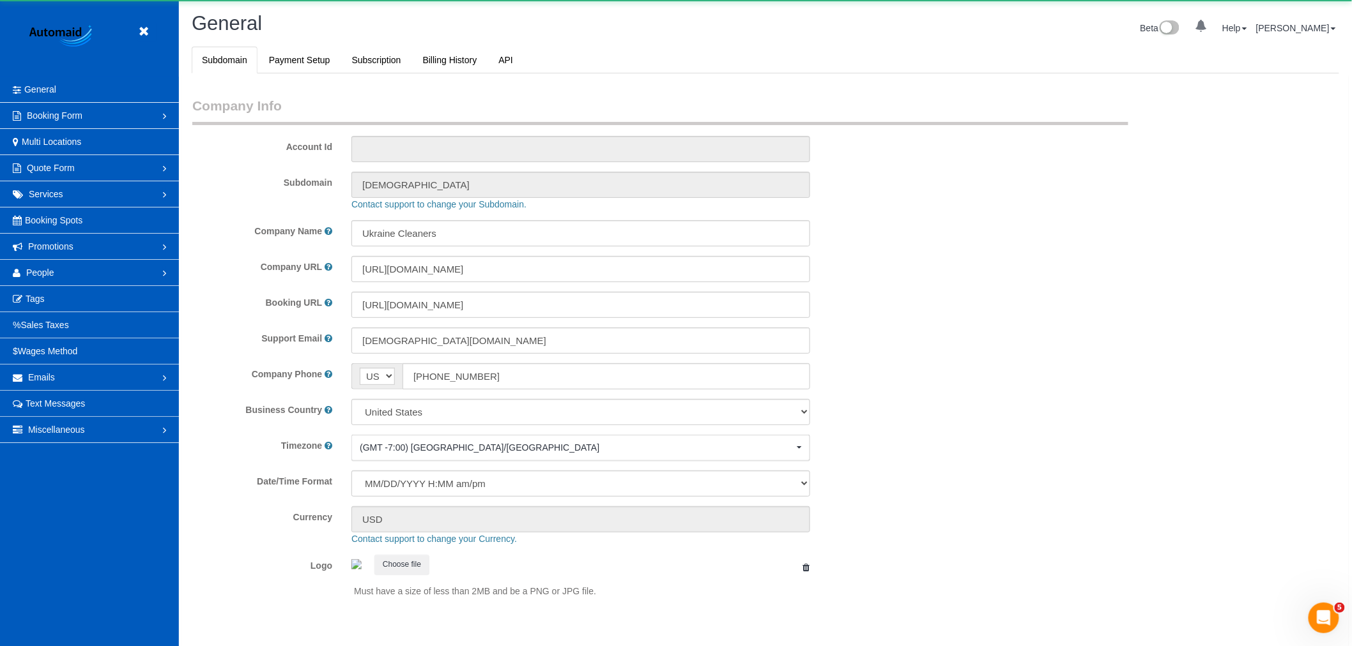
scroll to position [2792, 1352]
select select "1"
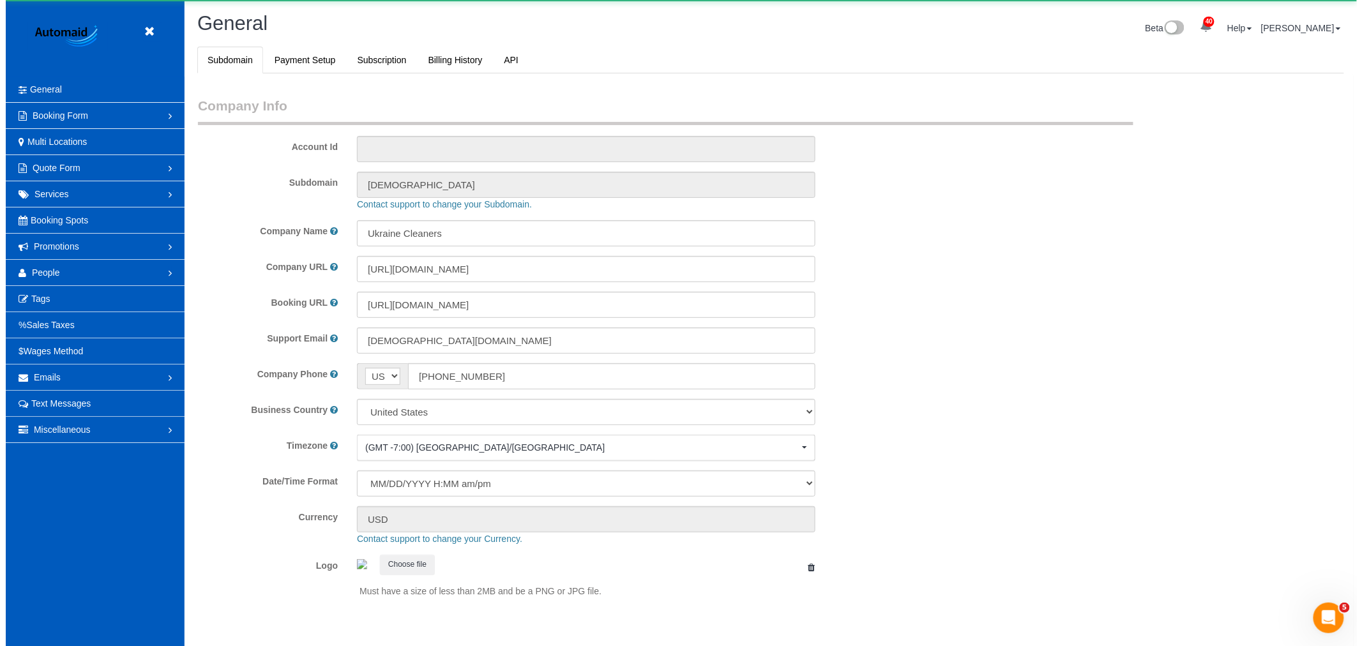
scroll to position [0, 0]
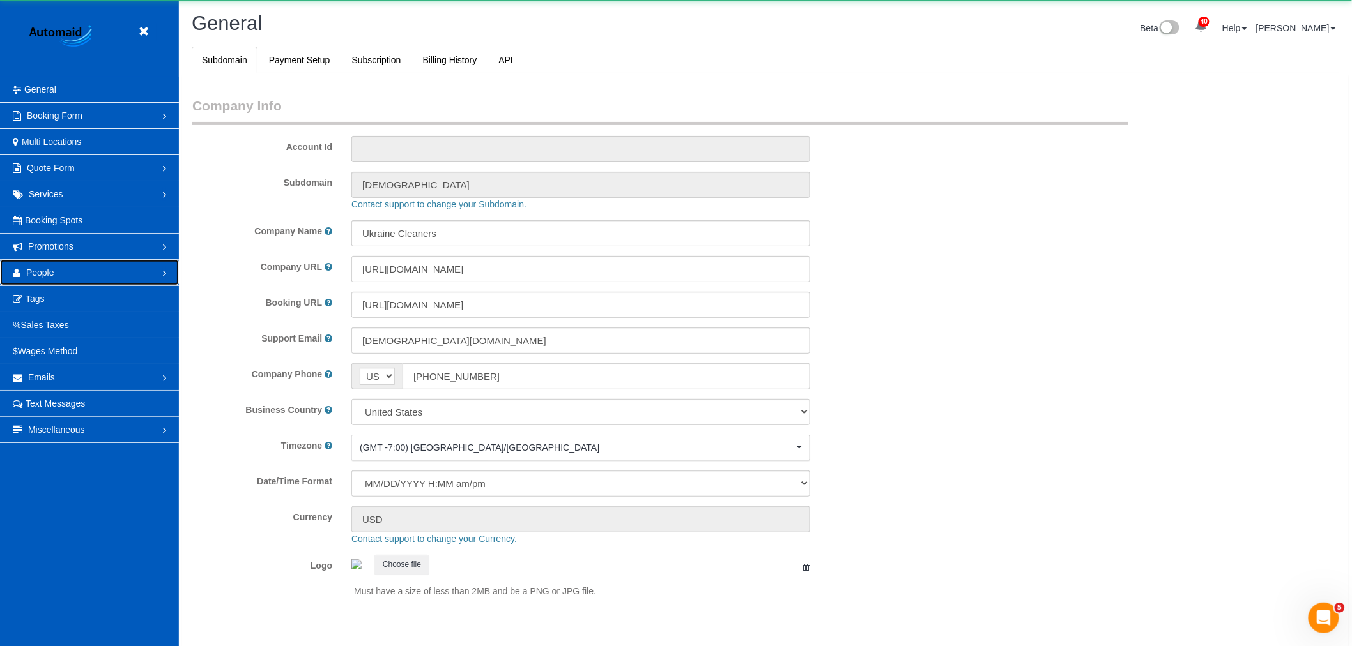
click at [41, 268] on span "People" at bounding box center [40, 273] width 28 height 10
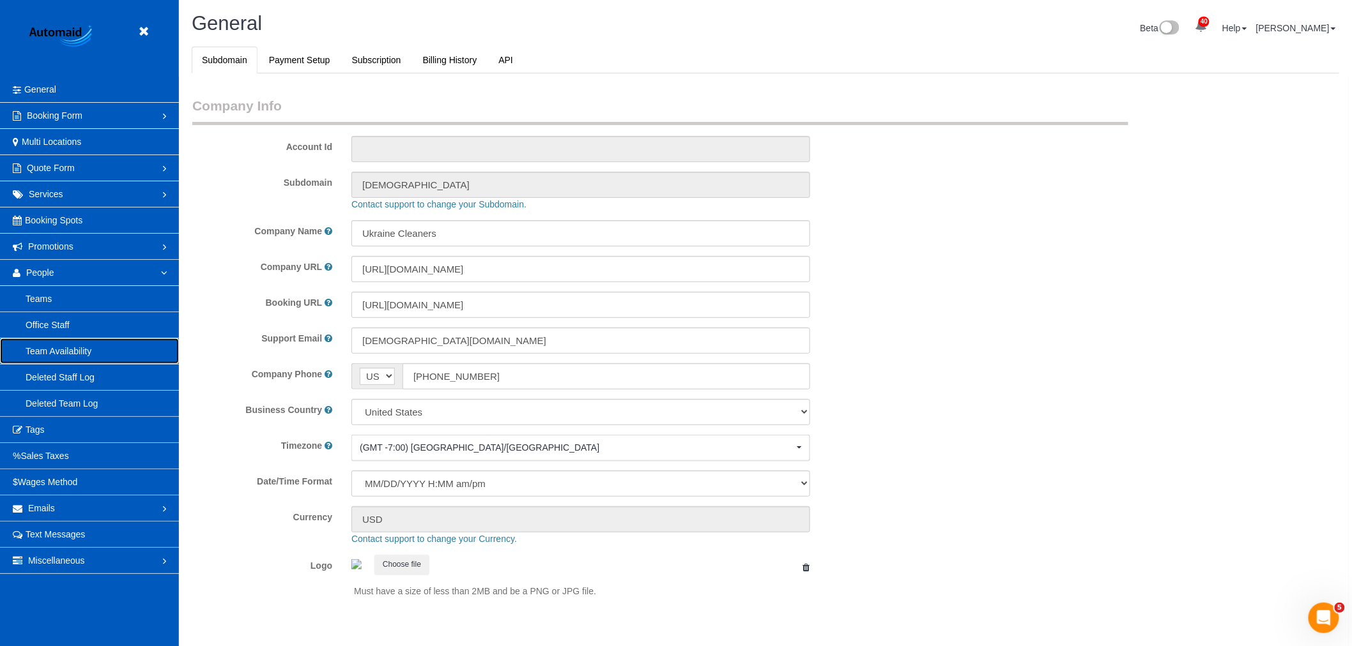
click at [79, 348] on link "Team Availability" at bounding box center [89, 352] width 179 height 26
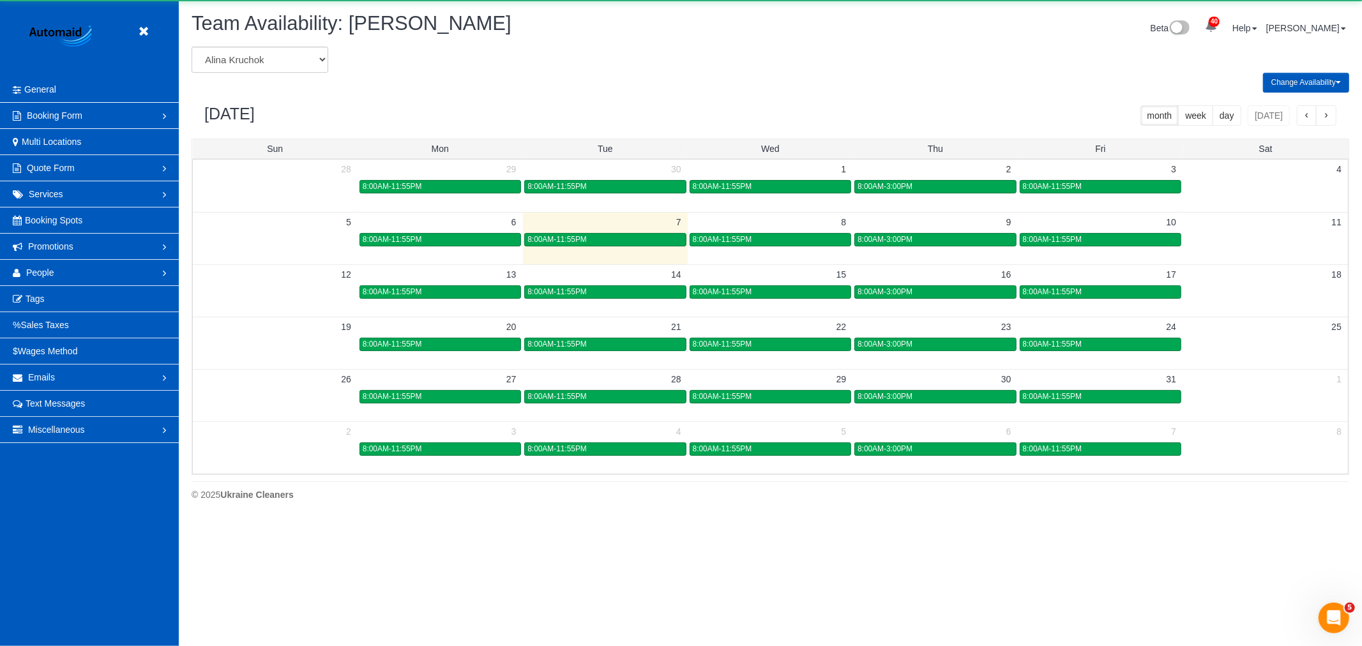
scroll to position [521, 1362]
click at [241, 68] on select "[PERSON_NAME] [PERSON_NAME] [PERSON_NAME] [PERSON_NAME] [PERSON_NAME] [PERSON_N…" at bounding box center [260, 60] width 137 height 26
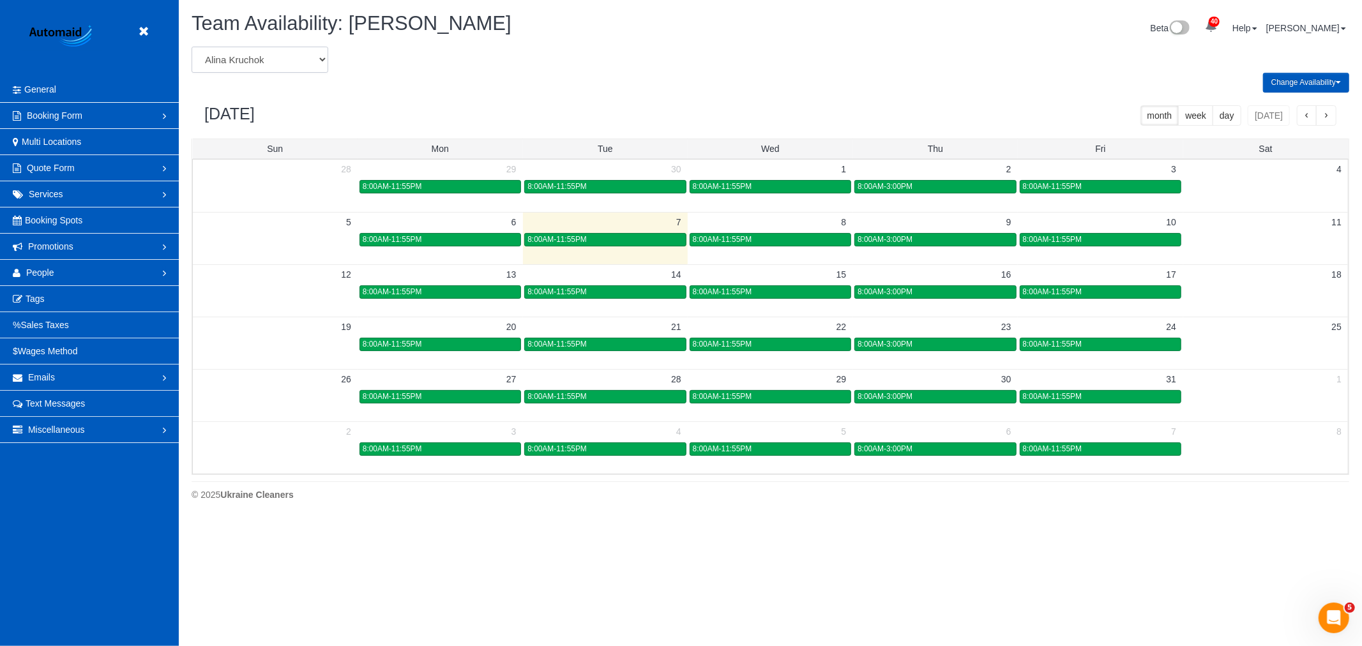
select select "number:30232"
click at [192, 47] on select "[PERSON_NAME] [PERSON_NAME] [PERSON_NAME] [PERSON_NAME] [PERSON_NAME] [PERSON_N…" at bounding box center [260, 60] width 137 height 26
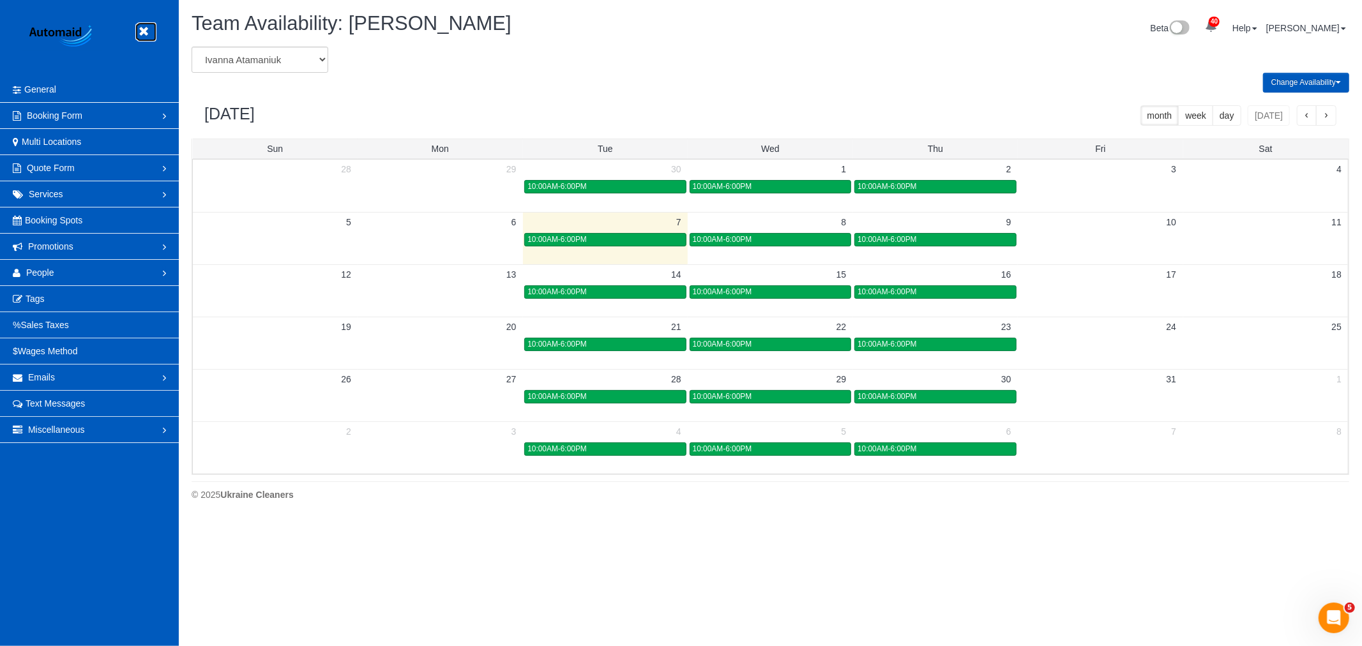
click at [148, 33] on icon at bounding box center [143, 32] width 16 height 16
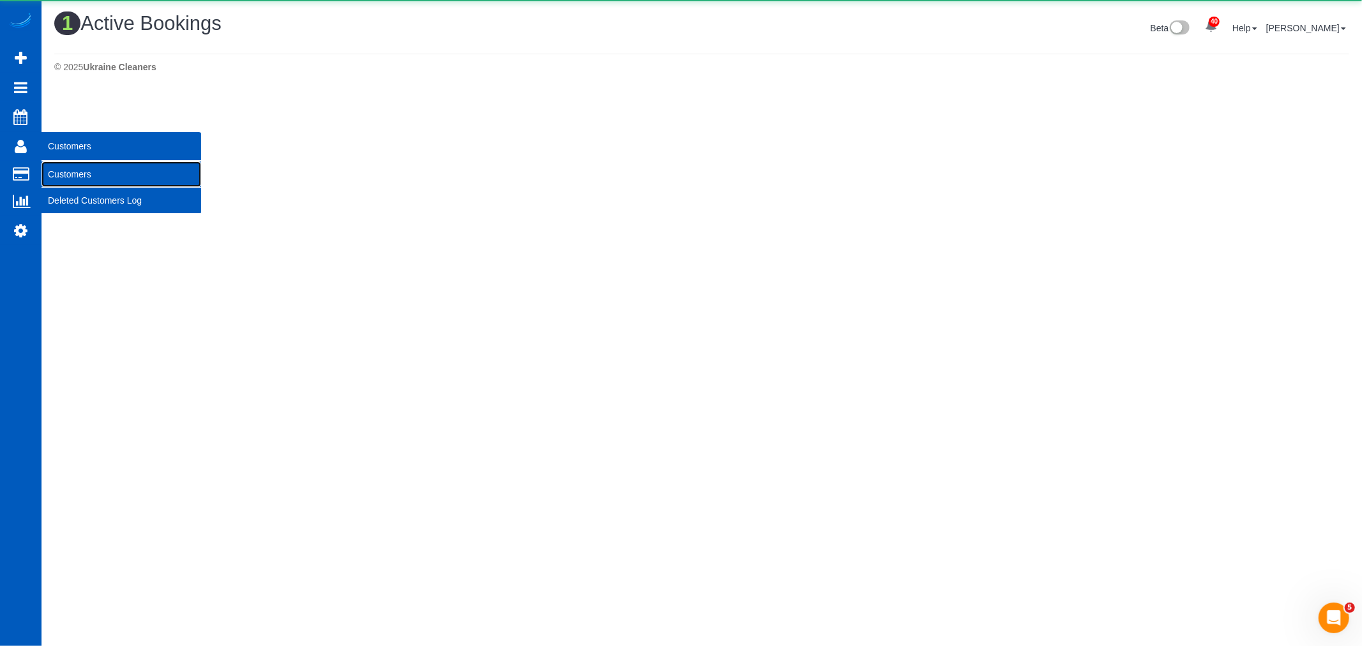
click at [66, 171] on link "Customers" at bounding box center [122, 175] width 160 height 26
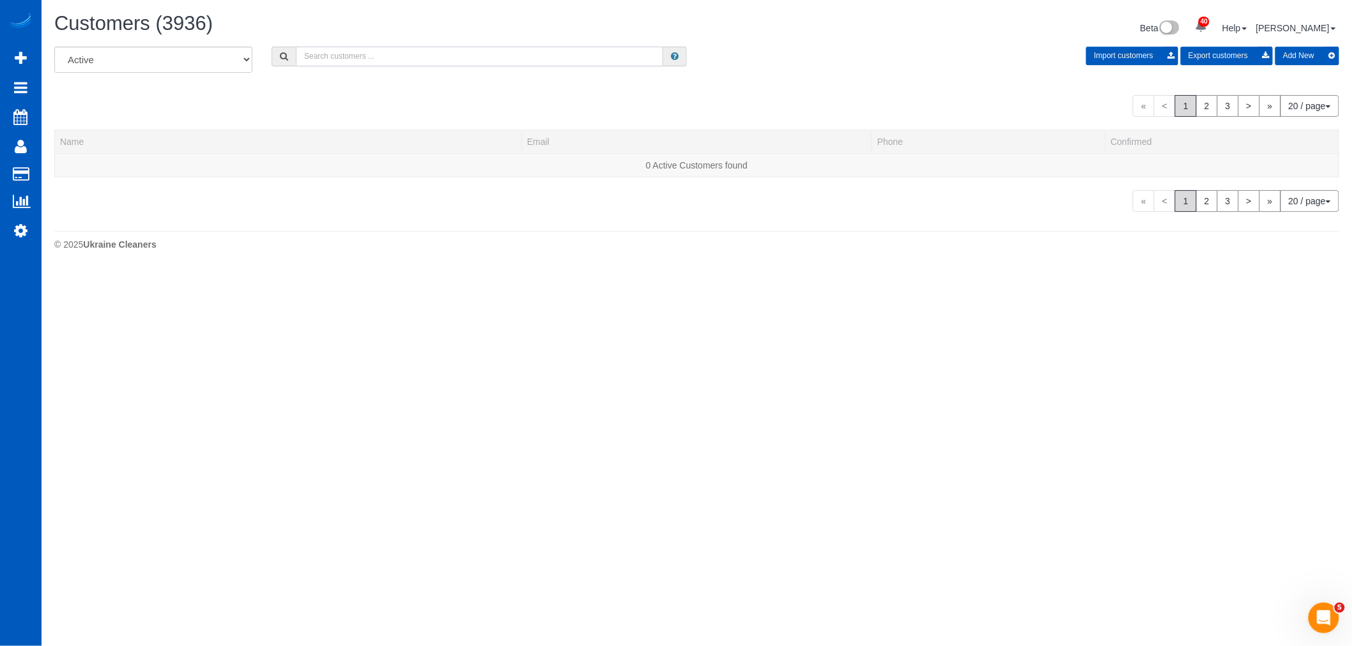
scroll to position [828, 1352]
click at [362, 63] on input "text" at bounding box center [479, 57] width 367 height 20
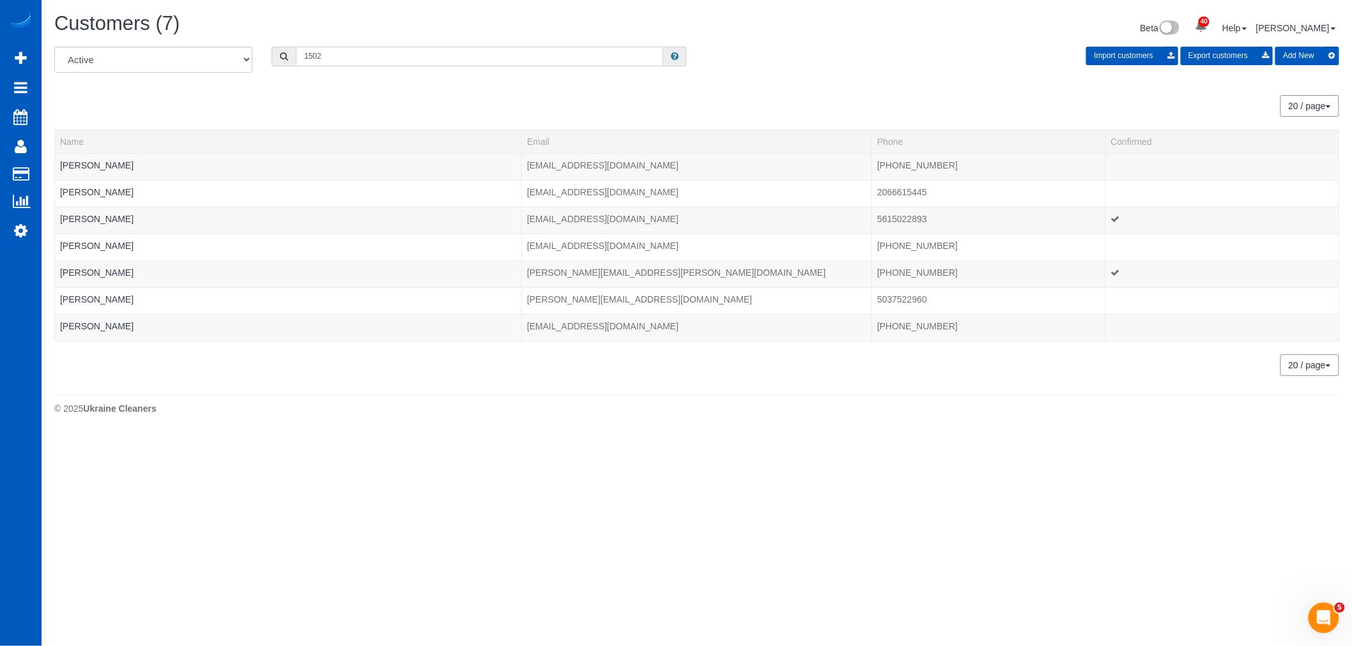
scroll to position [63436, 62508]
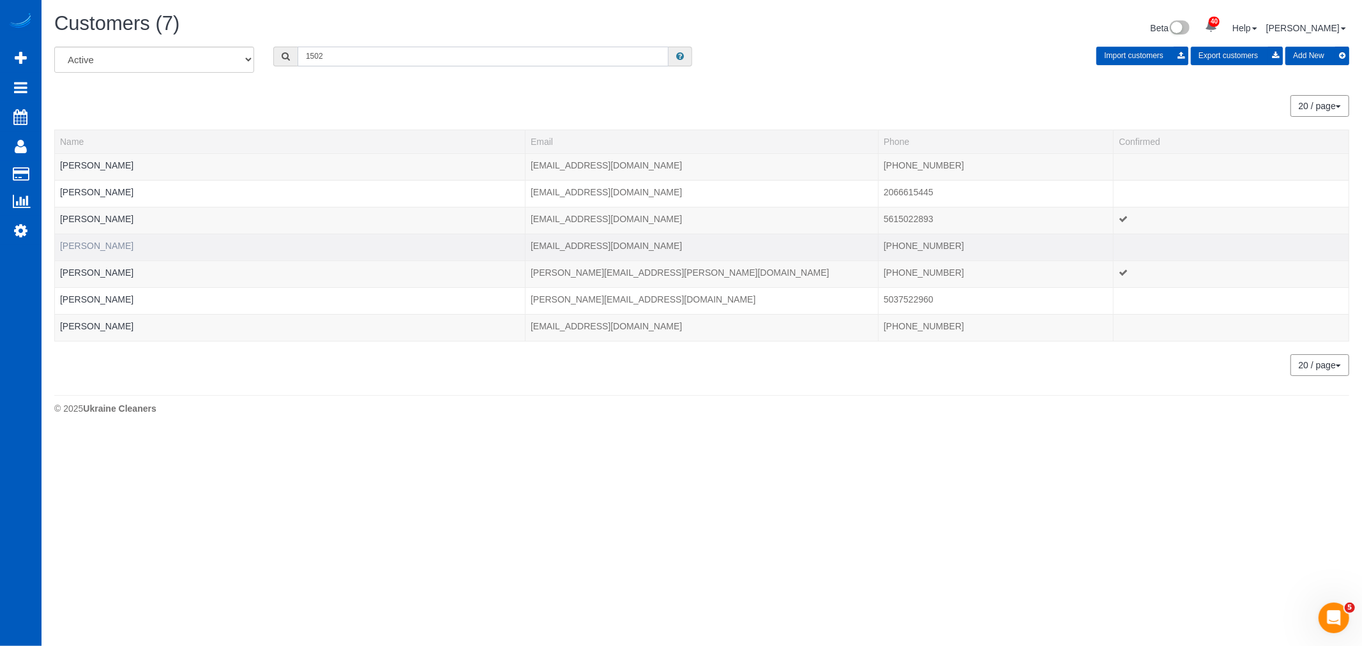
type input "1502"
click at [103, 245] on link "[PERSON_NAME]" at bounding box center [96, 246] width 73 height 10
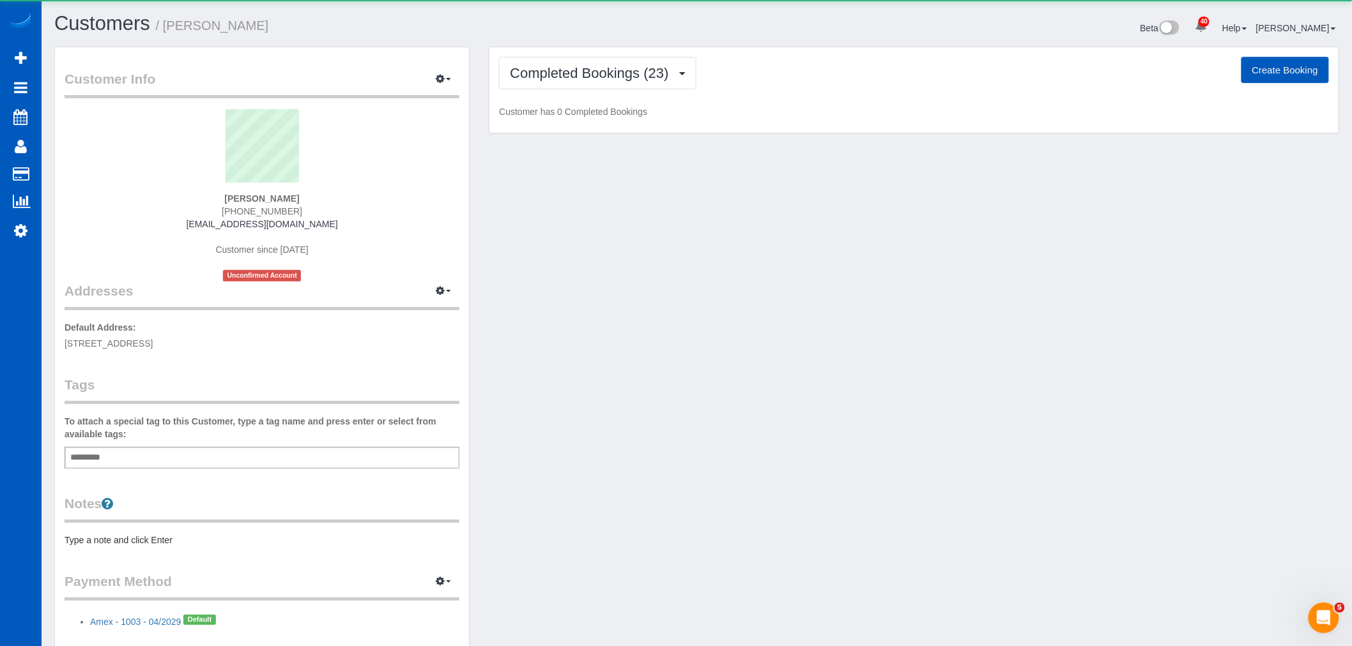
scroll to position [4345, 1352]
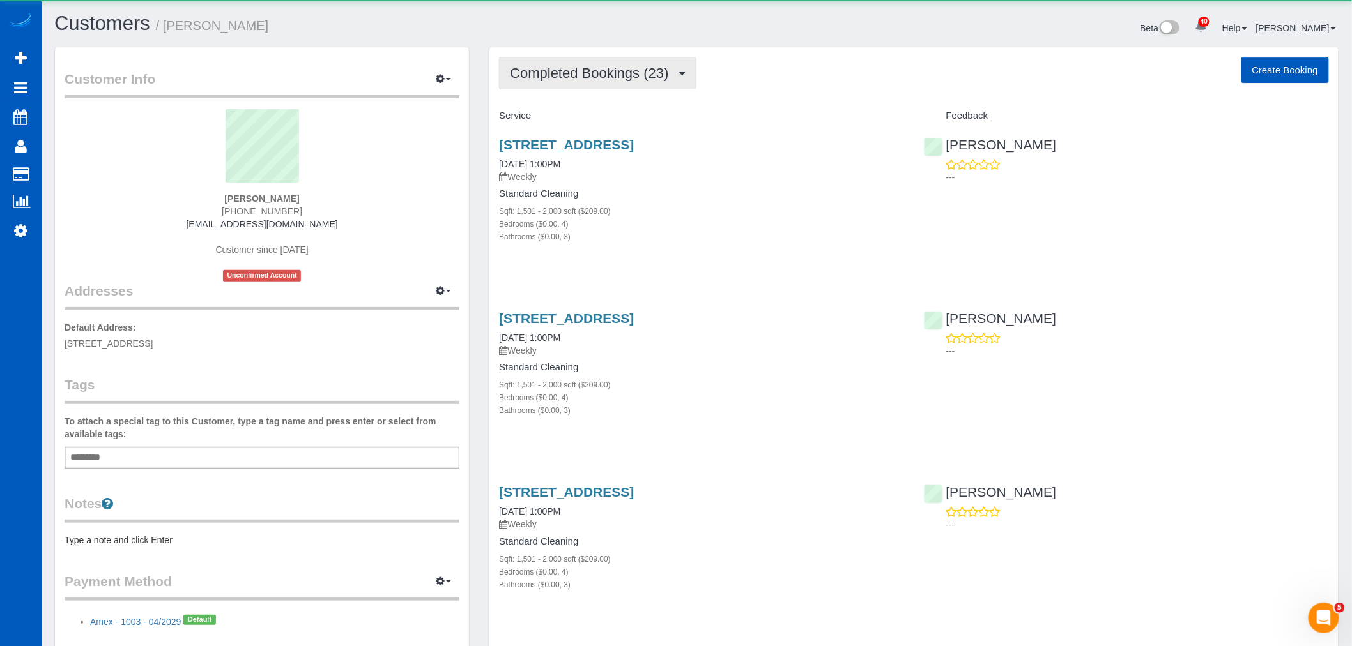
click at [542, 57] on button "Completed Bookings (23)" at bounding box center [597, 73] width 197 height 33
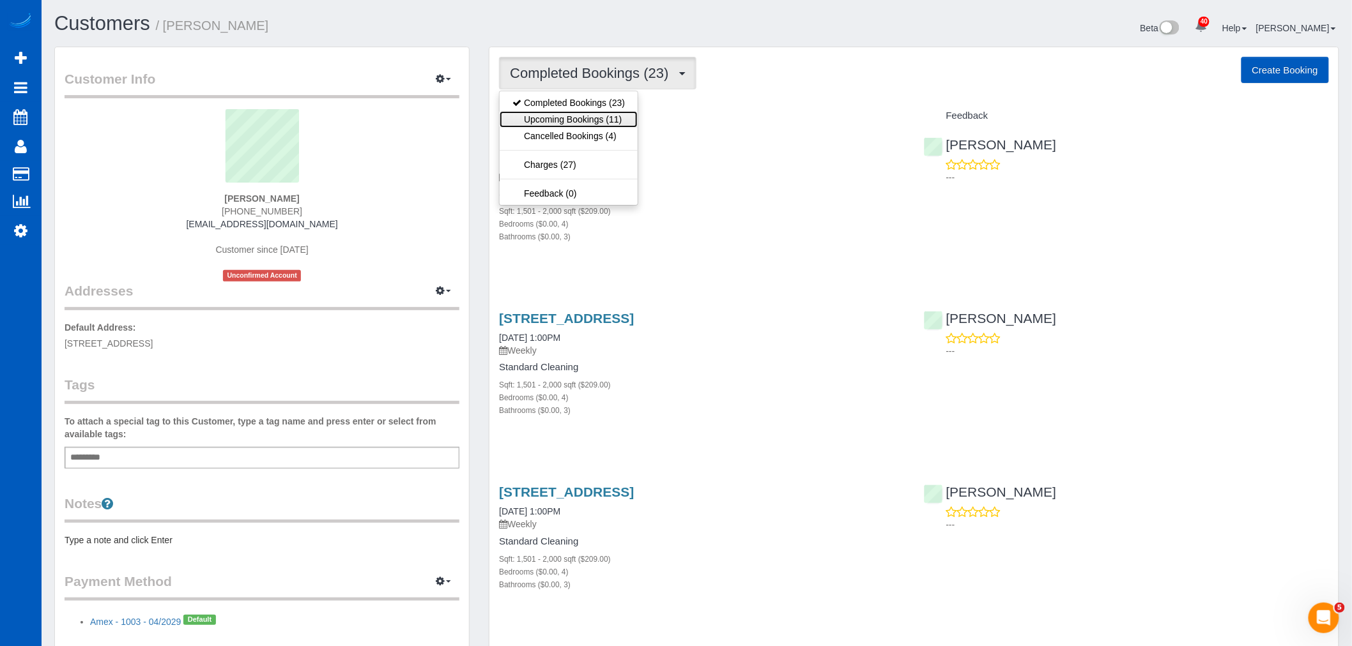
click at [563, 118] on link "Upcoming Bookings (11)" at bounding box center [568, 119] width 138 height 17
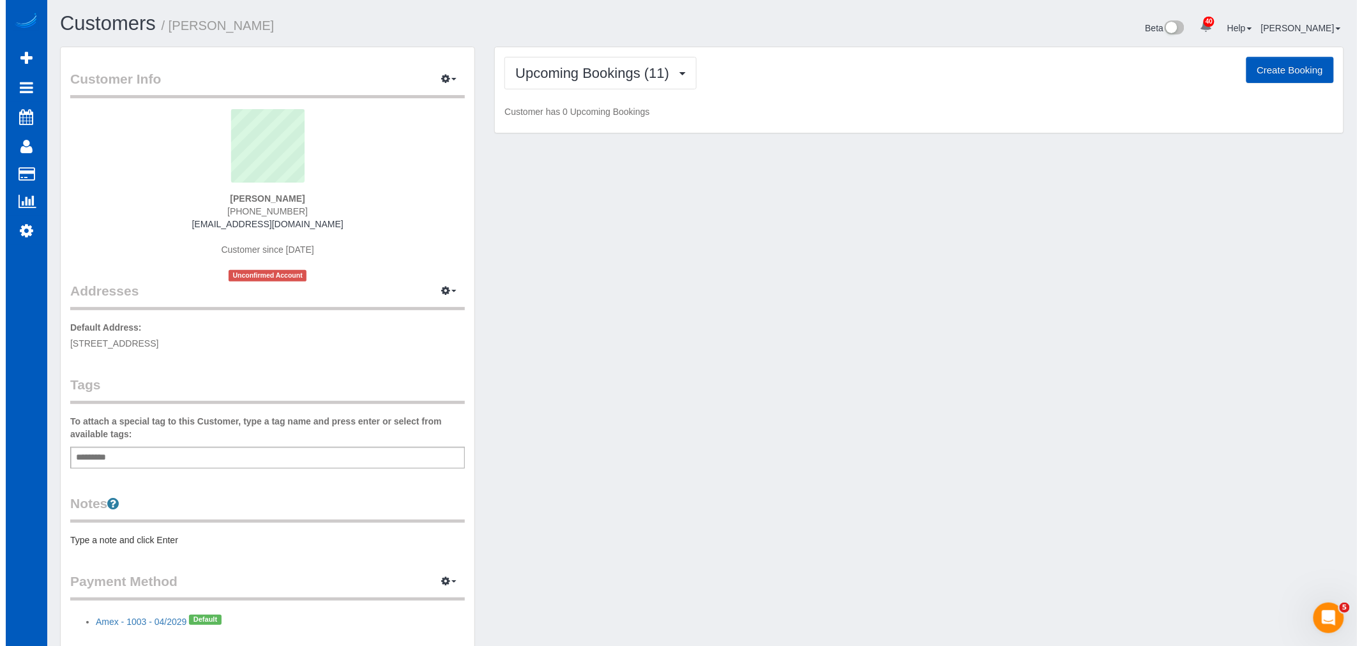
scroll to position [2234, 1352]
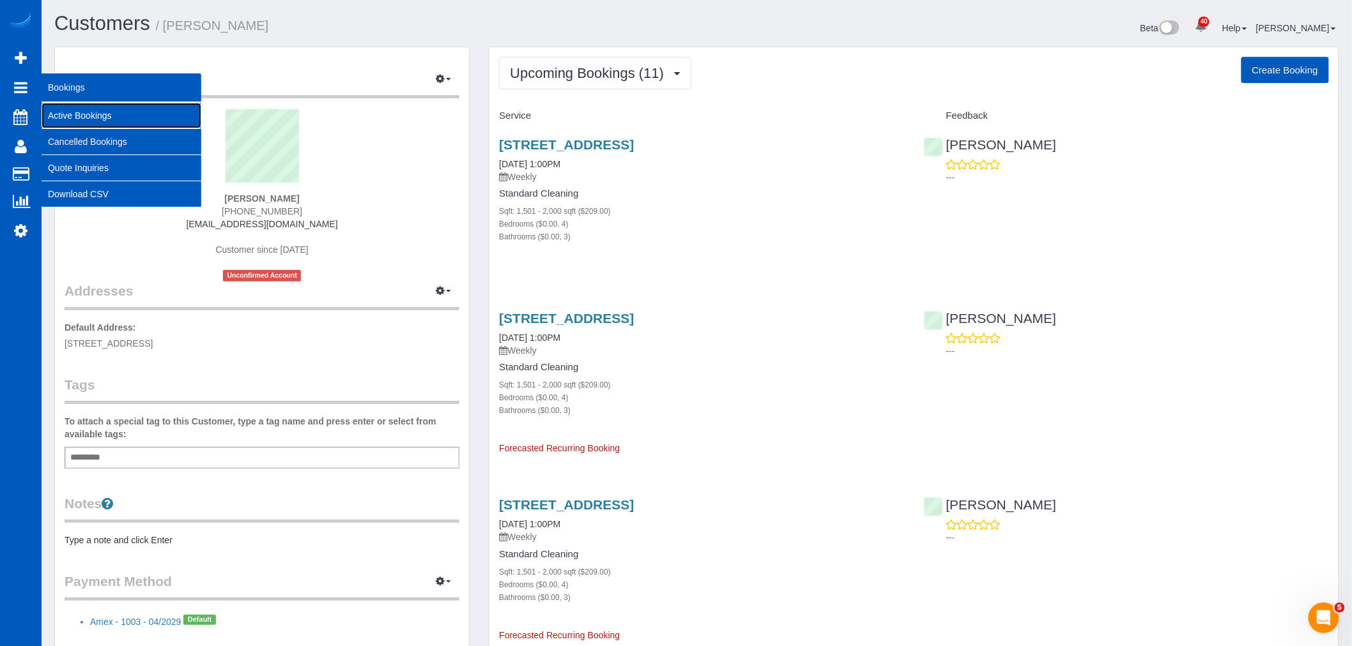
click at [80, 112] on link "Active Bookings" at bounding box center [122, 116] width 160 height 26
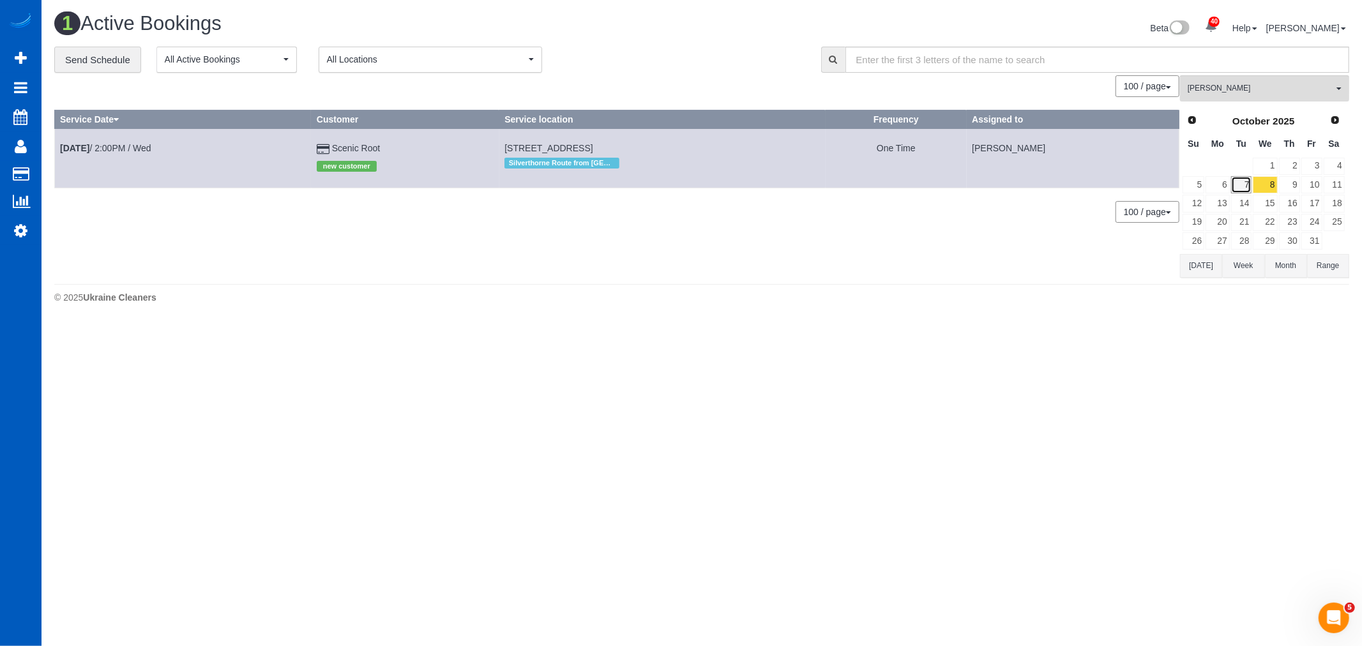
click at [1244, 181] on link "7" at bounding box center [1241, 184] width 21 height 17
click at [1243, 96] on button "[PERSON_NAME] All Teams" at bounding box center [1264, 88] width 169 height 26
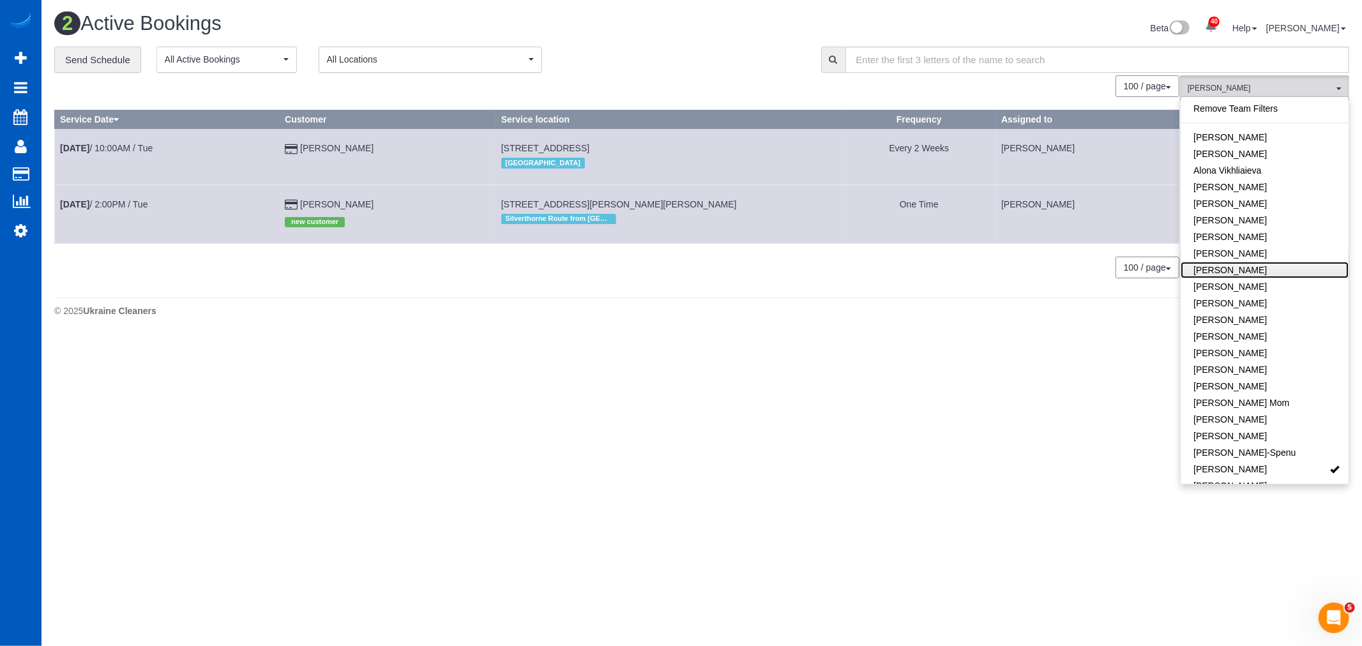
click at [1274, 263] on link "[PERSON_NAME]" at bounding box center [1265, 270] width 168 height 17
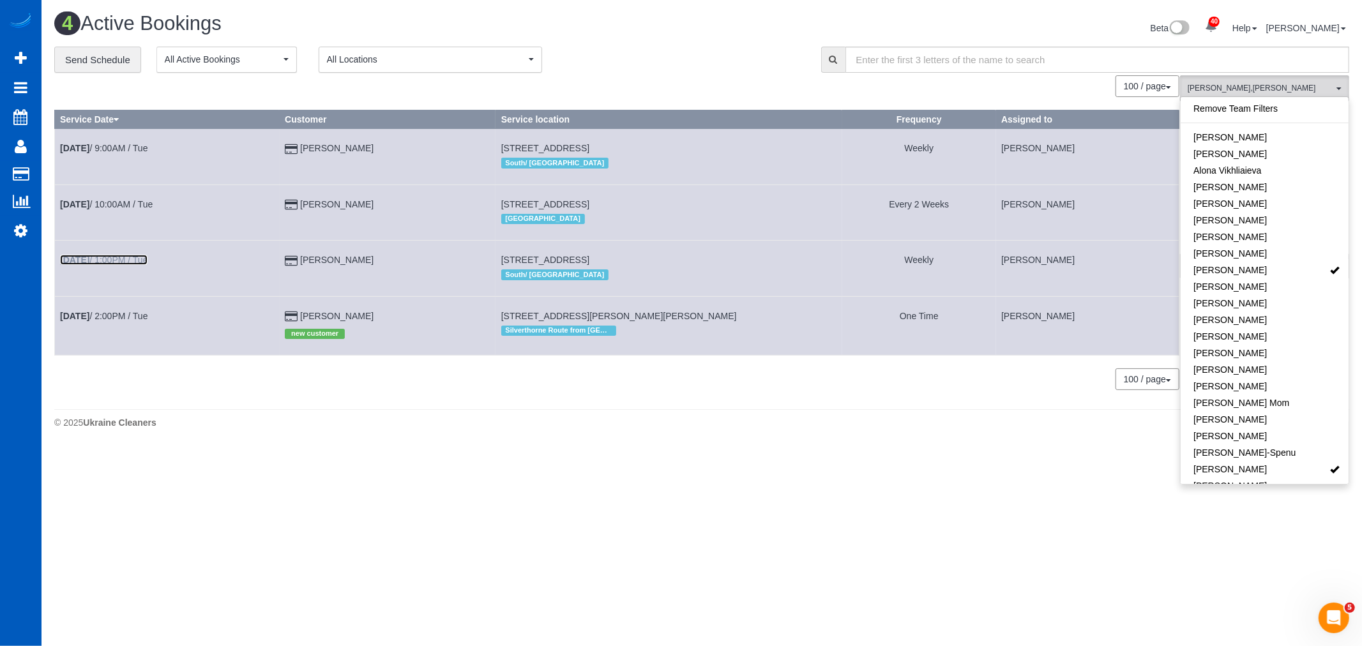
click at [126, 260] on link "[DATE] 1:00PM / Tue" at bounding box center [104, 260] width 88 height 10
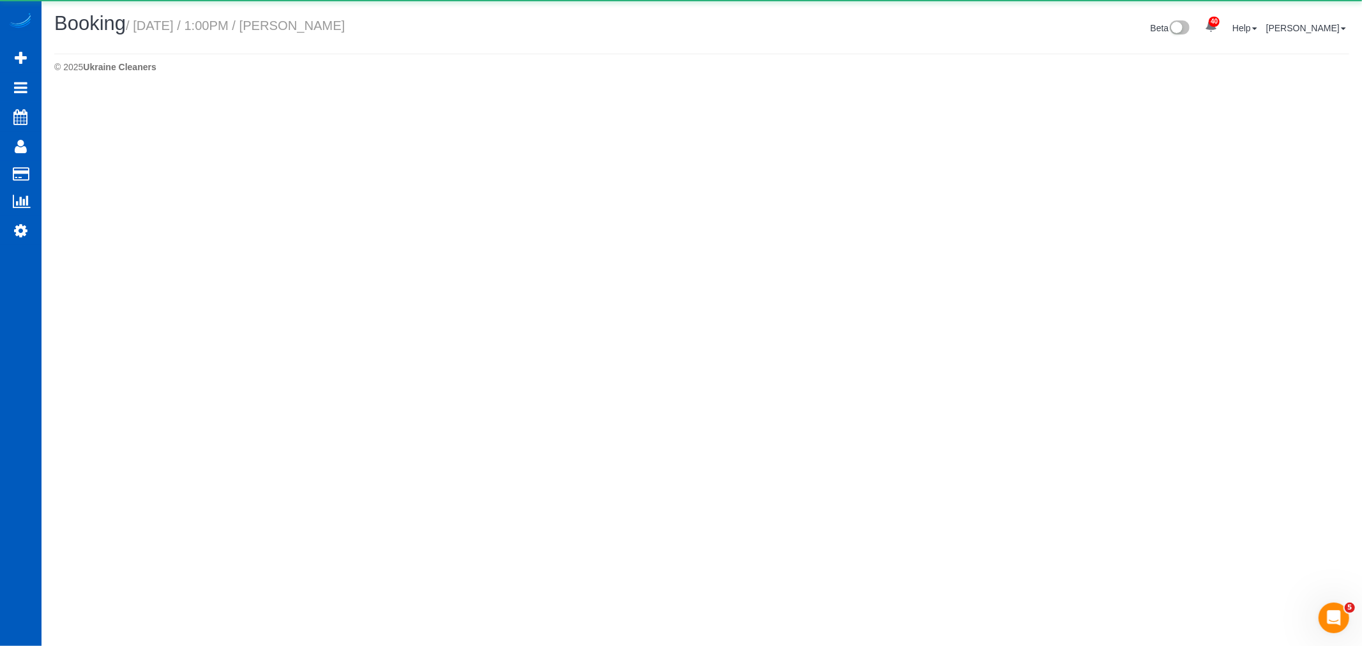
select select "WA"
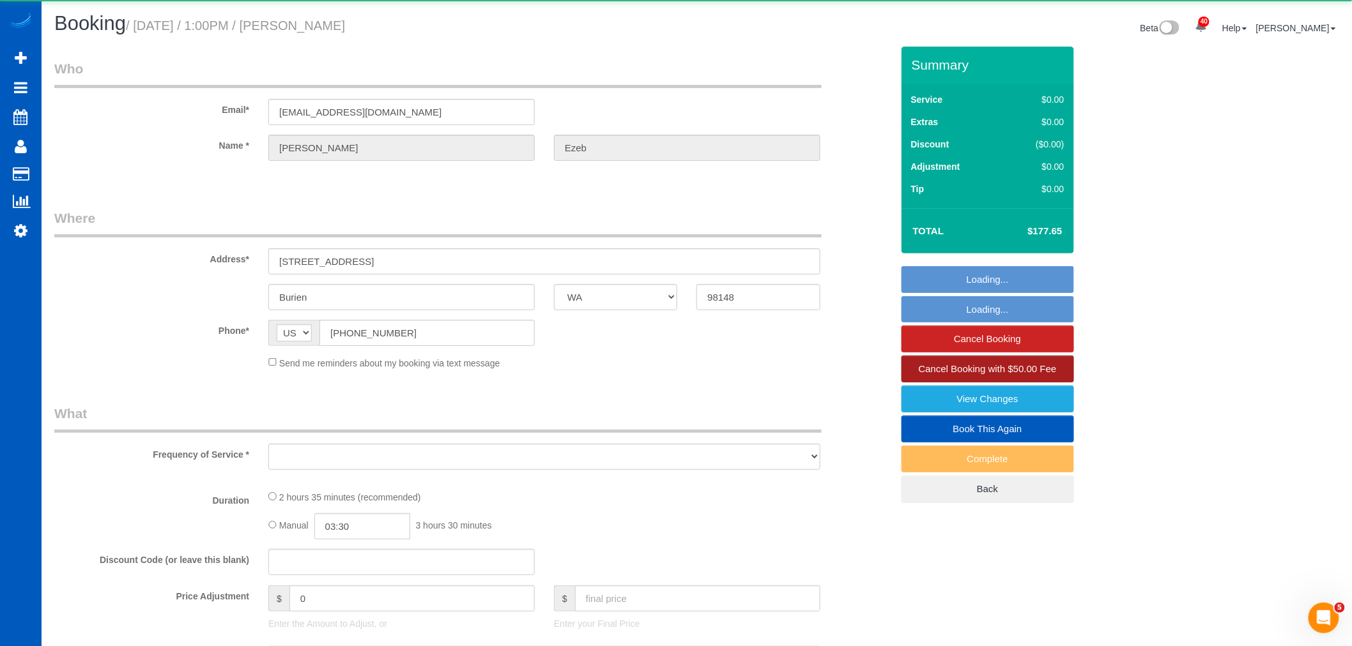
select select "object:7394"
select select "string:fspay-60dcc194-607d-45fb-89e6-7719ce03d296"
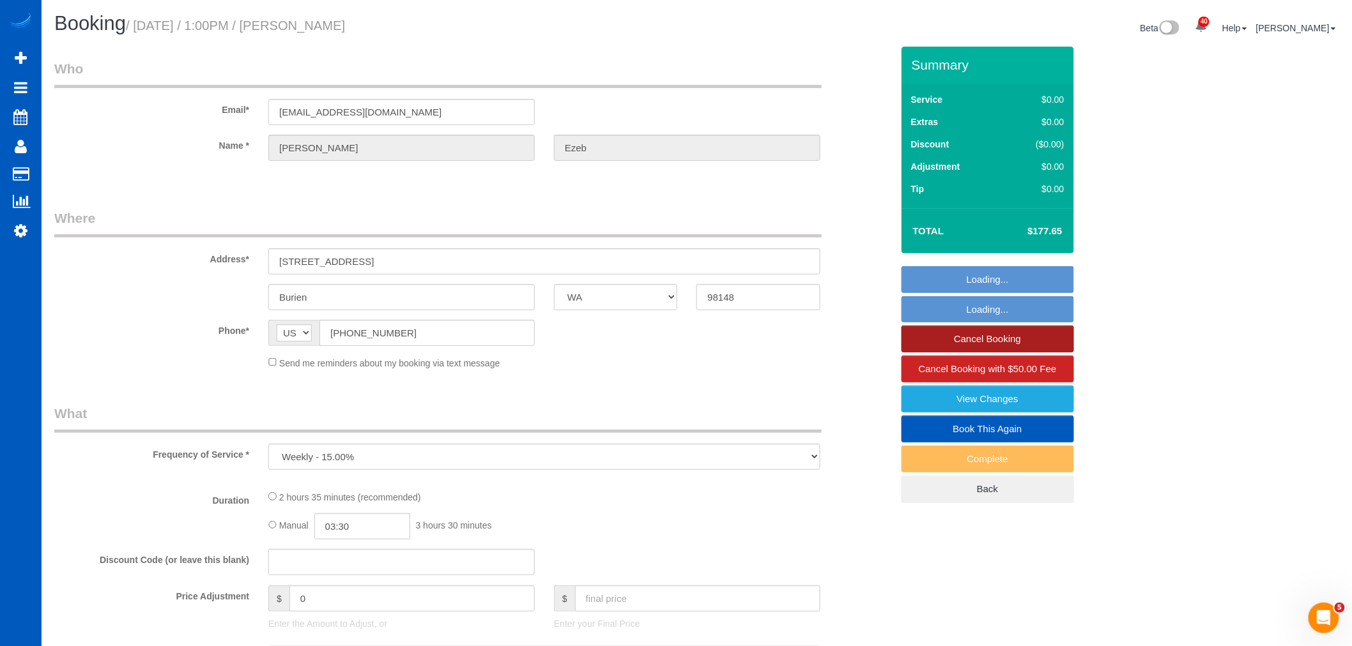
select select "object:7707"
select select "199"
select select "1501"
select select "4"
select select "3"
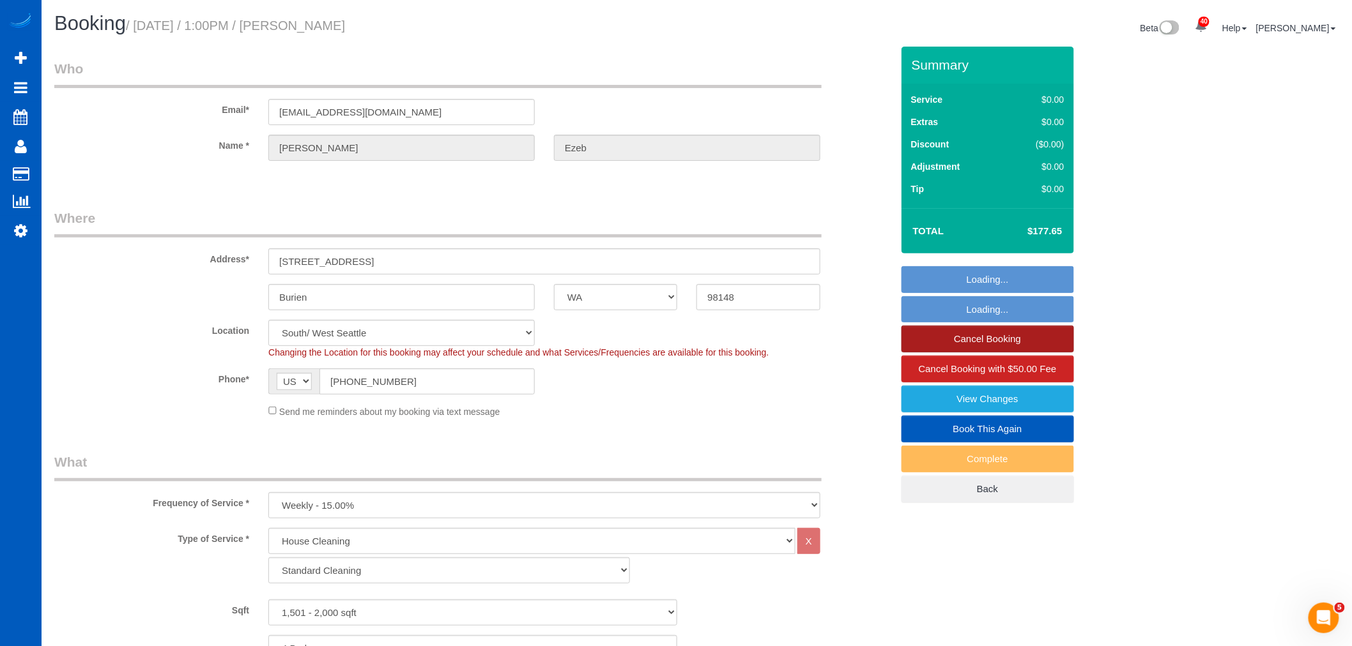
click at [982, 340] on link "Cancel Booking" at bounding box center [987, 339] width 172 height 27
select select "1501"
select select "4"
select select "3"
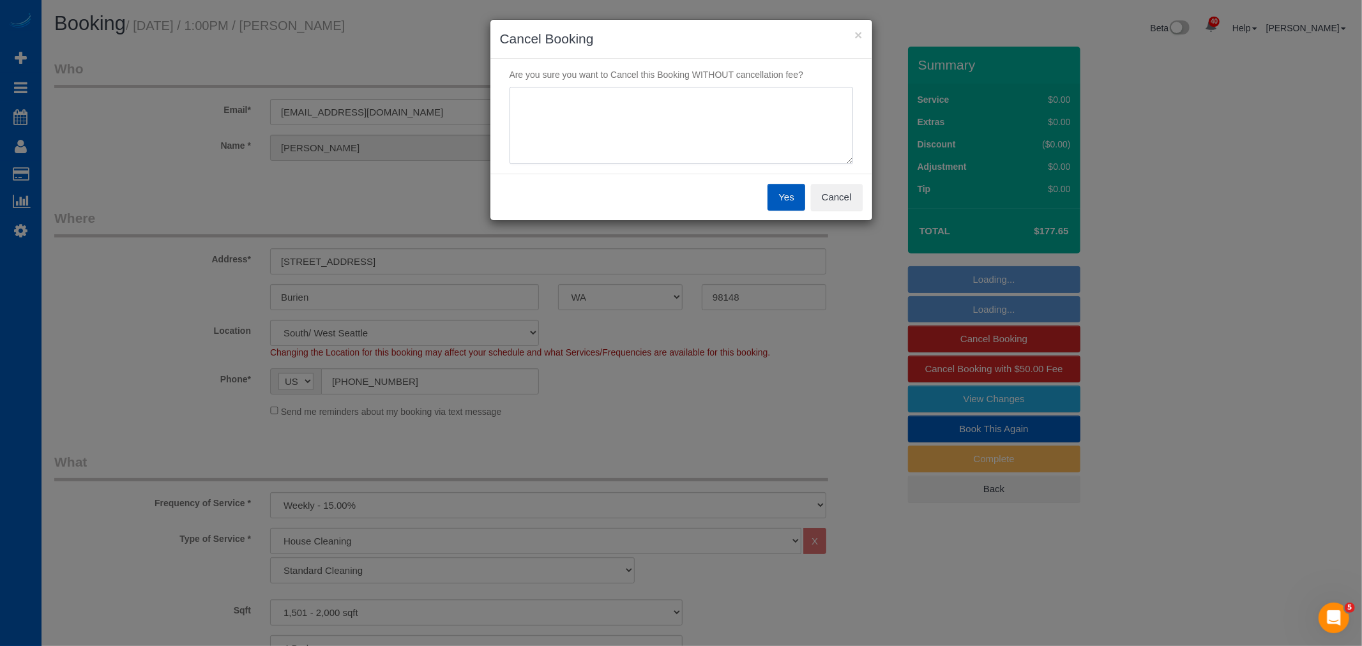
click at [687, 152] on textarea at bounding box center [682, 126] width 344 height 78
type textarea "urgent care"
click at [766, 190] on div "Yes Cancel" at bounding box center [682, 197] width 382 height 47
click at [770, 193] on button "Yes" at bounding box center [786, 197] width 37 height 27
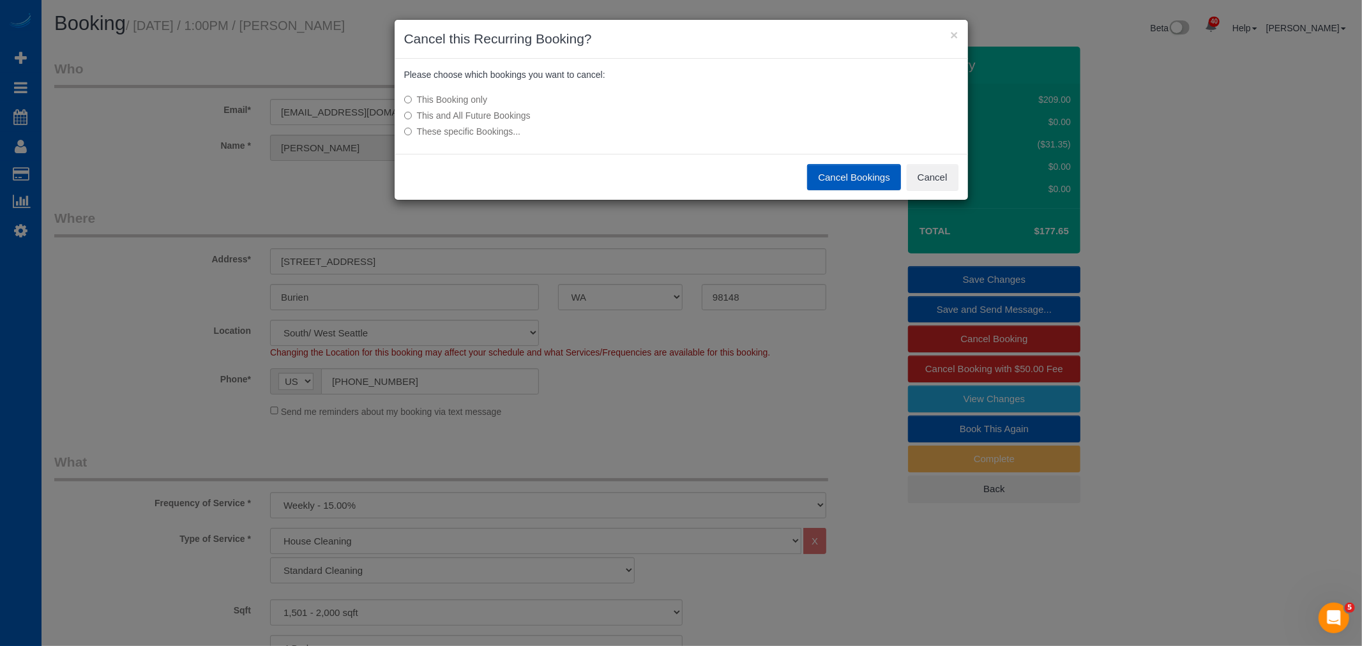
click at [873, 183] on button "Cancel Bookings" at bounding box center [854, 177] width 94 height 27
